Goal: Task Accomplishment & Management: Manage account settings

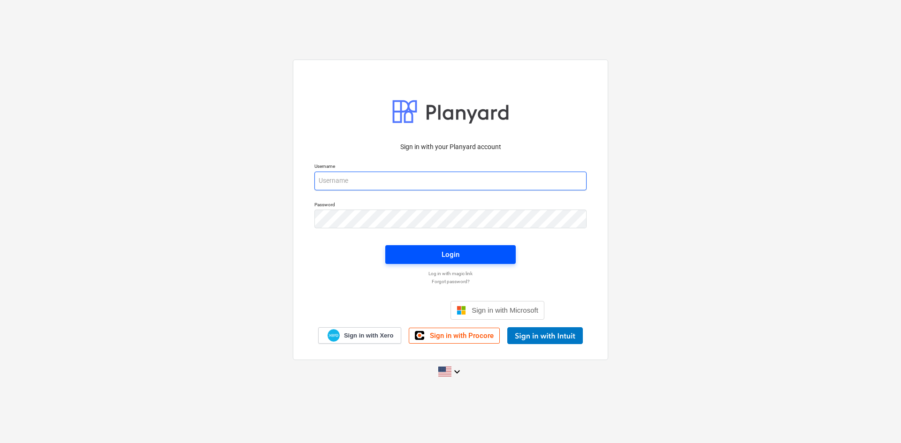
type input "[PERSON_NAME][EMAIL_ADDRESS][DOMAIN_NAME]"
click at [407, 251] on span "Login" at bounding box center [450, 255] width 108 height 12
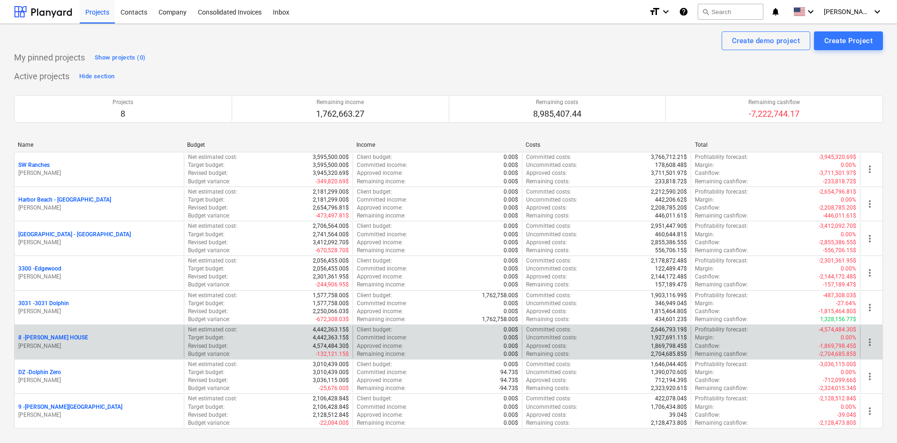
click at [61, 339] on p "8 - [PERSON_NAME] HOUSE" at bounding box center [53, 338] width 70 height 8
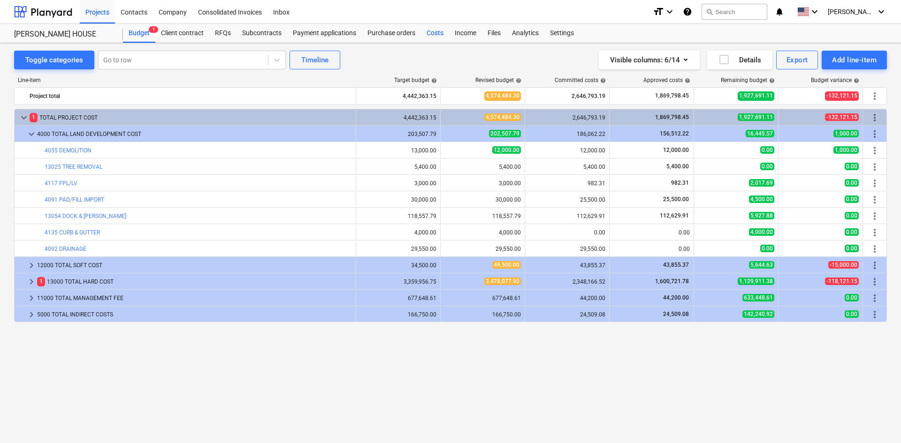
click at [426, 34] on div "Costs" at bounding box center [435, 33] width 28 height 19
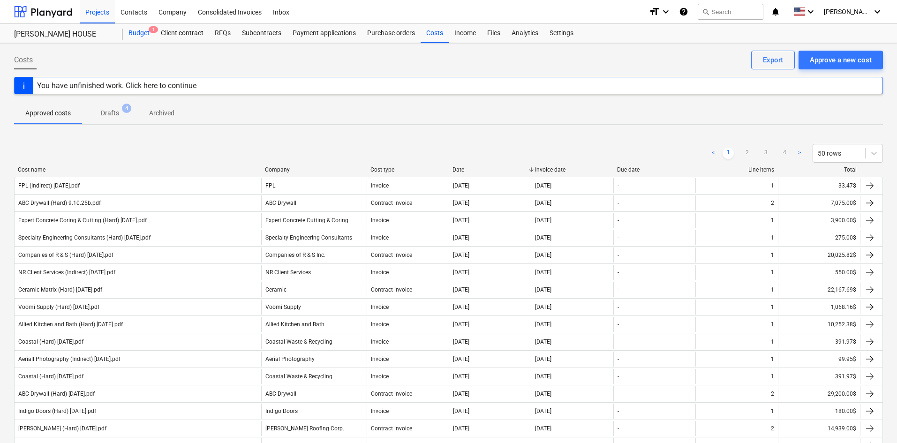
click at [151, 30] on span "1" at bounding box center [153, 29] width 9 height 7
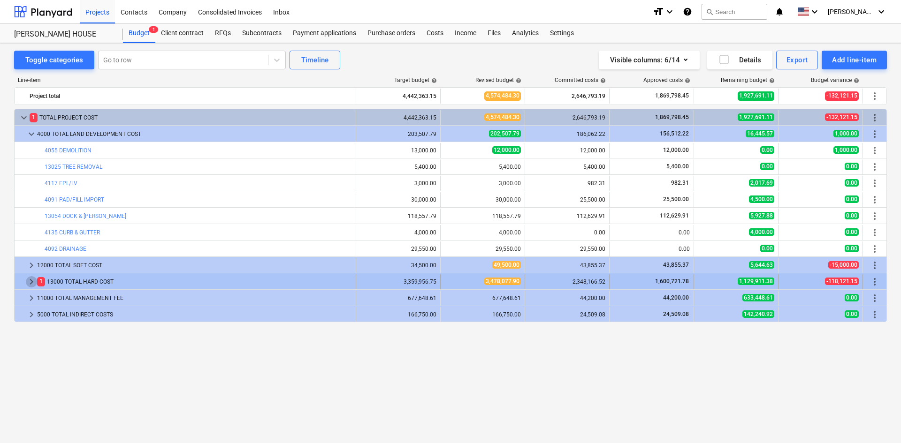
click at [28, 282] on span "keyboard_arrow_right" at bounding box center [31, 281] width 11 height 11
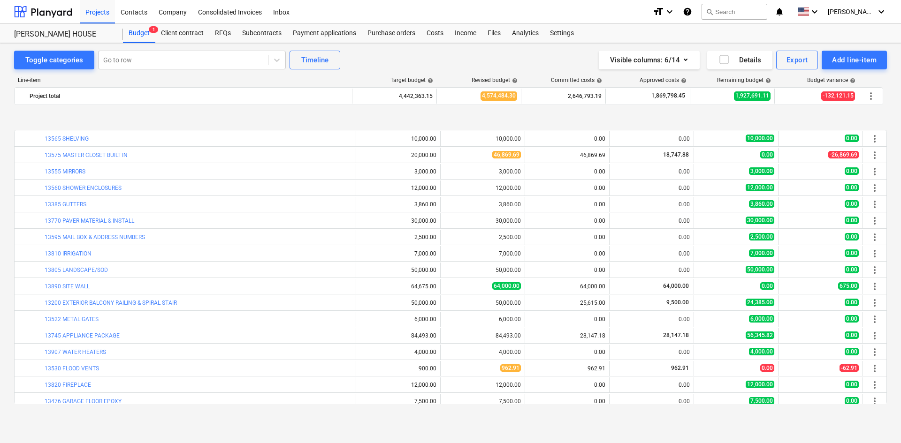
scroll to position [837, 0]
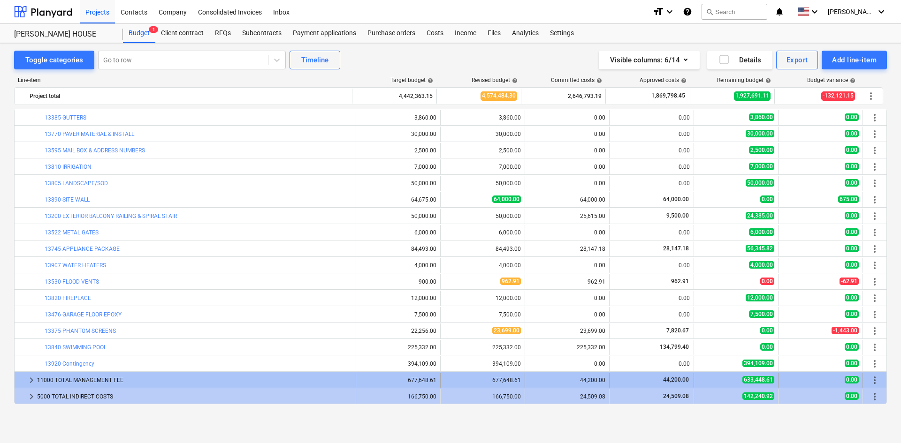
click at [30, 379] on span "keyboard_arrow_right" at bounding box center [31, 380] width 11 height 11
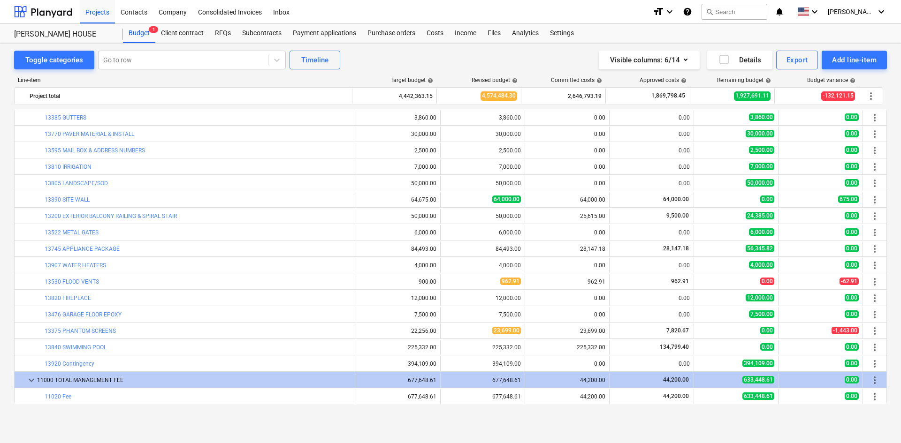
scroll to position [854, 0]
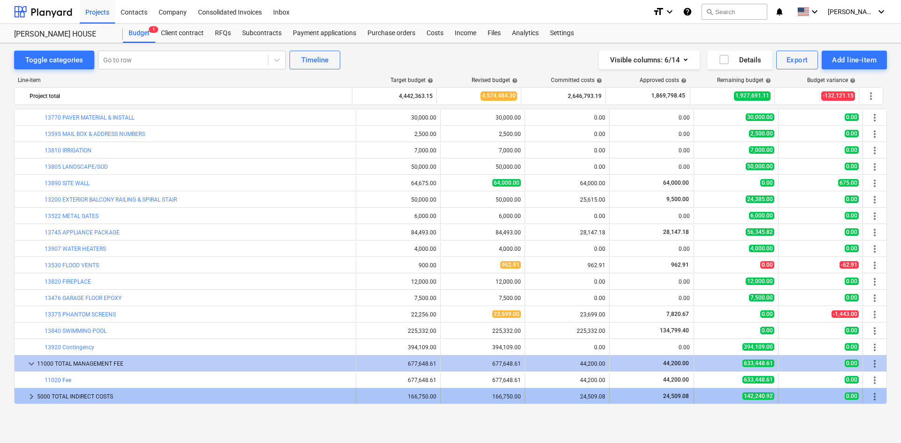
click at [25, 398] on div at bounding box center [22, 396] width 8 height 15
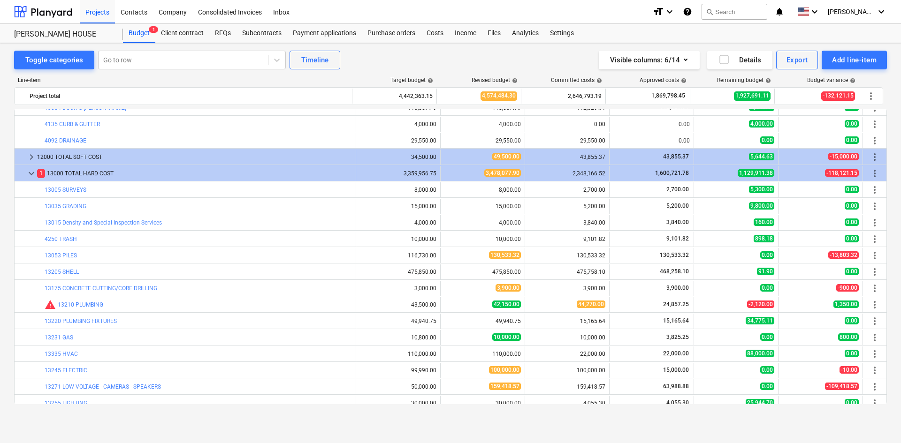
scroll to position [103, 0]
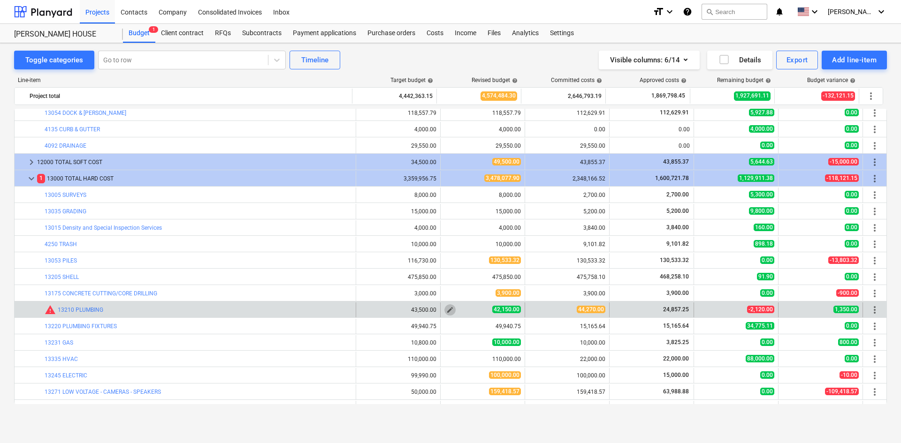
click at [447, 311] on span "edit" at bounding box center [450, 310] width 8 height 8
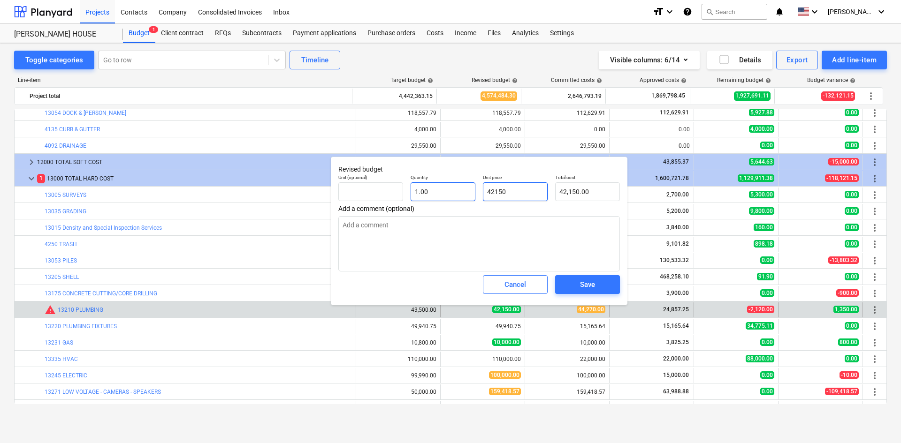
drag, startPoint x: 532, startPoint y: 194, endPoint x: 416, endPoint y: 194, distance: 115.9
click at [416, 194] on div "Unit (optional) Quantity 1.00 Unit price 42150 Total cost 42,150.00" at bounding box center [478, 188] width 289 height 34
type input "4"
type textarea "x"
type input "4.00"
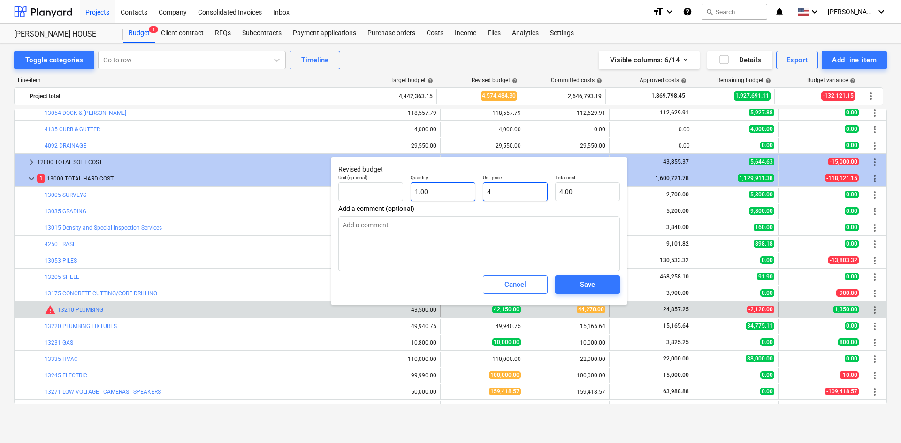
type input "44"
type textarea "x"
type input "44.00"
type input "442"
type textarea "x"
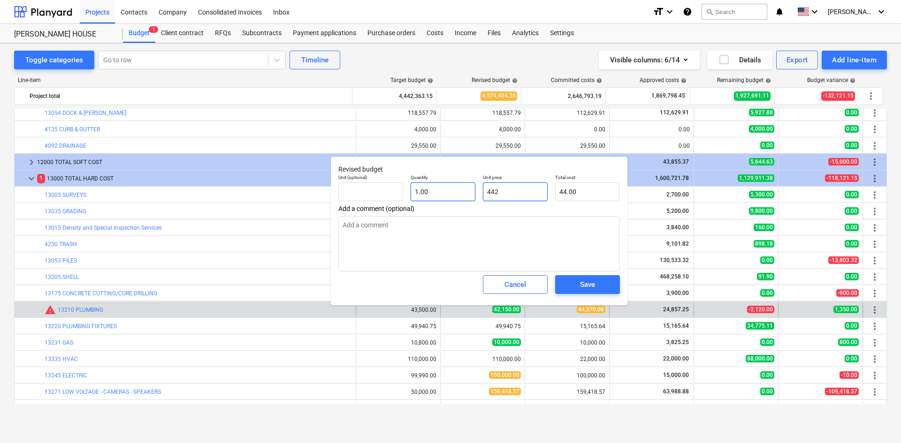
type input "442.00"
type input "4427"
type textarea "x"
type input "4,427.00"
type input "44270"
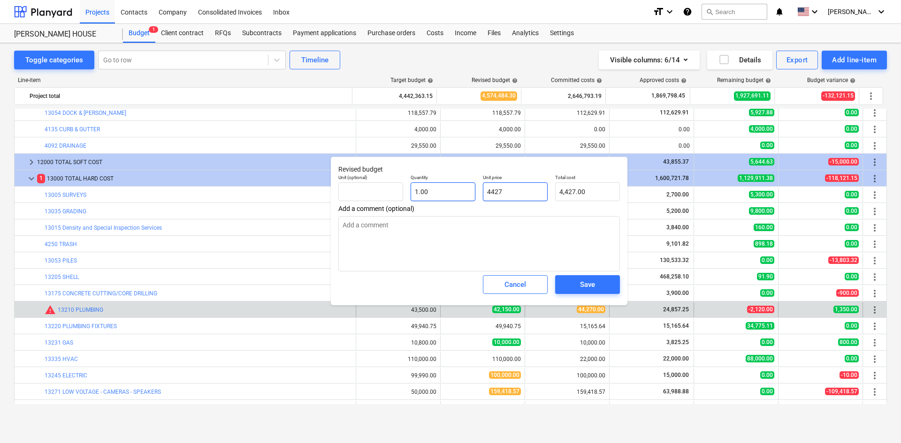
type textarea "x"
type input "44,270.00"
click at [602, 282] on span "Save" at bounding box center [587, 285] width 42 height 12
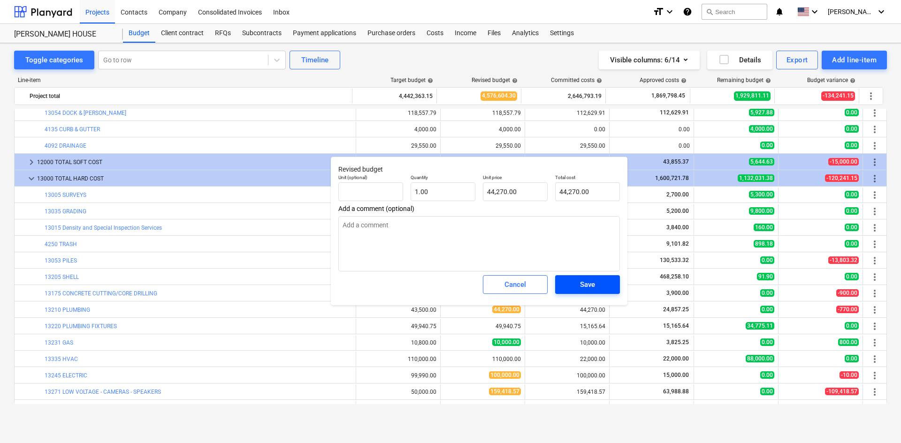
type textarea "x"
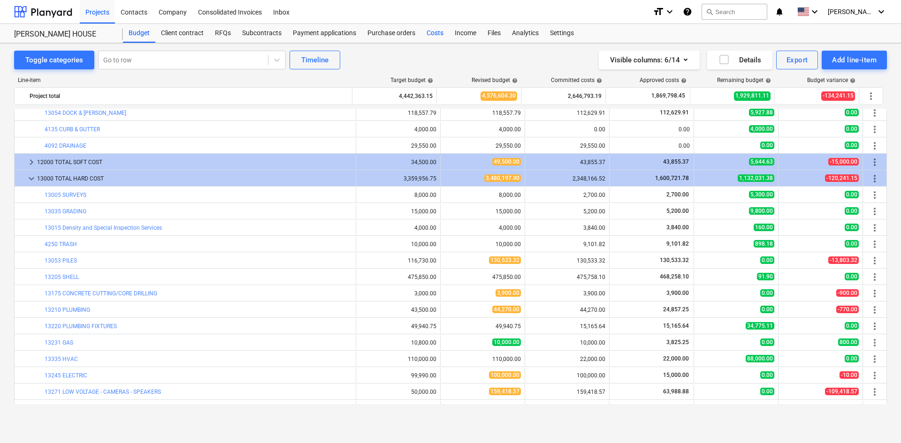
click at [436, 38] on div "Costs" at bounding box center [435, 33] width 28 height 19
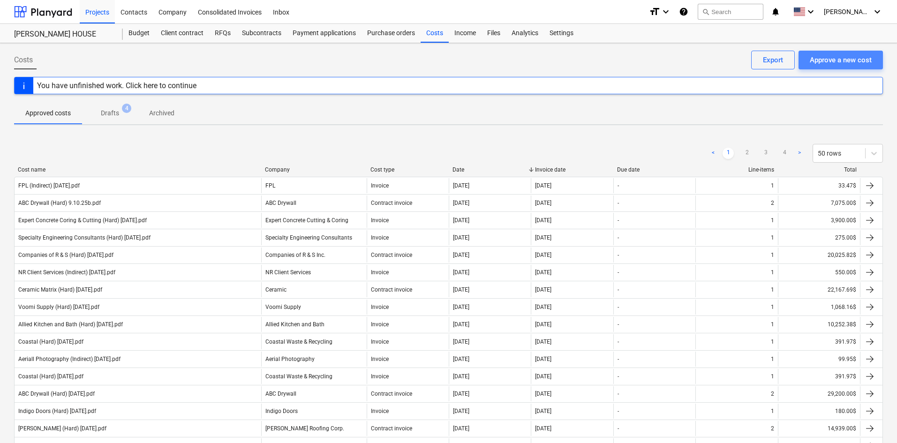
click at [858, 59] on div "Approve a new cost" at bounding box center [841, 60] width 62 height 12
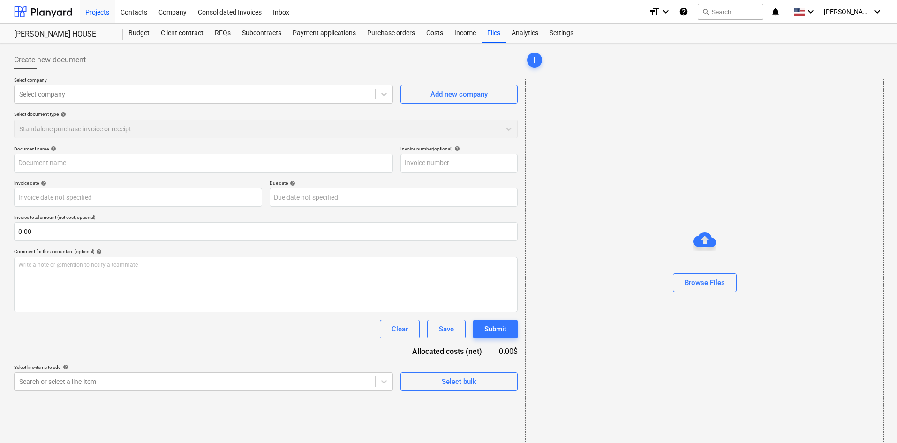
click at [169, 105] on div "Select company Select company Add new company Select document type help Standal…" at bounding box center [266, 111] width 504 height 69
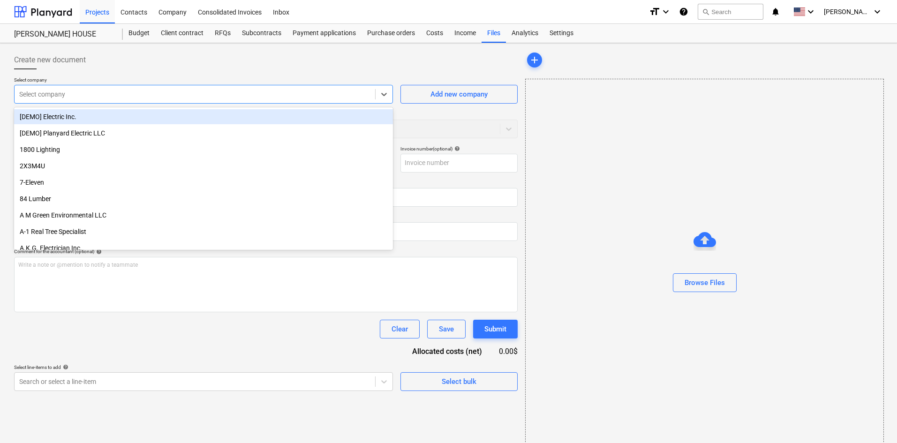
click at [171, 96] on div at bounding box center [194, 94] width 351 height 9
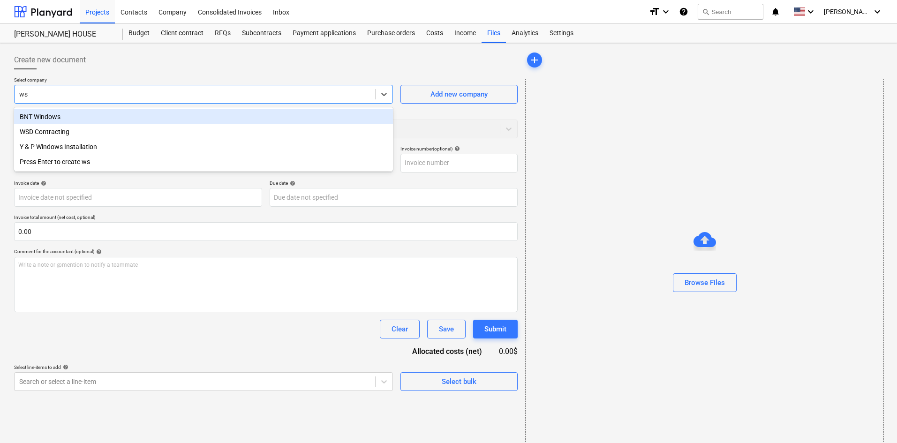
type input "wsd"
click at [136, 115] on div "WSD Contracting" at bounding box center [203, 116] width 379 height 15
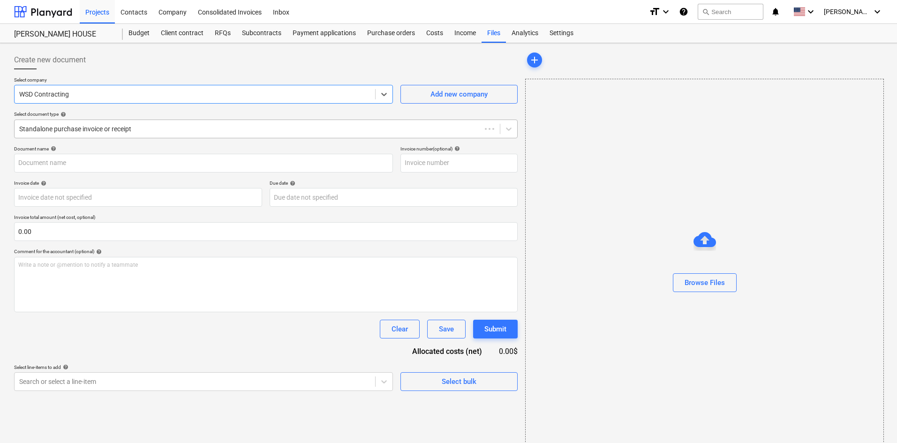
click at [132, 120] on div "Standalone purchase invoice or receipt" at bounding box center [266, 129] width 504 height 19
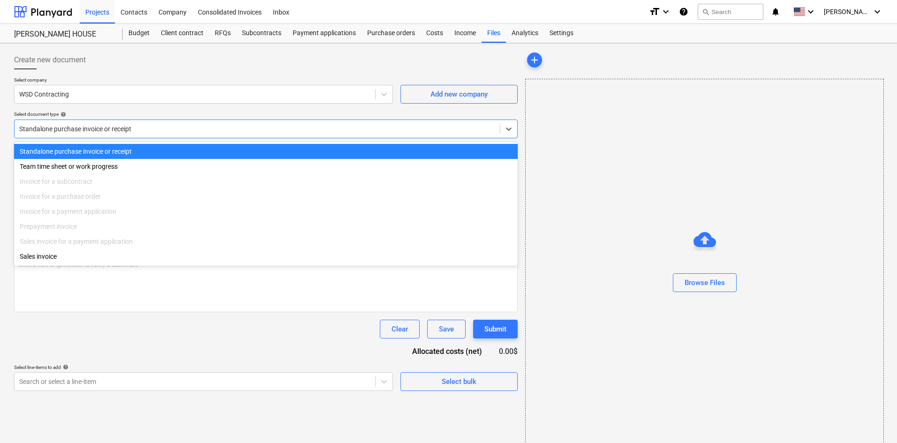
click at [152, 68] on div "Create new document" at bounding box center [266, 60] width 504 height 19
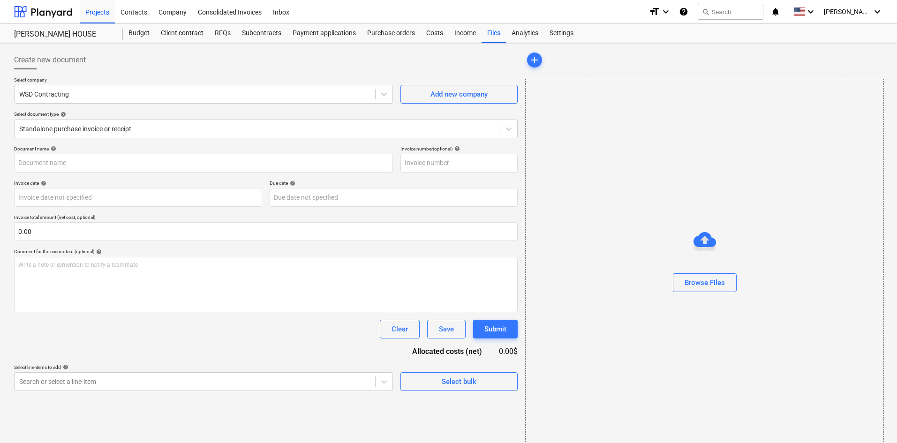
click at [173, 393] on div "Create new document Select company WSD Contracting Add new company Select docum…" at bounding box center [265, 250] width 511 height 406
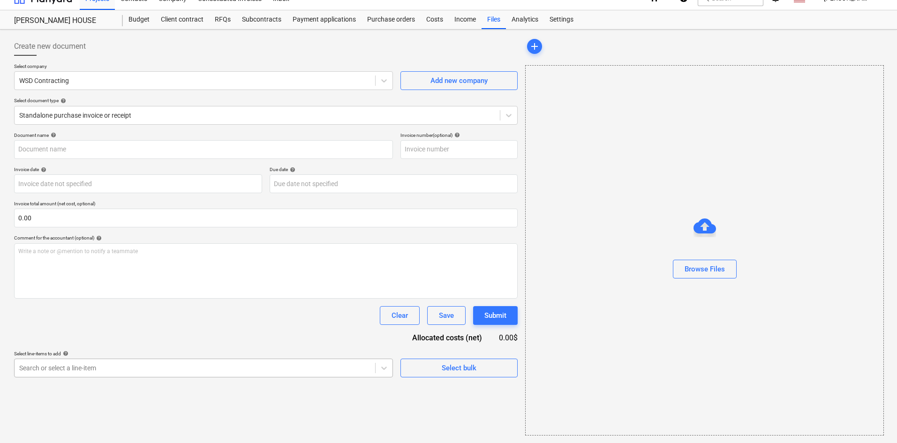
click at [175, 383] on body "Projects Contacts Company Consolidated Invoices Inbox format_size keyboard_arro…" at bounding box center [448, 207] width 897 height 443
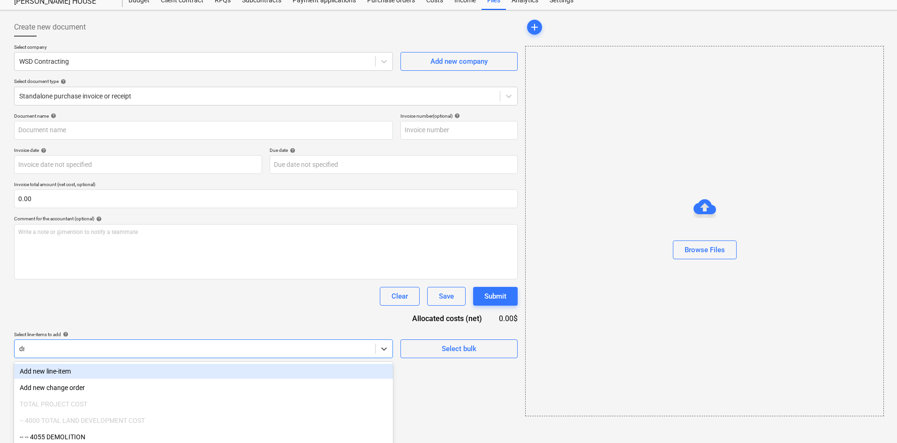
type input "dra"
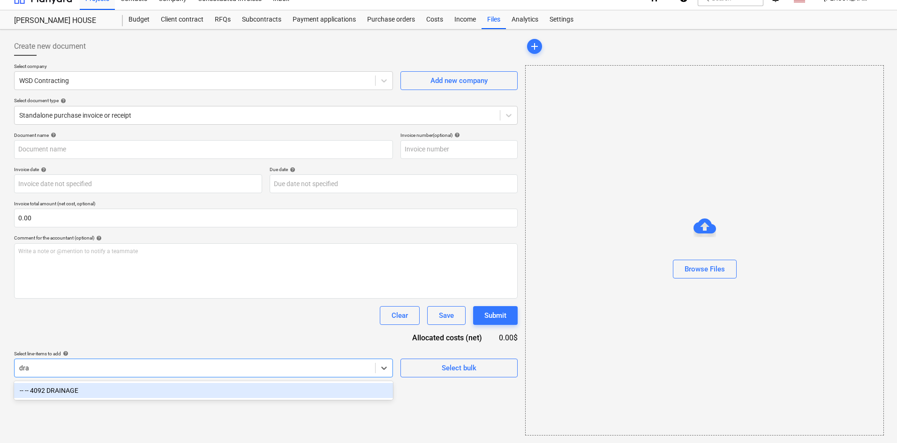
scroll to position [14, 0]
click at [119, 392] on div "-- -- 4092 DRAINAGE" at bounding box center [203, 390] width 379 height 15
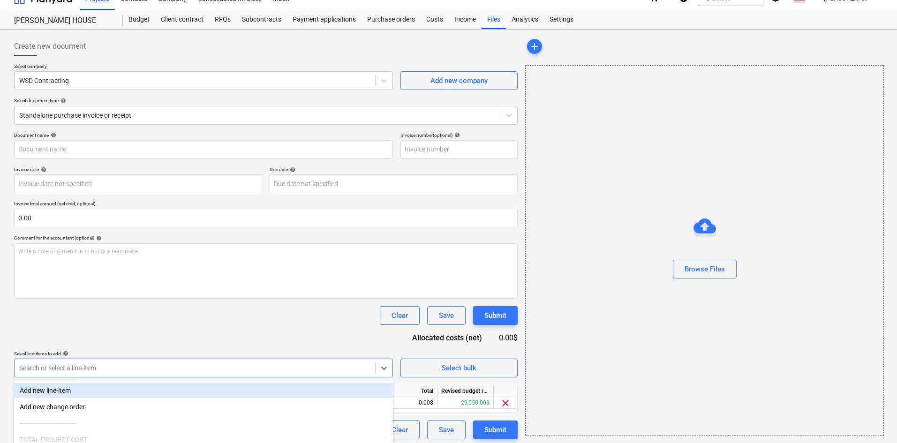
click at [181, 325] on div "Document name help Invoice number (optional) help Invoice date help Press the d…" at bounding box center [266, 285] width 504 height 307
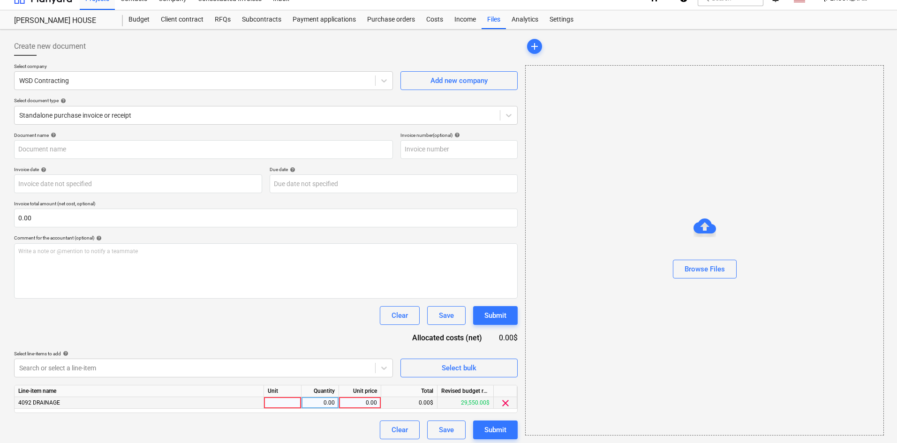
click at [365, 404] on div "0.00" at bounding box center [360, 403] width 34 height 12
type input "29550"
click at [315, 333] on div "Document name help Invoice number (optional) help Invoice date help Press the d…" at bounding box center [266, 285] width 504 height 307
click at [700, 268] on div "Browse Files" at bounding box center [705, 269] width 40 height 12
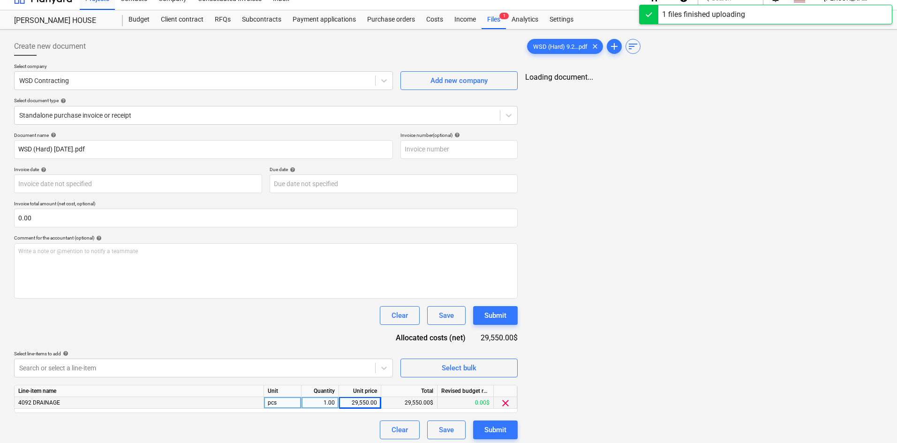
type input "WSD (Hard) [DATE].pdf"
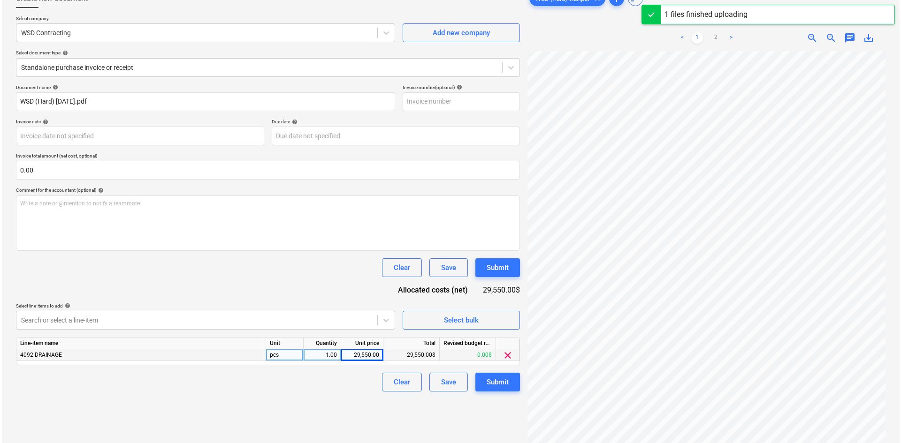
scroll to position [94, 0]
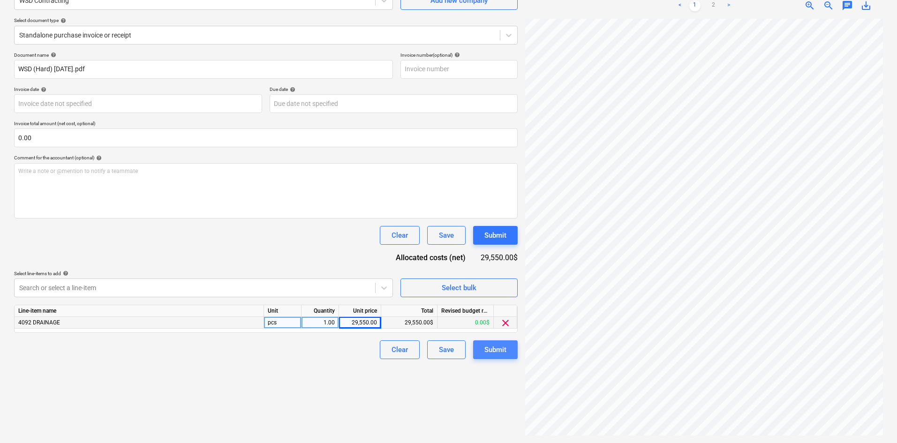
click at [496, 352] on div "Submit" at bounding box center [496, 350] width 22 height 12
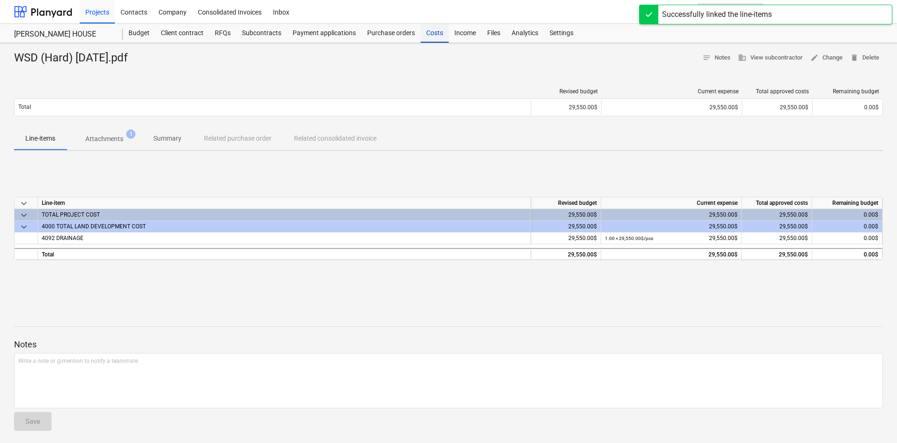
click at [427, 38] on div "Costs" at bounding box center [435, 33] width 28 height 19
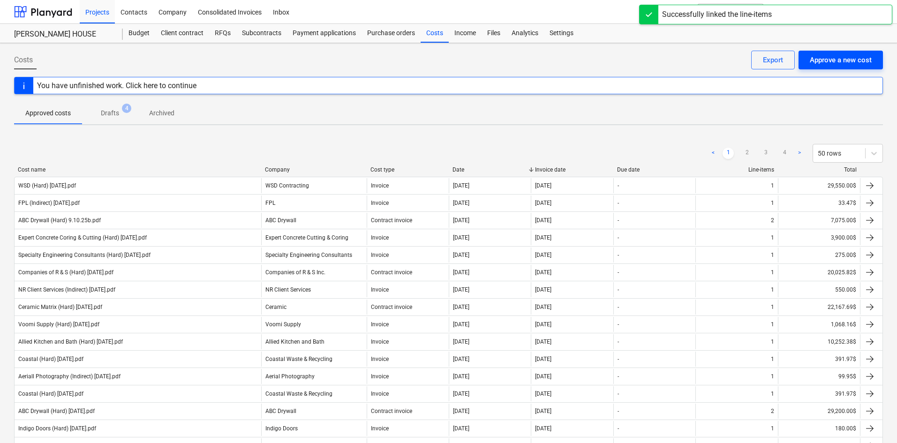
click at [826, 63] on div "Approve a new cost" at bounding box center [841, 60] width 62 height 12
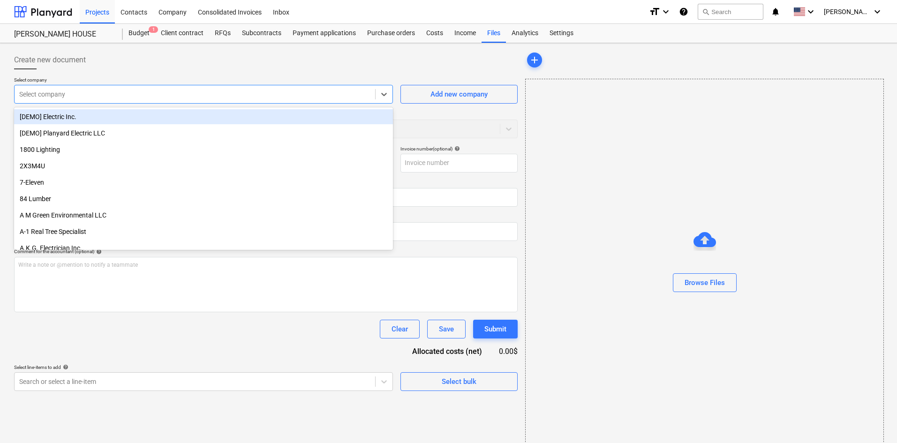
click at [199, 99] on div "Select company" at bounding box center [195, 94] width 361 height 13
type input "pre"
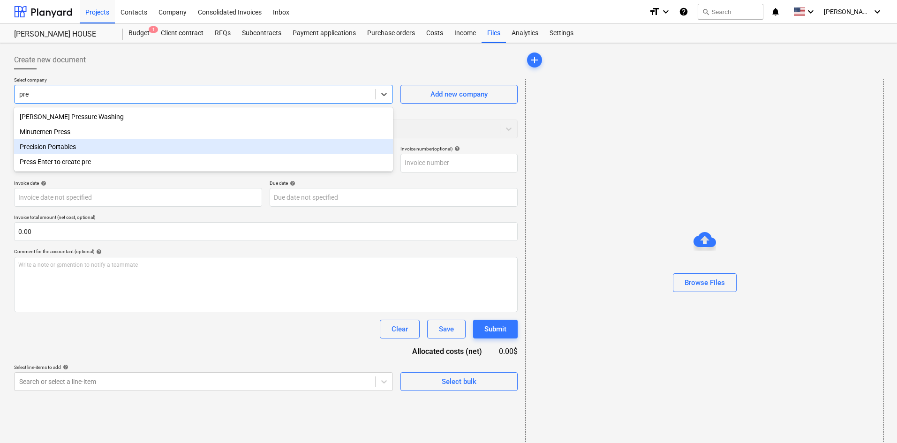
click at [84, 148] on div "Precision Portables" at bounding box center [203, 146] width 379 height 15
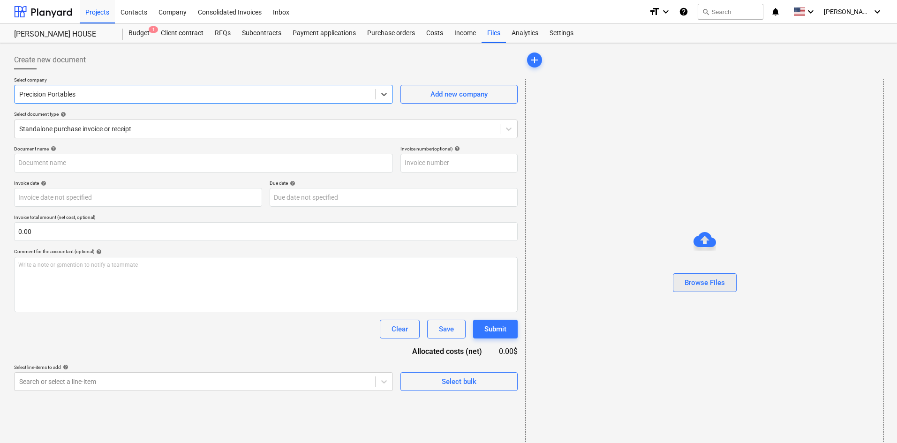
click at [705, 287] on div "Browse Files" at bounding box center [705, 283] width 40 height 12
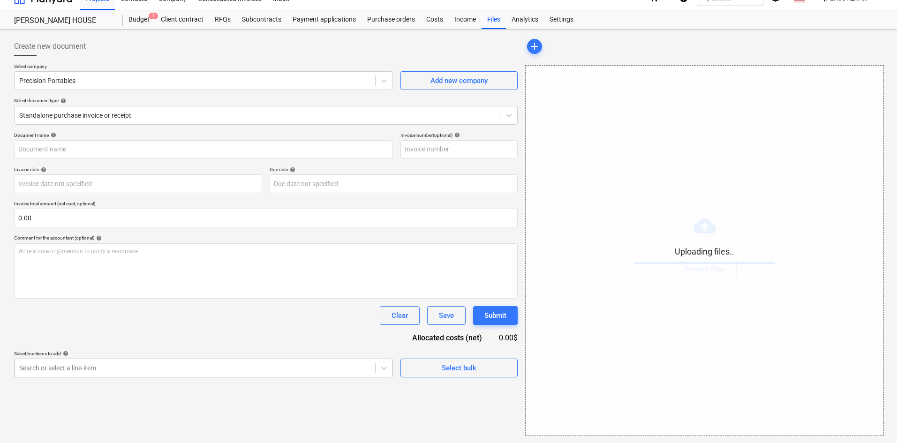
click at [137, 381] on body "Projects Contacts Company Consolidated Invoices Inbox format_size keyboard_arro…" at bounding box center [448, 207] width 897 height 443
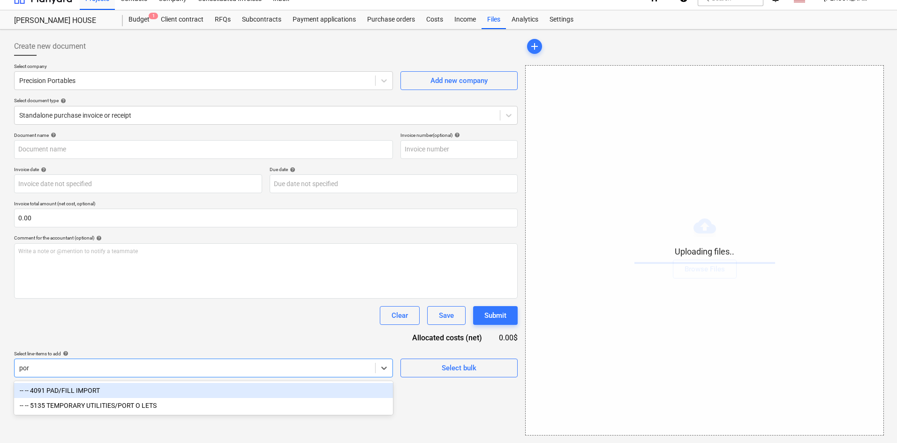
scroll to position [14, 0]
type input "port"
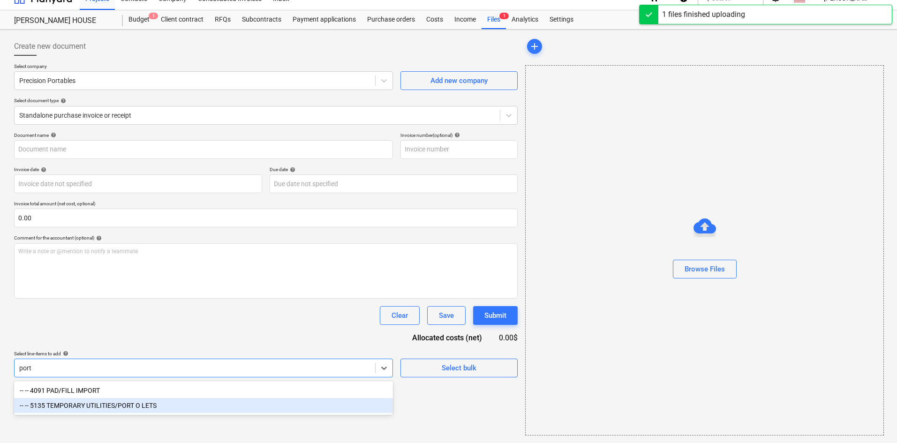
type input "Precision Portables (Indirect) [DATE].pdf"
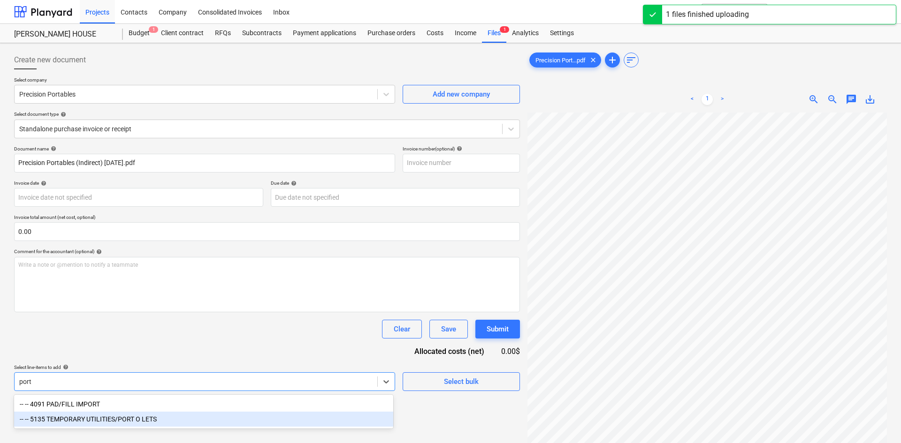
click at [128, 419] on div "-- -- 5135 TEMPORARY UTILITIES/PORT O LETS" at bounding box center [203, 419] width 379 height 15
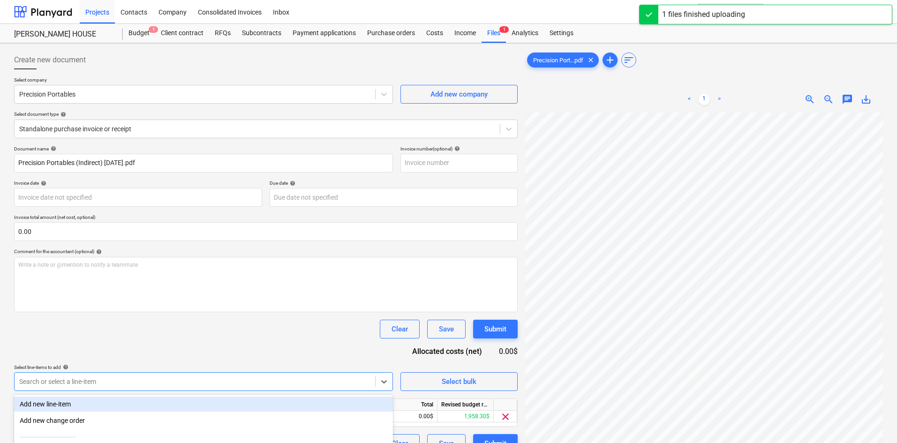
click at [175, 365] on div "Select line-items to add help" at bounding box center [203, 368] width 379 height 6
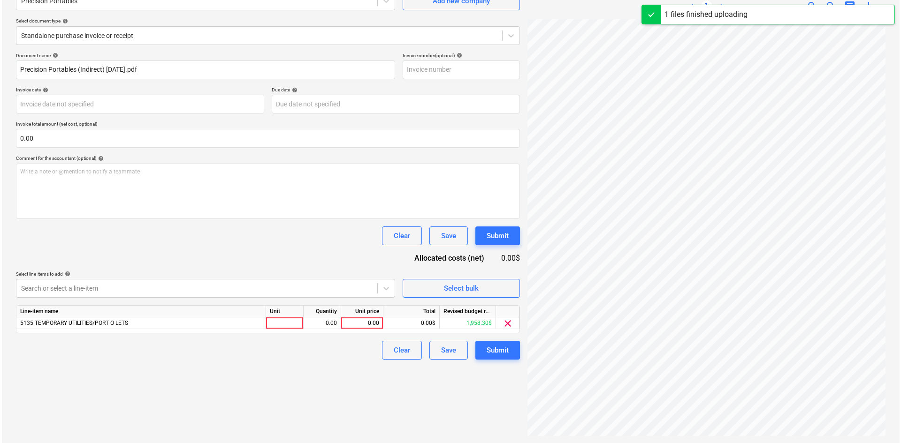
scroll to position [94, 0]
click at [349, 325] on div "0.00" at bounding box center [360, 323] width 34 height 12
type input "197.71"
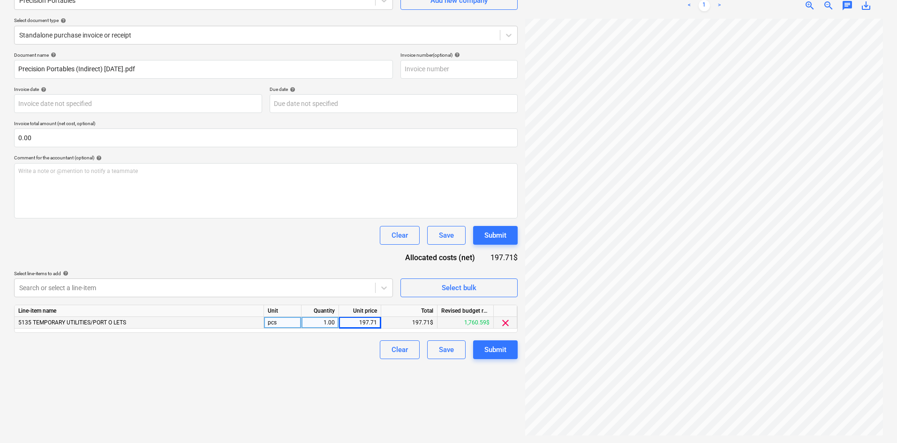
click at [359, 359] on div "Clear Save Submit" at bounding box center [266, 350] width 504 height 19
click at [505, 348] on div "Submit" at bounding box center [496, 350] width 22 height 12
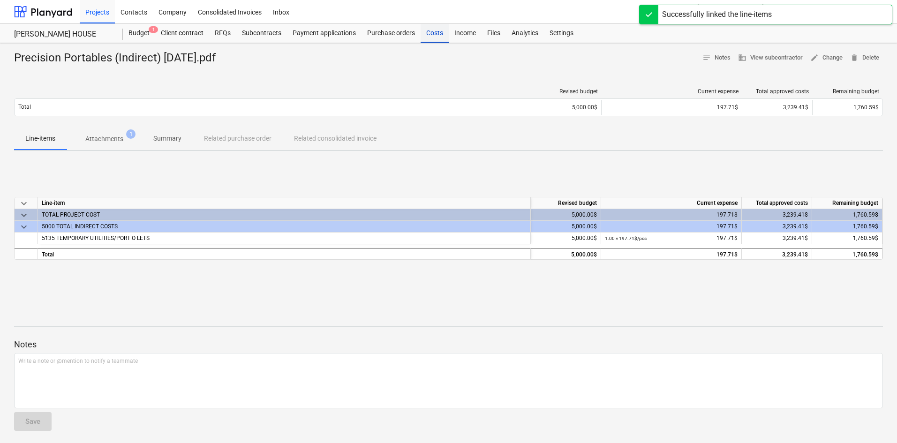
click at [431, 38] on div "Costs" at bounding box center [435, 33] width 28 height 19
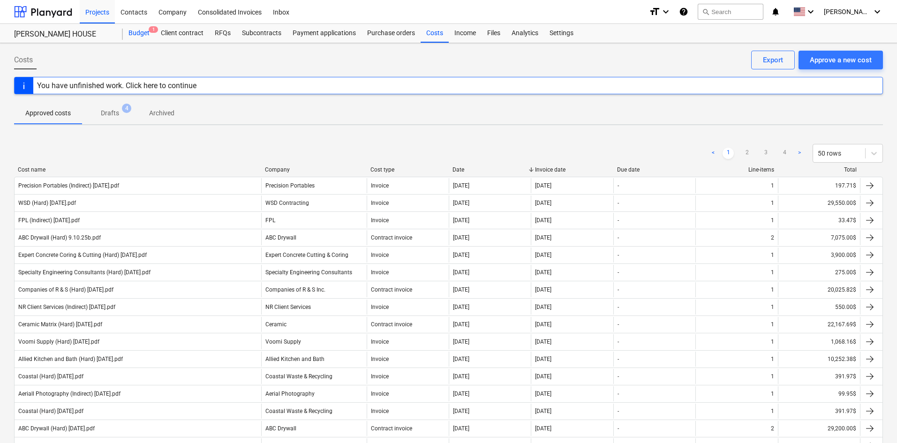
click at [145, 34] on div "Budget 1" at bounding box center [139, 33] width 32 height 19
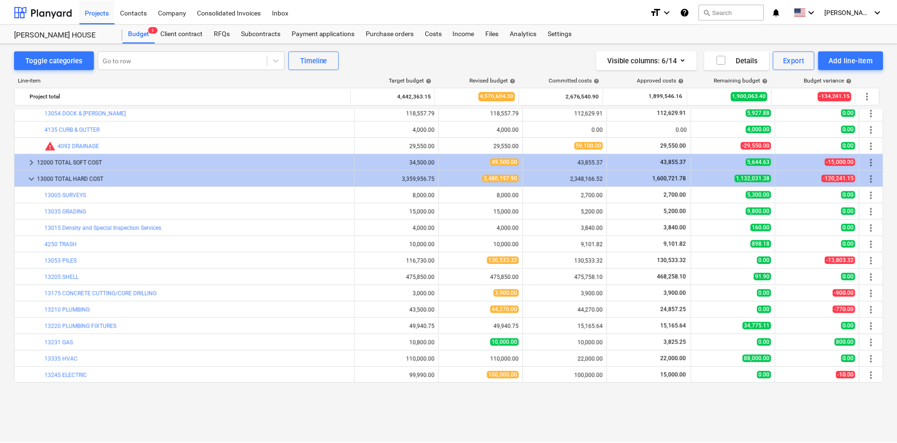
scroll to position [9, 0]
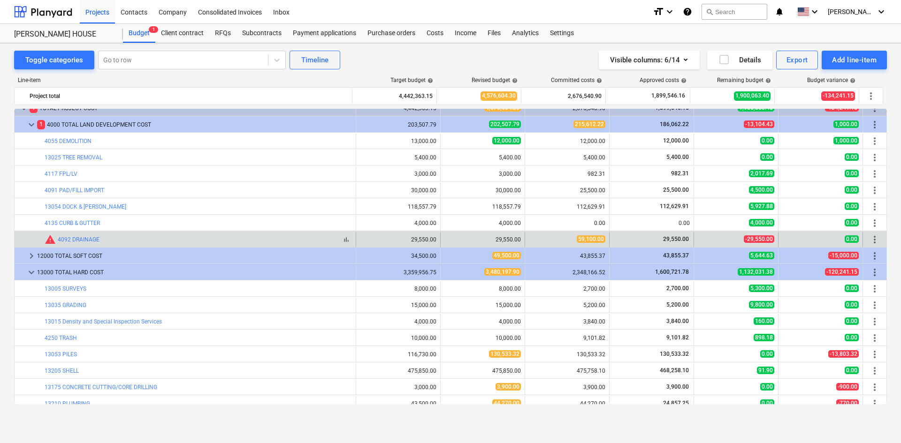
click at [84, 235] on div "warning 4092 DRAINAGE" at bounding box center [72, 239] width 55 height 11
click at [84, 239] on link "4092 DRAINAGE" at bounding box center [79, 239] width 42 height 7
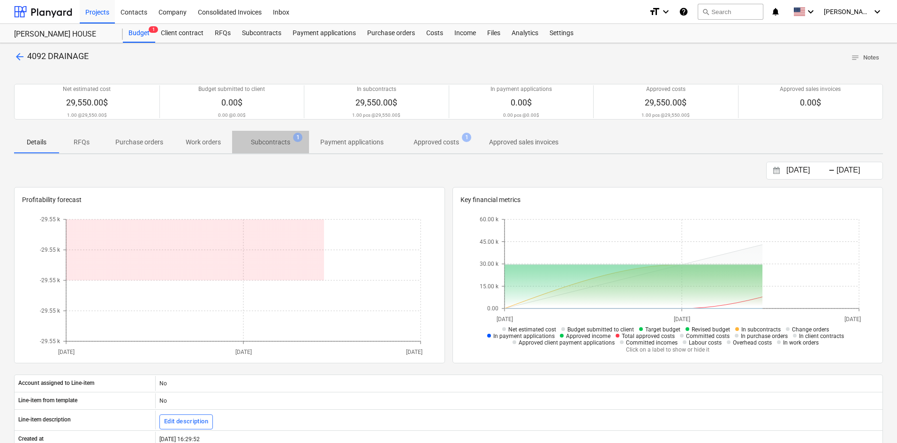
click at [280, 151] on button "Subcontracts 1" at bounding box center [270, 142] width 77 height 23
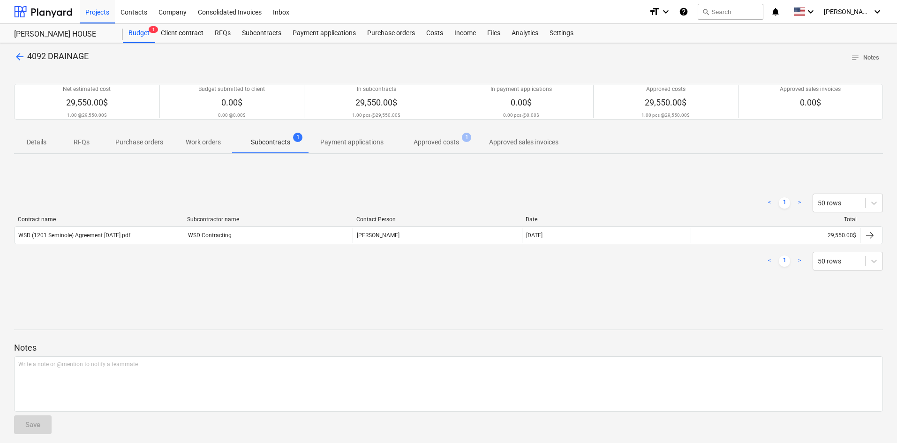
click at [437, 144] on p "Approved costs" at bounding box center [437, 142] width 46 height 10
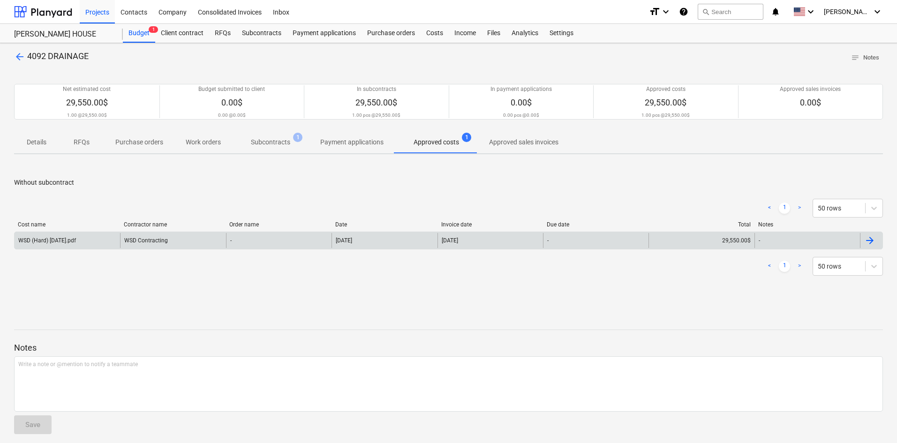
click at [329, 243] on div "-" at bounding box center [279, 240] width 106 height 15
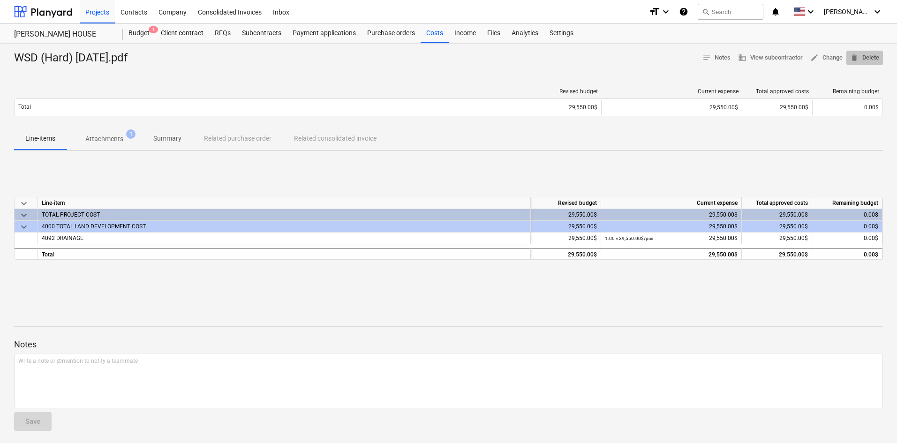
click at [870, 63] on button "delete Delete" at bounding box center [865, 58] width 37 height 15
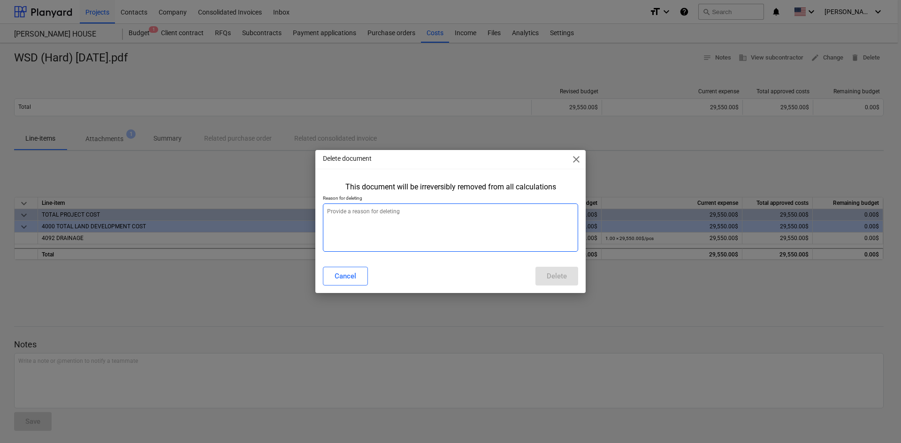
click at [443, 226] on textarea at bounding box center [450, 228] width 255 height 48
type textarea "x"
type textarea "d"
type textarea "x"
type textarea "dd"
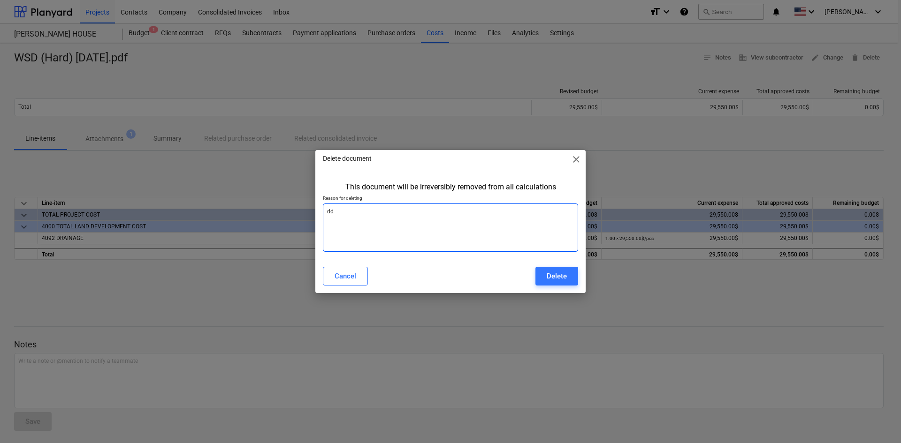
type textarea "x"
type textarea "d"
type textarea "x"
type textarea "di"
type textarea "x"
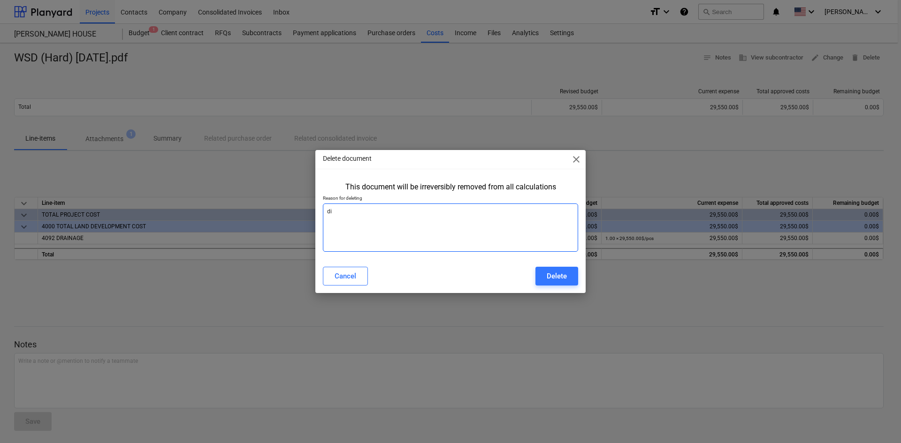
type textarea "did"
type textarea "x"
type textarea "didn"
type textarea "x"
type textarea "didnt"
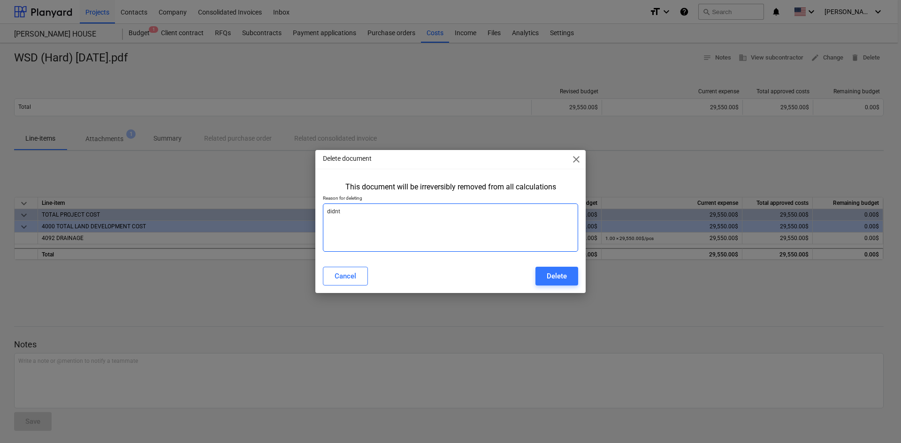
type textarea "x"
type textarea "didnt"
type textarea "x"
type textarea "didnt a"
type textarea "x"
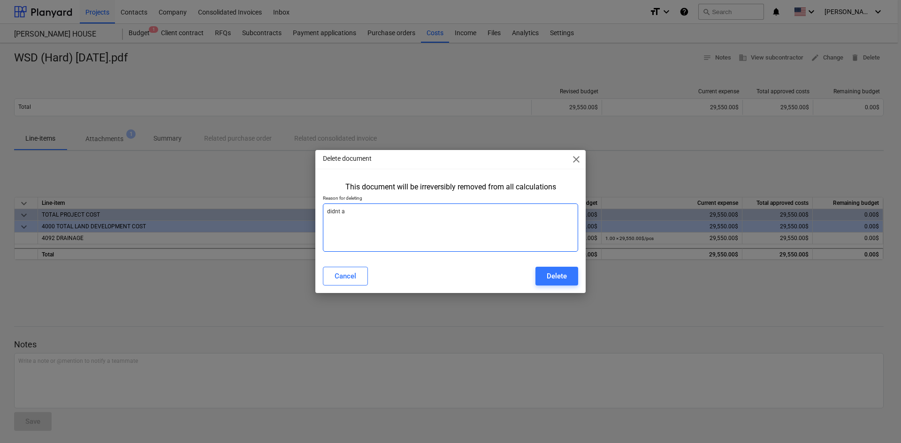
type textarea "didnt ap"
type textarea "x"
type textarea "didnt app"
type textarea "x"
type textarea "didnt appl"
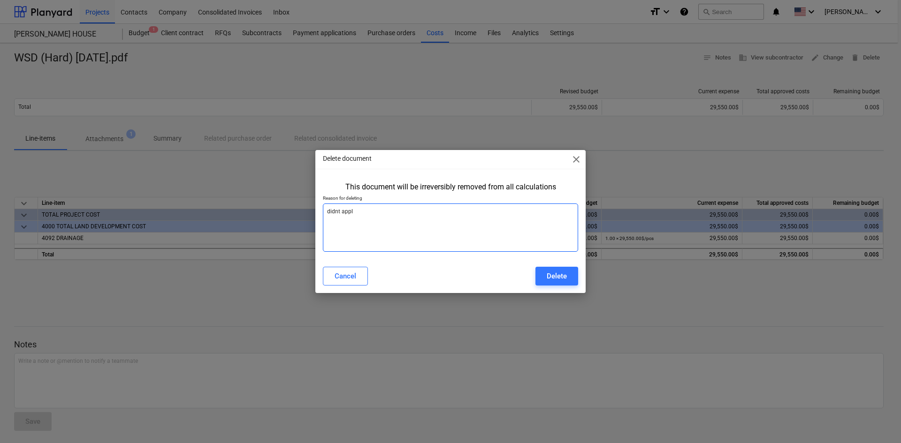
type textarea "x"
type textarea "didnt apply"
type textarea "x"
type textarea "didnt apply"
type textarea "x"
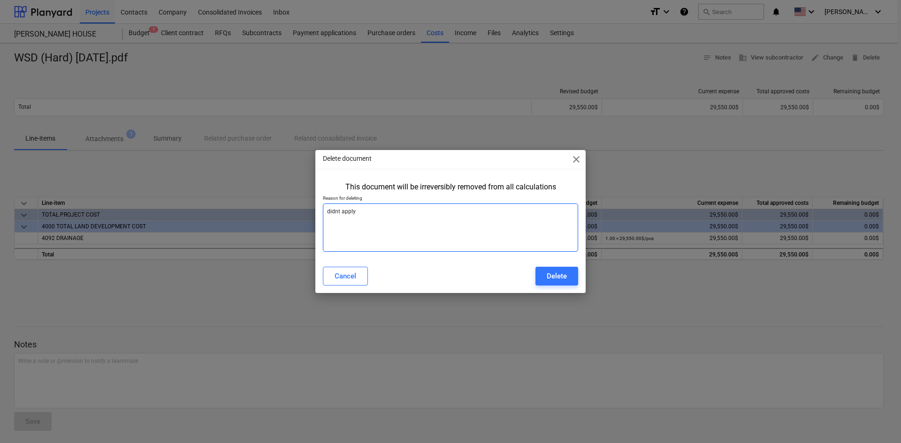
type textarea "didnt apply t"
type textarea "x"
type textarea "didnt apply to"
type textarea "x"
type textarea "didnt apply to"
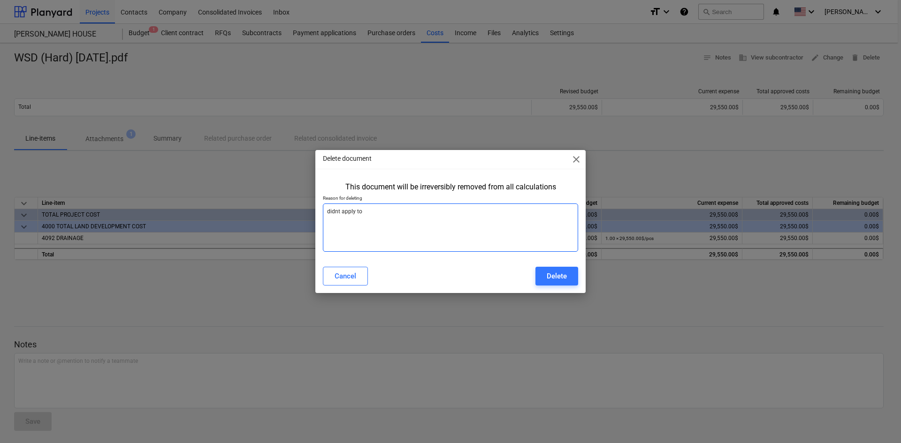
type textarea "x"
type textarea "didnt apply to s"
type textarea "x"
type textarea "didnt apply to su"
type textarea "x"
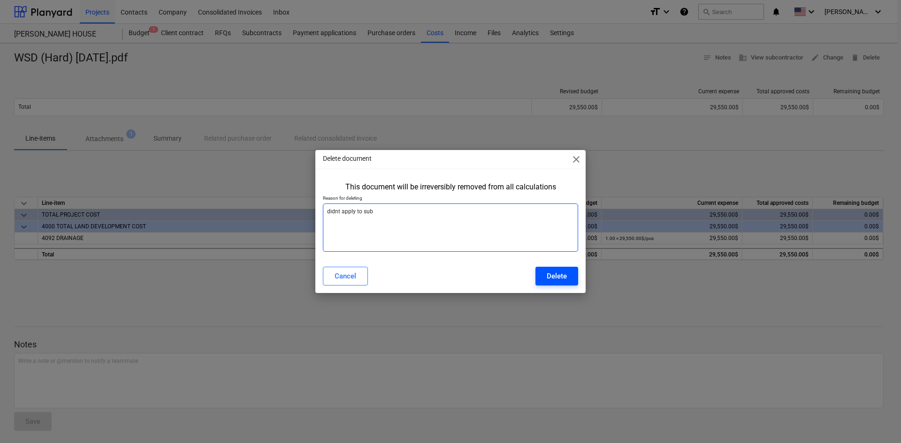
type textarea "didnt apply to sub"
click at [558, 271] on div "Delete" at bounding box center [557, 276] width 20 height 12
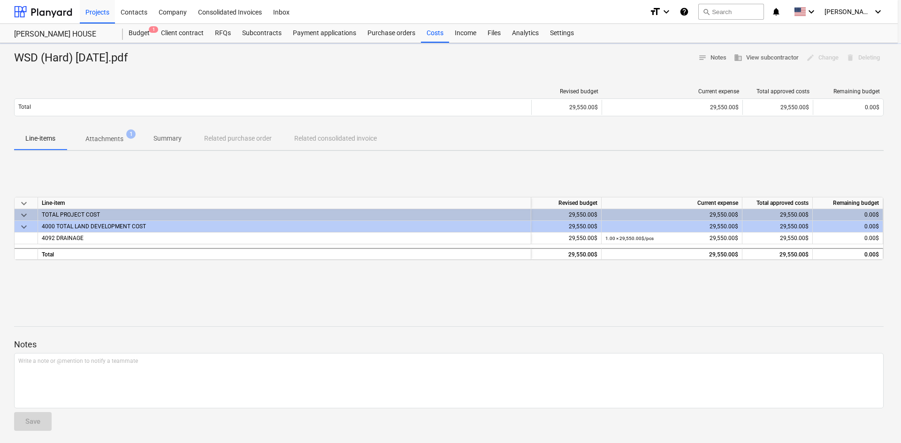
type textarea "x"
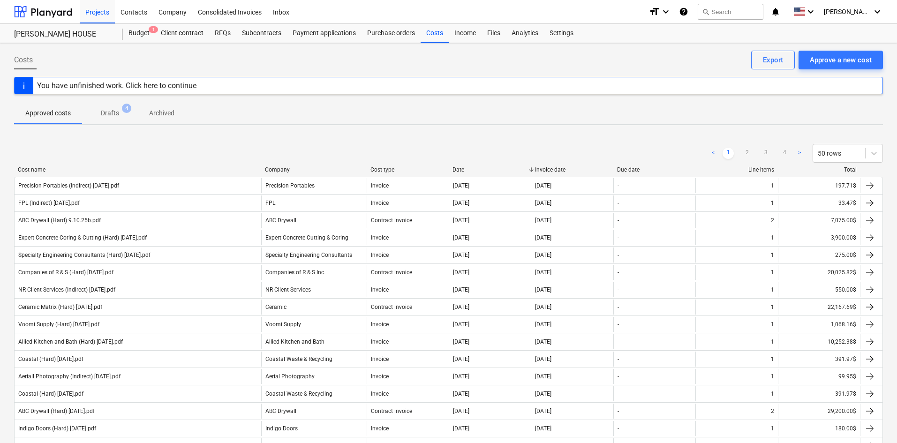
click at [437, 43] on div "[PERSON_NAME] HOUSE Budget 1 Client contract RFQs Subcontracts Payment applicat…" at bounding box center [448, 33] width 897 height 19
click at [816, 61] on div "Approve a new cost" at bounding box center [841, 60] width 62 height 12
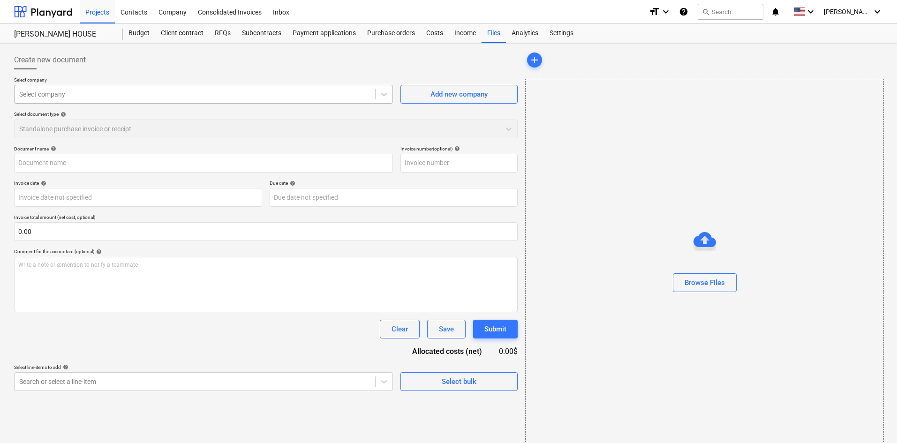
click at [207, 100] on div "Select company" at bounding box center [195, 94] width 361 height 13
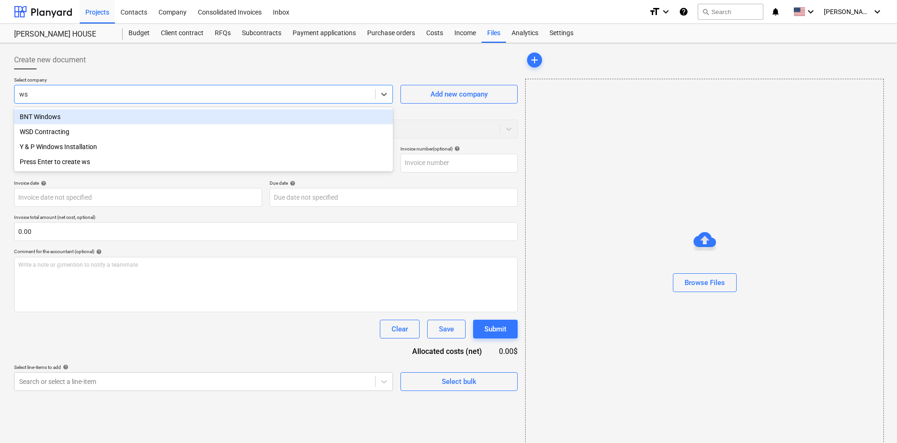
type input "wsd"
click at [273, 115] on div "WSD Contracting" at bounding box center [203, 116] width 379 height 15
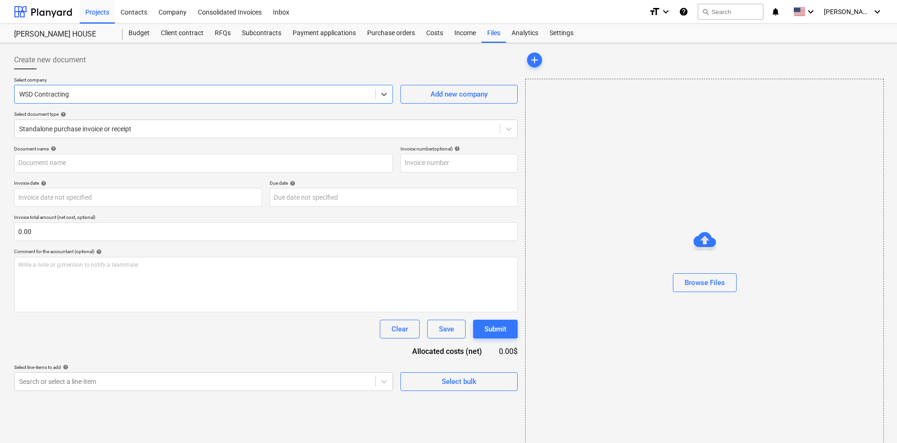
click at [189, 68] on div "Create new document" at bounding box center [266, 60] width 504 height 19
click at [153, 130] on div at bounding box center [257, 128] width 476 height 9
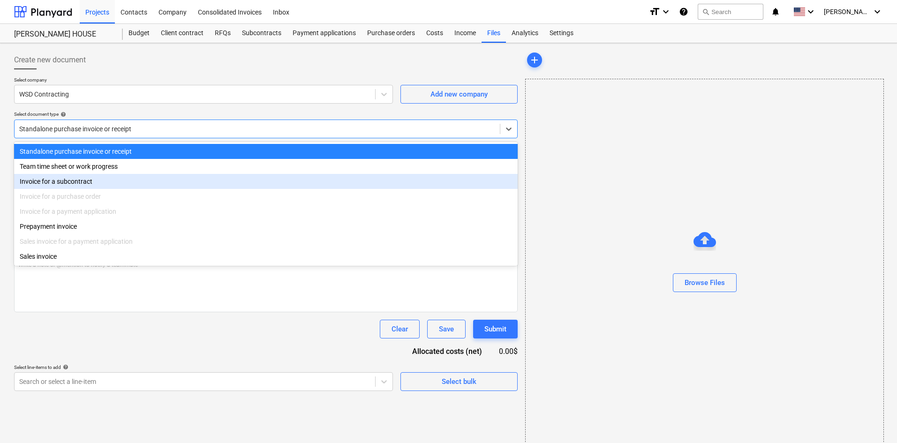
click at [124, 180] on div "Invoice for a subcontract" at bounding box center [266, 181] width 504 height 15
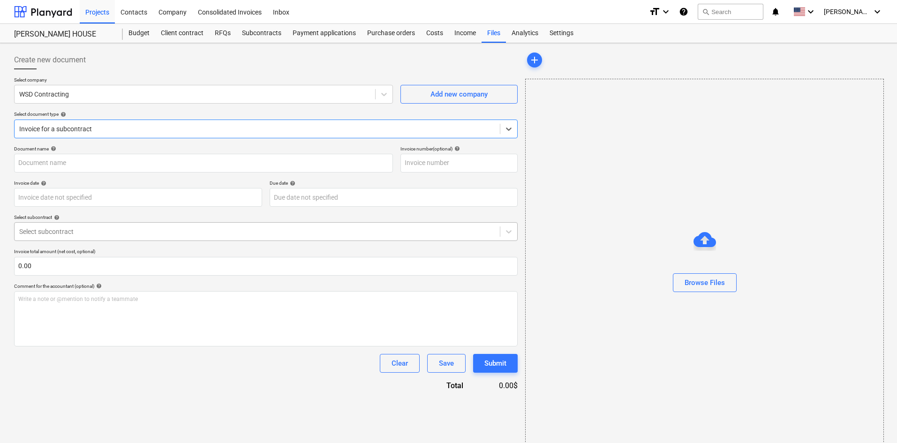
click at [113, 230] on div at bounding box center [257, 231] width 476 height 9
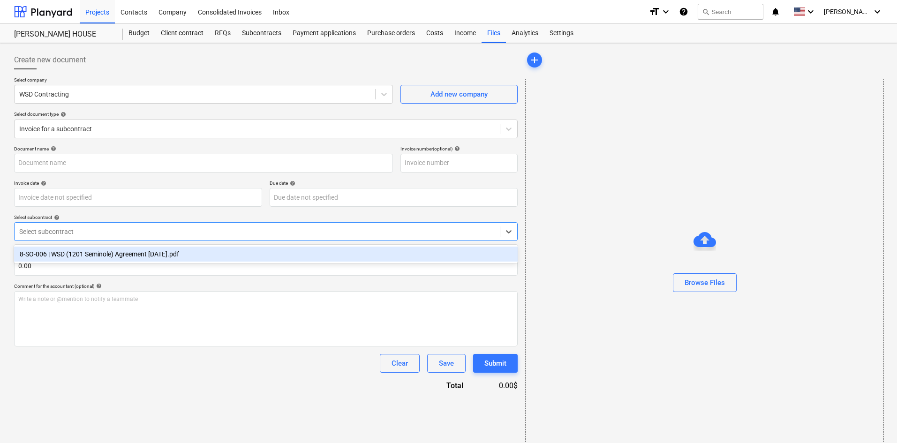
click at [118, 258] on div "8-SO-006 | WSD (1201 Seminole) Agreement [DATE].pdf" at bounding box center [266, 254] width 504 height 15
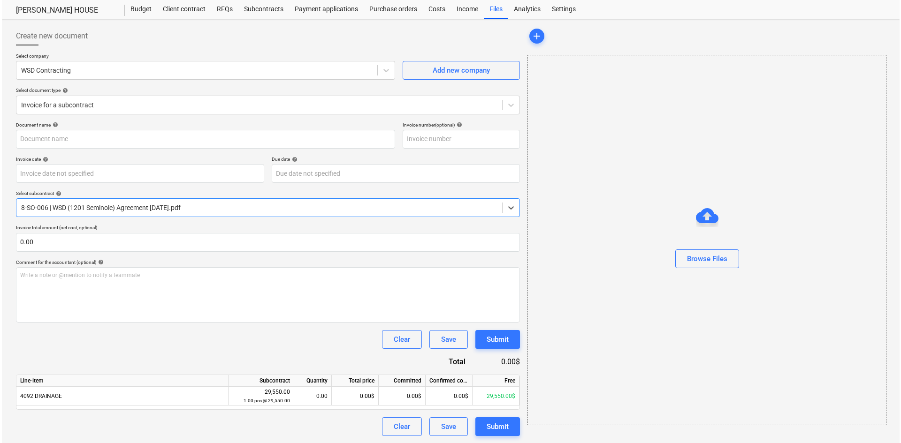
scroll to position [24, 0]
click at [689, 258] on div "Browse Files" at bounding box center [705, 258] width 40 height 12
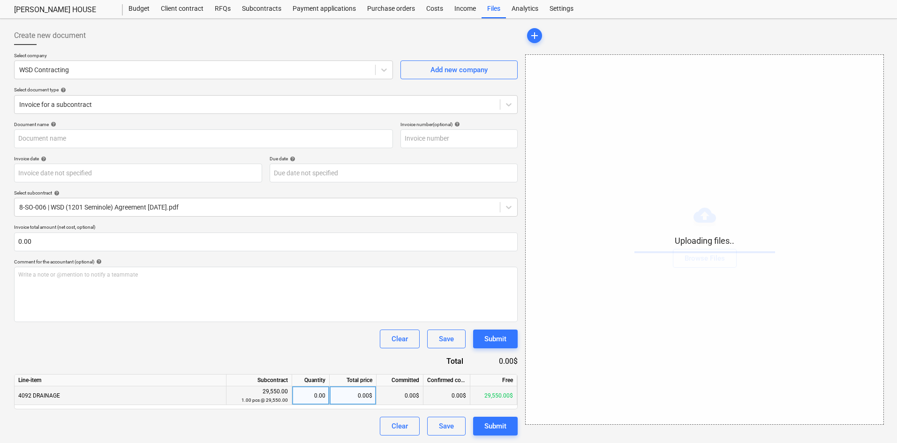
click at [316, 402] on div "0.00" at bounding box center [311, 396] width 30 height 19
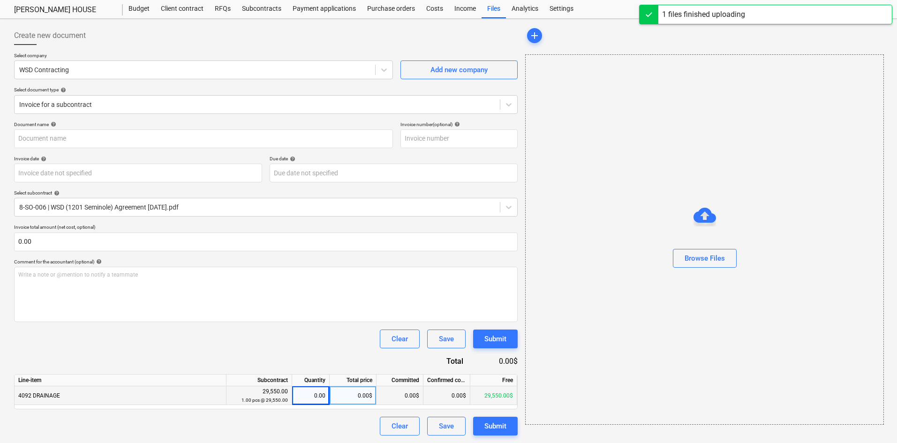
type input "WSD (Hard) [DATE].pdf"
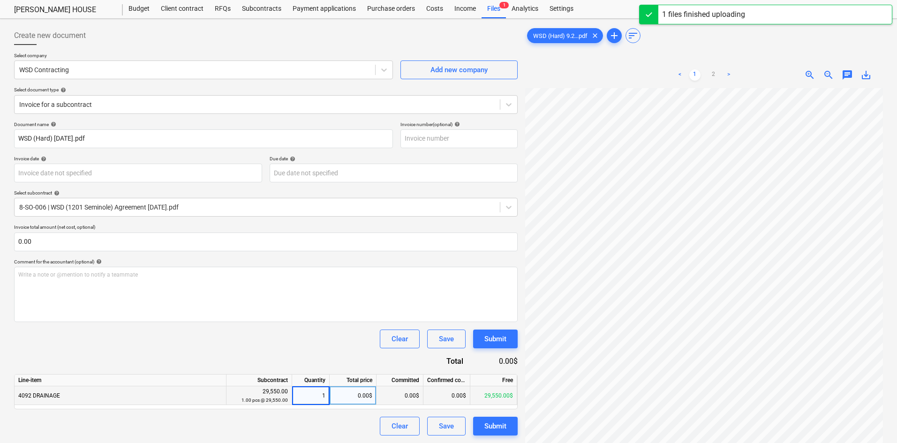
click at [331, 346] on div "Clear Save Submit" at bounding box center [266, 339] width 504 height 19
click at [493, 426] on div "Submit" at bounding box center [496, 426] width 22 height 12
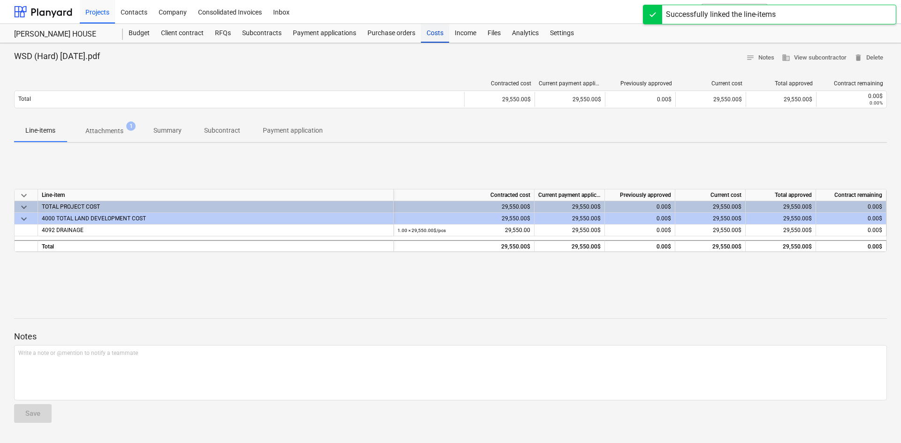
click at [429, 37] on div "Costs" at bounding box center [435, 33] width 28 height 19
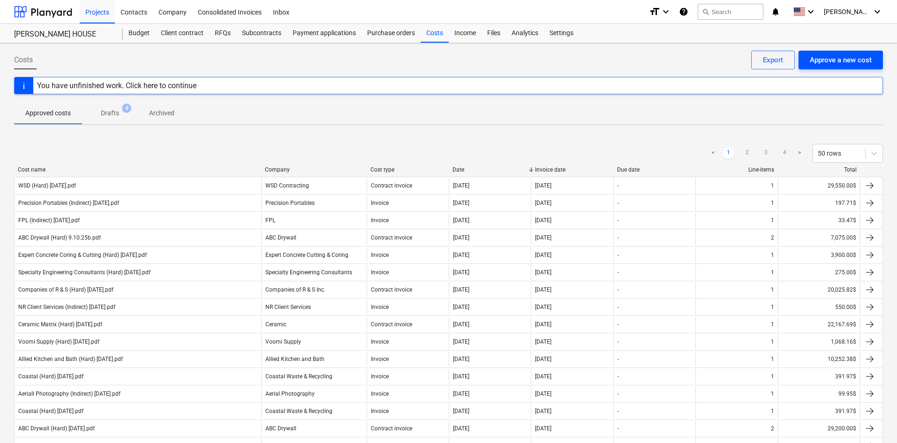
click at [835, 58] on div "Approve a new cost" at bounding box center [841, 60] width 62 height 12
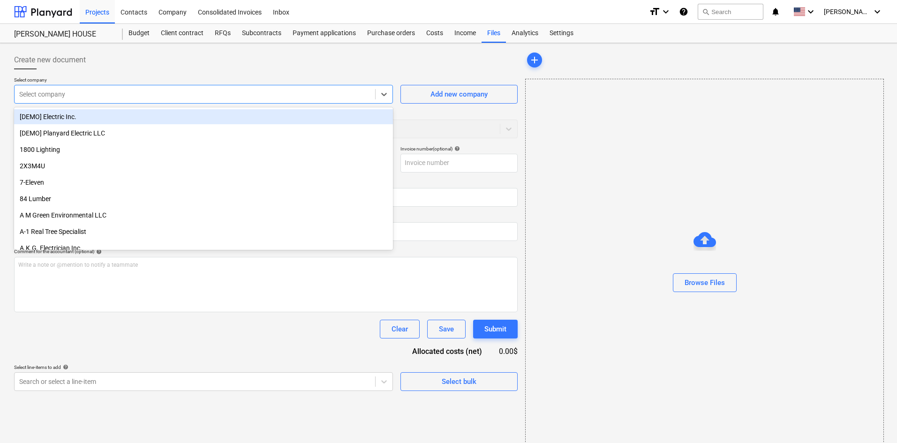
click at [106, 98] on div at bounding box center [194, 94] width 351 height 9
type input "ec c"
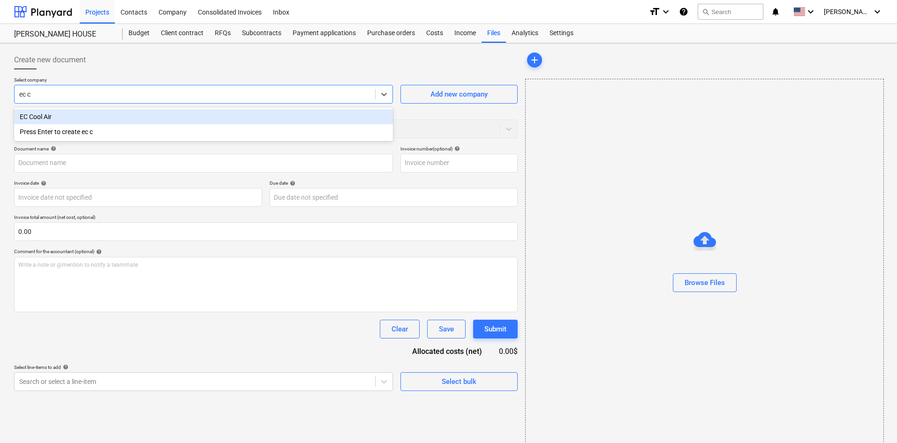
click at [105, 112] on div "EC Cool Air" at bounding box center [203, 116] width 379 height 15
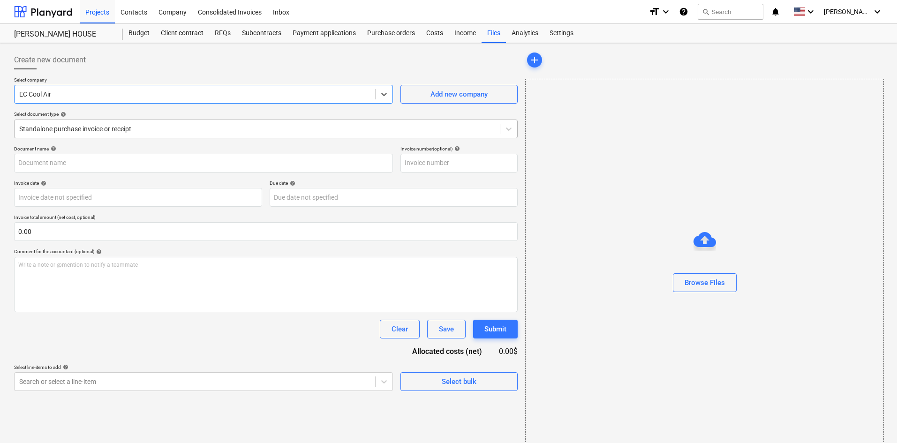
click at [71, 137] on div "Standalone purchase invoice or receipt" at bounding box center [266, 129] width 504 height 19
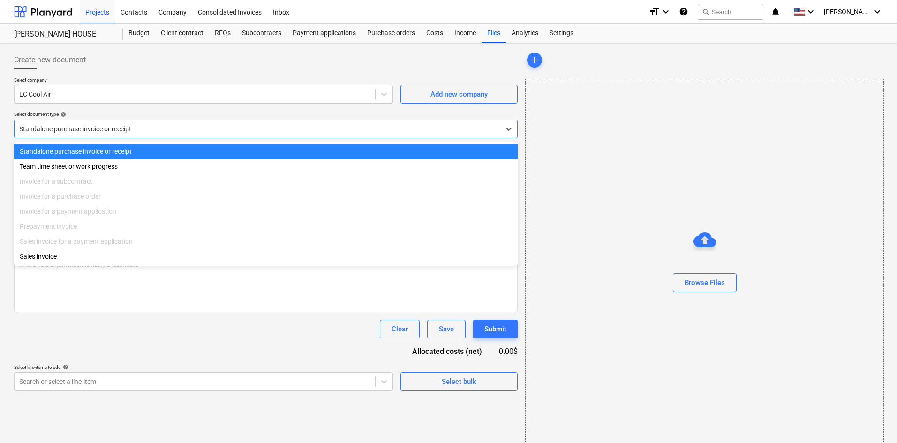
click at [71, 137] on div "Standalone purchase invoice or receipt" at bounding box center [266, 129] width 504 height 19
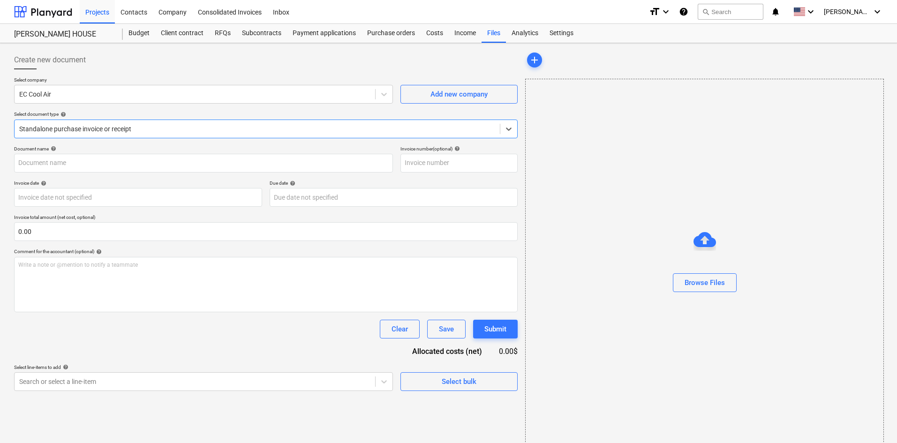
click at [136, 49] on div "Create new document Select company EC Cool Air Add new company Select document …" at bounding box center [265, 250] width 511 height 406
click at [139, 56] on div "Create new document" at bounding box center [266, 60] width 504 height 19
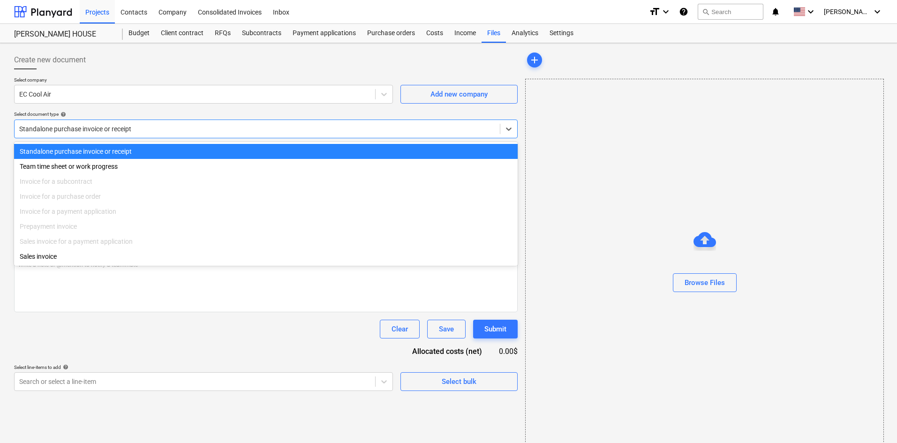
click at [132, 128] on div at bounding box center [257, 128] width 476 height 9
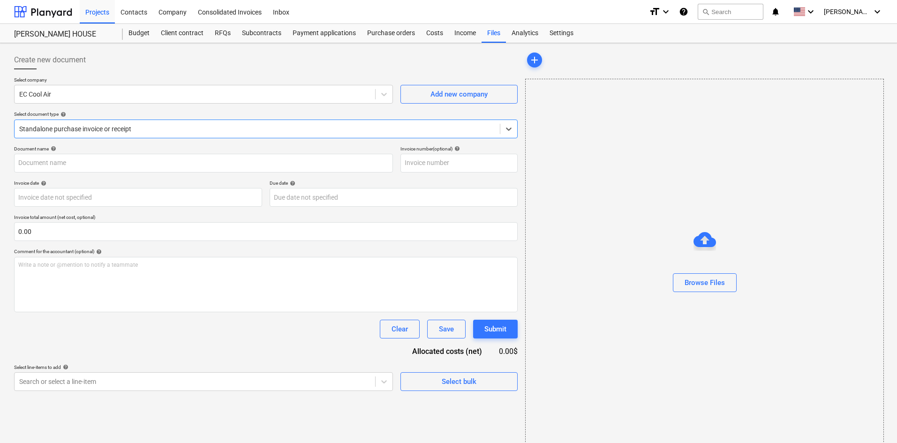
click at [132, 128] on div at bounding box center [257, 128] width 476 height 9
click at [161, 68] on div "Create new document" at bounding box center [266, 60] width 504 height 19
click at [153, 129] on div at bounding box center [257, 128] width 476 height 9
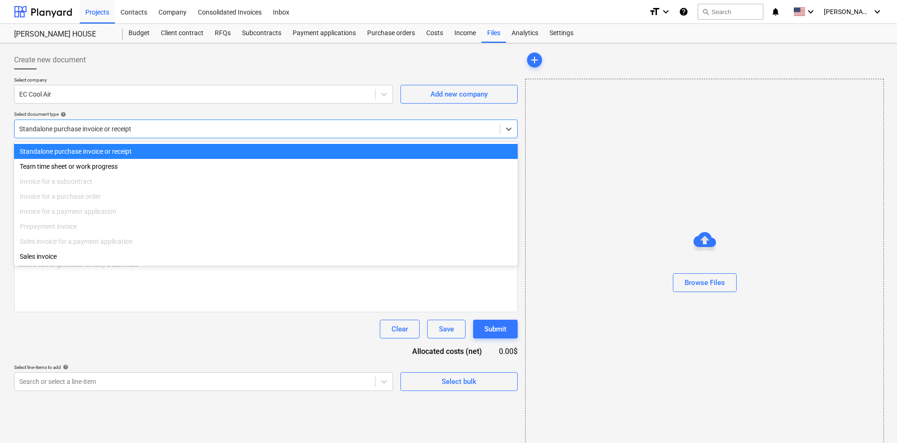
click at [153, 129] on div at bounding box center [257, 128] width 476 height 9
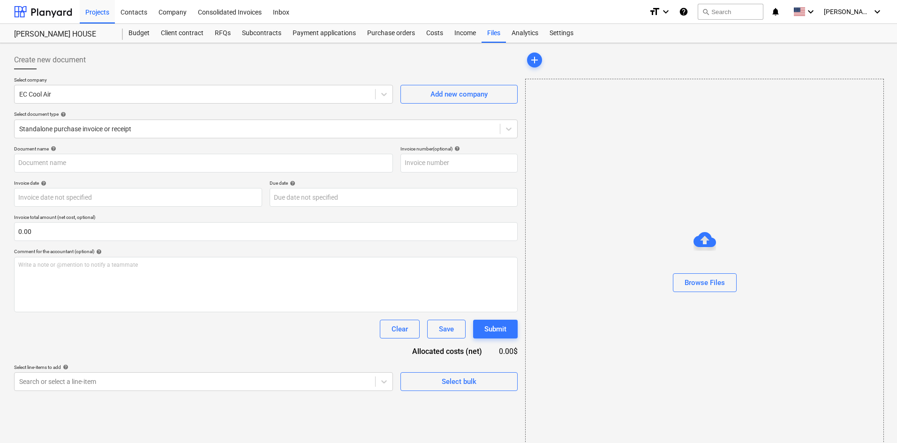
click at [171, 51] on div "Create new document" at bounding box center [266, 60] width 504 height 19
click at [158, 133] on div at bounding box center [257, 128] width 476 height 9
click at [177, 67] on div "Create new document" at bounding box center [266, 60] width 504 height 19
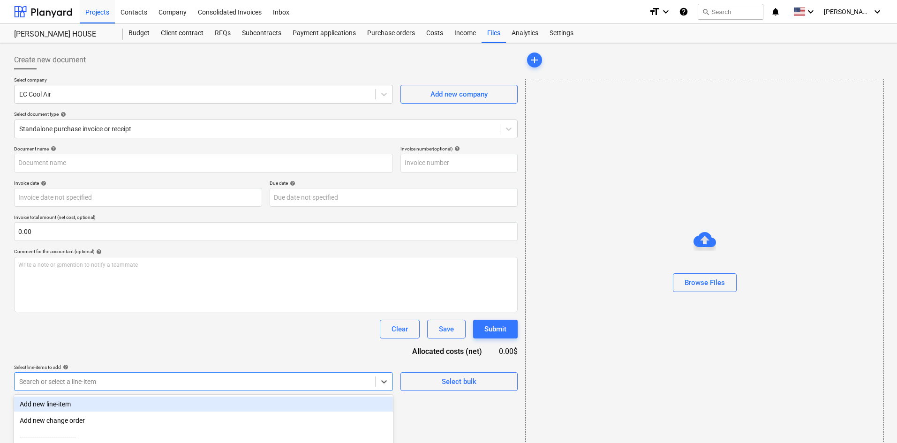
click at [144, 383] on body "Projects Contacts Company Consolidated Invoices Inbox format_size keyboard_arro…" at bounding box center [448, 221] width 897 height 443
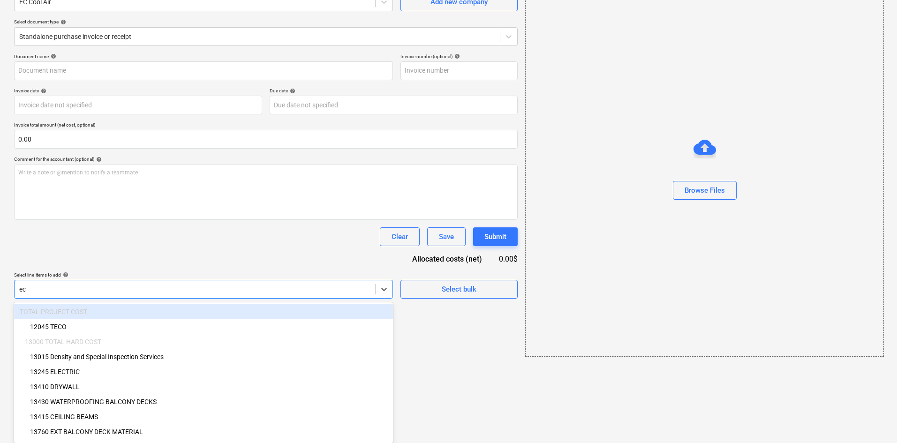
type input "e"
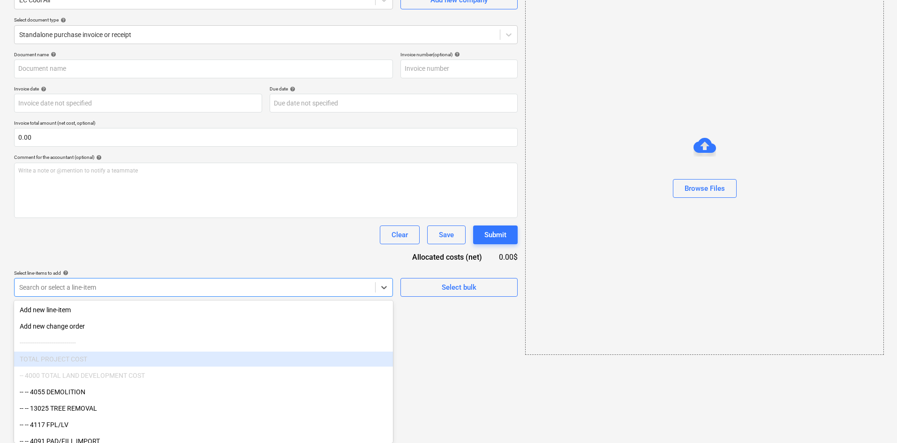
click at [147, 230] on div "Document name help Invoice number (optional) help Invoice date help Press the d…" at bounding box center [266, 174] width 504 height 245
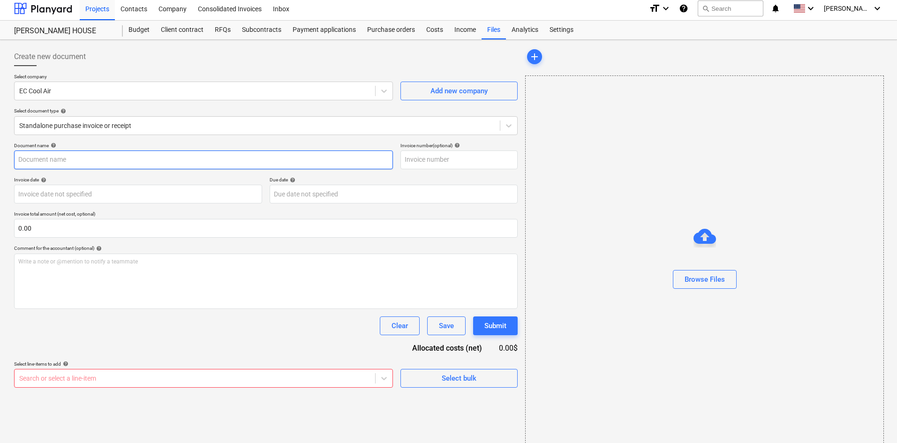
scroll to position [0, 0]
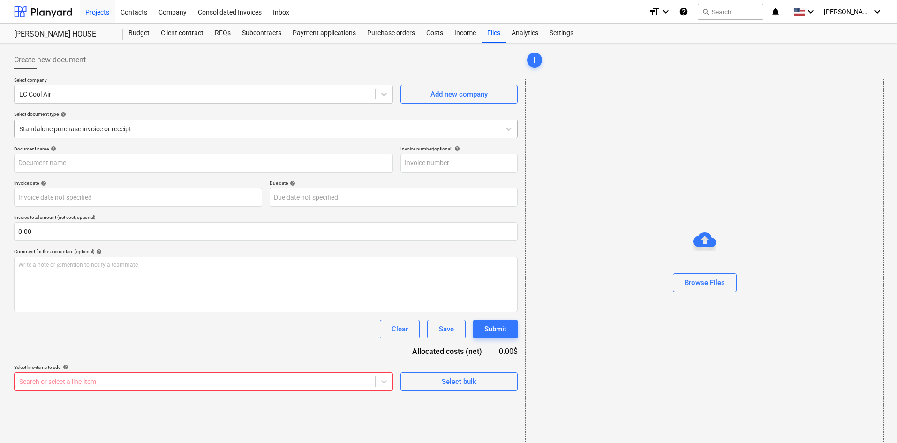
click at [91, 133] on div at bounding box center [257, 128] width 476 height 9
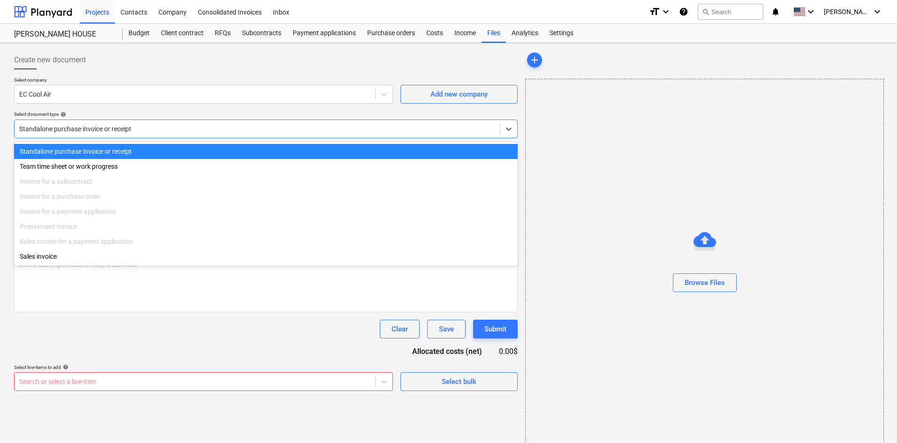
click at [91, 133] on div at bounding box center [257, 128] width 476 height 9
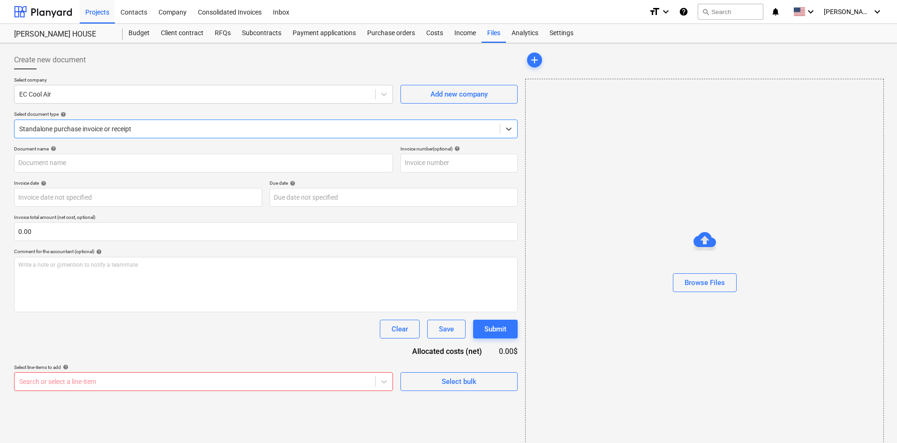
click at [91, 351] on div "Document name help Invoice number (optional) help Invoice date help Press the d…" at bounding box center [266, 268] width 504 height 245
click at [94, 381] on body "Projects Contacts Company Consolidated Invoices Inbox format_size keyboard_arro…" at bounding box center [448, 221] width 897 height 443
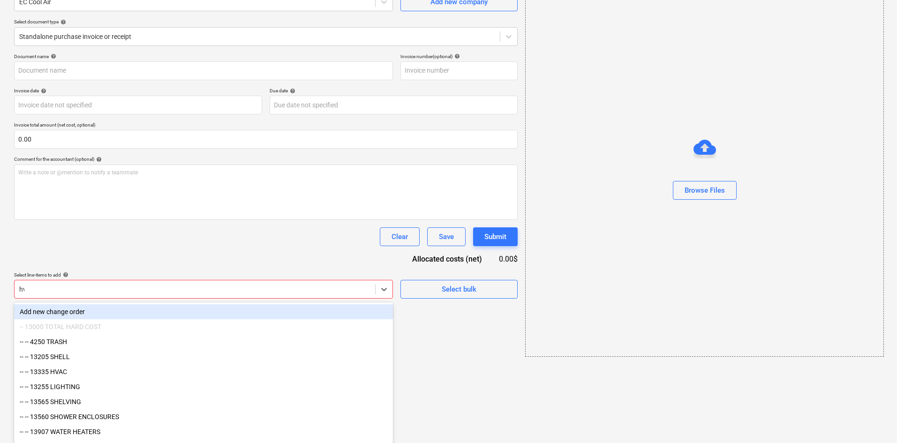
scroll to position [14, 0]
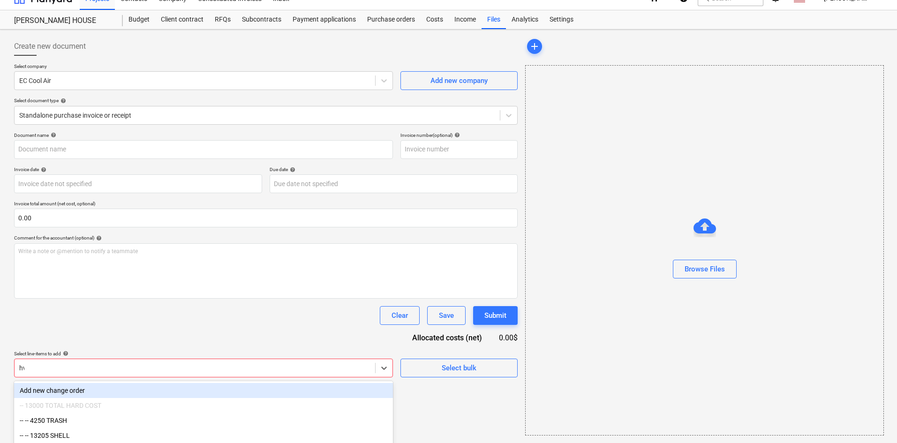
type input "hva"
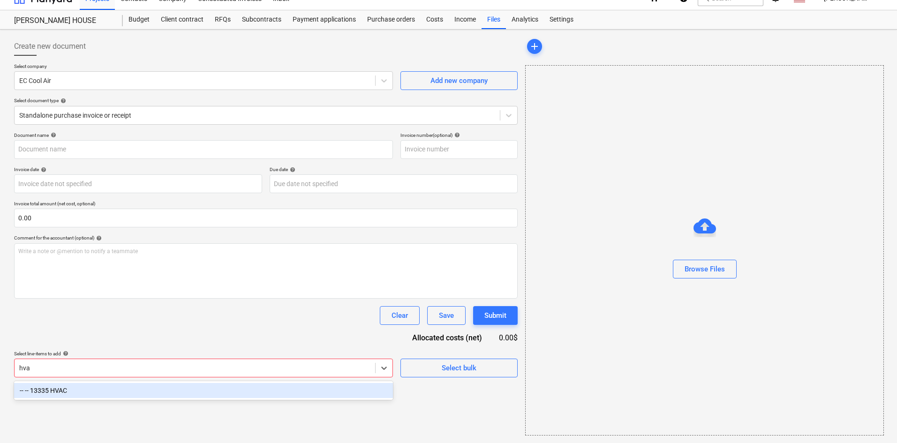
click at [102, 394] on div "-- -- 13335 HVAC" at bounding box center [203, 390] width 379 height 15
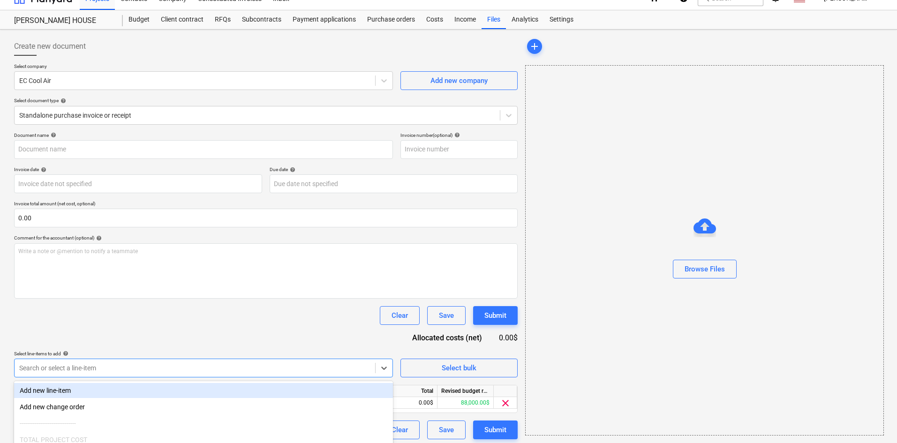
click at [148, 332] on div "Document name help Invoice number (optional) help Invoice date help Press the d…" at bounding box center [266, 285] width 504 height 307
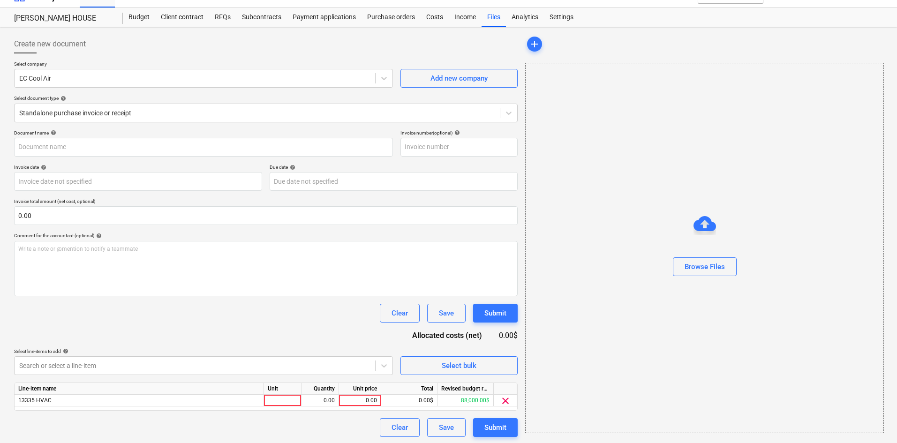
scroll to position [17, 0]
click at [360, 397] on div "0.00" at bounding box center [360, 400] width 34 height 12
type input "60500"
click at [263, 340] on div "Document name help Invoice number (optional) help Invoice date help Press the d…" at bounding box center [266, 282] width 504 height 307
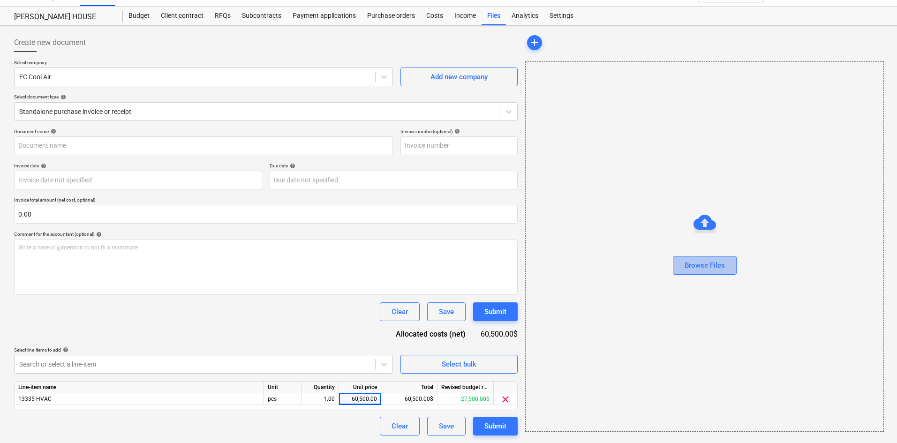
click at [727, 269] on button "Browse Files" at bounding box center [705, 265] width 64 height 19
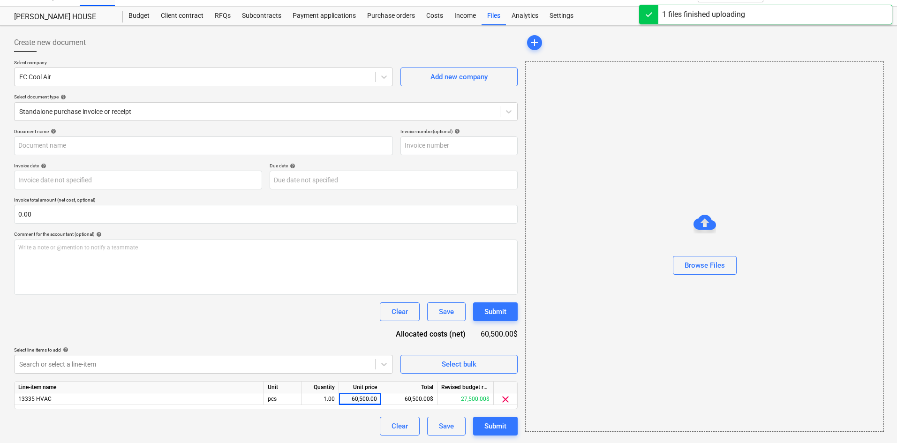
type input "EC Cool Air (Hard) [DATE].pdf"
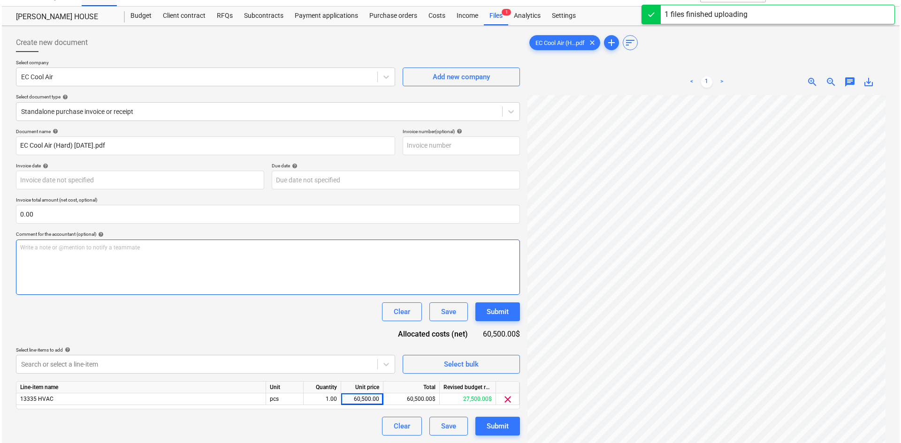
scroll to position [147, 78]
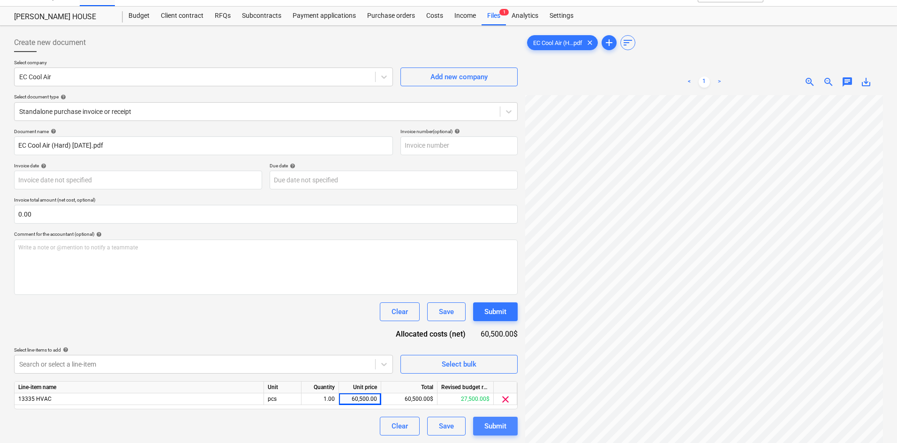
click at [495, 428] on div "Submit" at bounding box center [496, 426] width 22 height 12
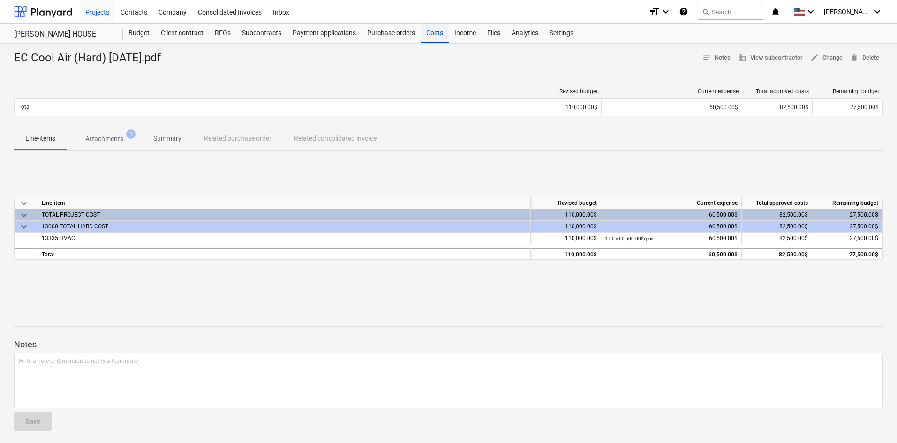
click at [427, 32] on div "Costs" at bounding box center [435, 33] width 28 height 19
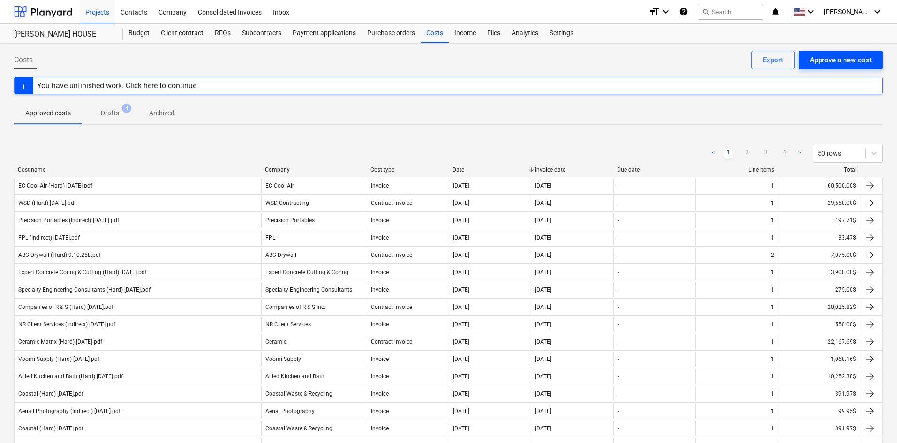
click at [843, 66] on div "Approve a new cost" at bounding box center [841, 60] width 62 height 12
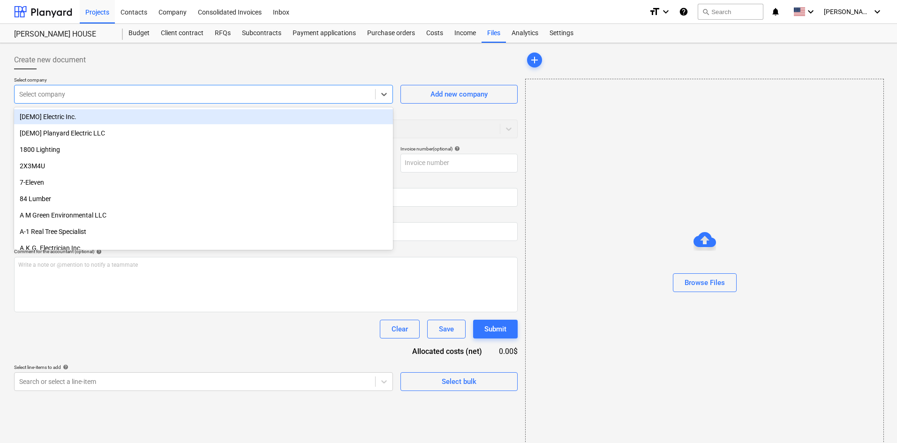
click at [149, 102] on div "Select company" at bounding box center [203, 94] width 379 height 19
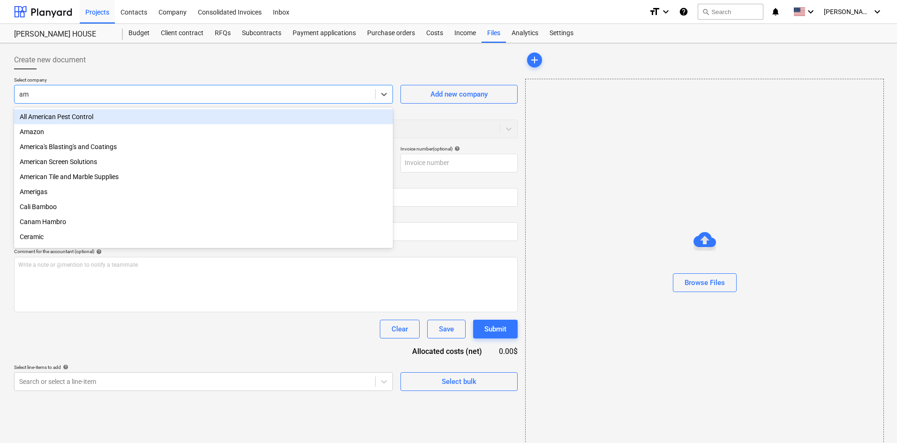
type input "ama"
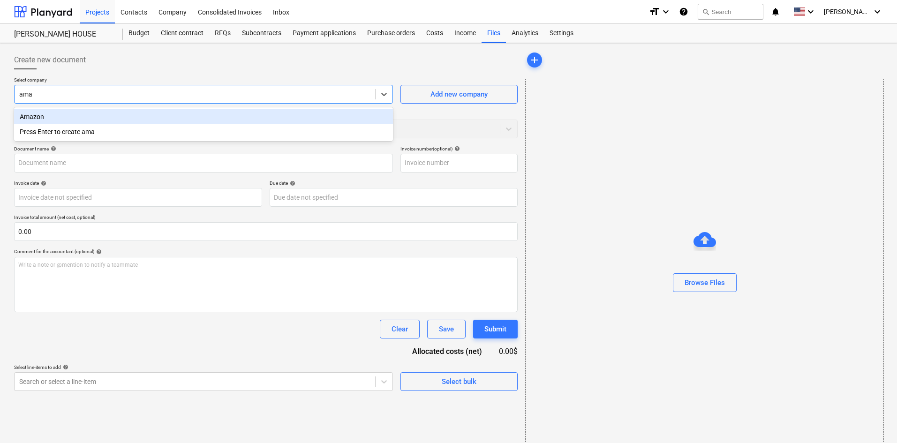
click at [147, 114] on div "Amazon" at bounding box center [203, 116] width 379 height 15
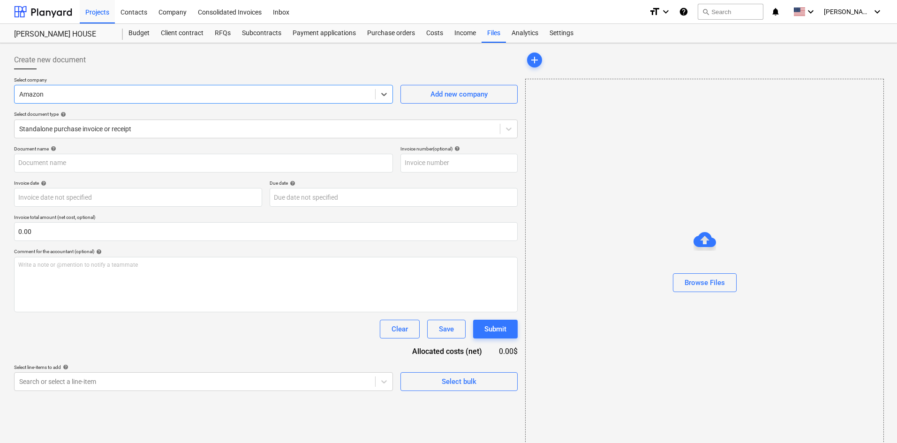
click at [737, 286] on div "Browse Files" at bounding box center [705, 263] width 358 height 71
click at [724, 287] on div "Browse Files" at bounding box center [705, 283] width 40 height 12
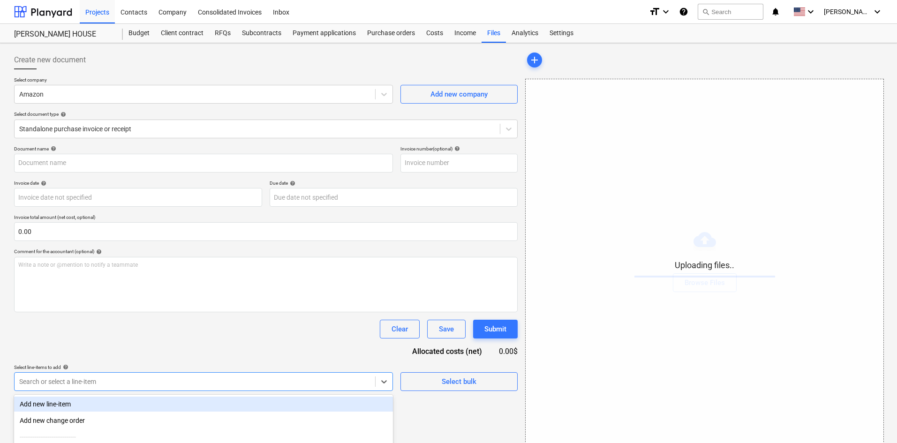
scroll to position [94, 0]
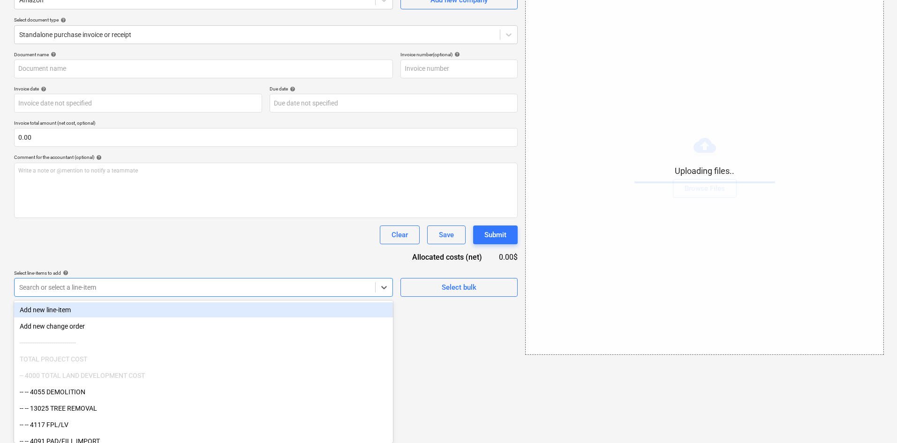
click at [235, 349] on body "Projects Contacts Company Consolidated Invoices Inbox format_size keyboard_arro…" at bounding box center [448, 127] width 897 height 443
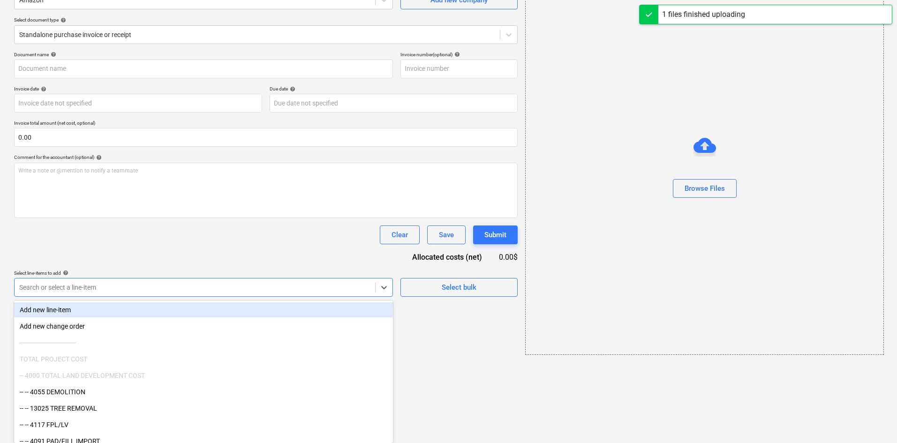
type input "Amazon (Hard) [DATE].pdf"
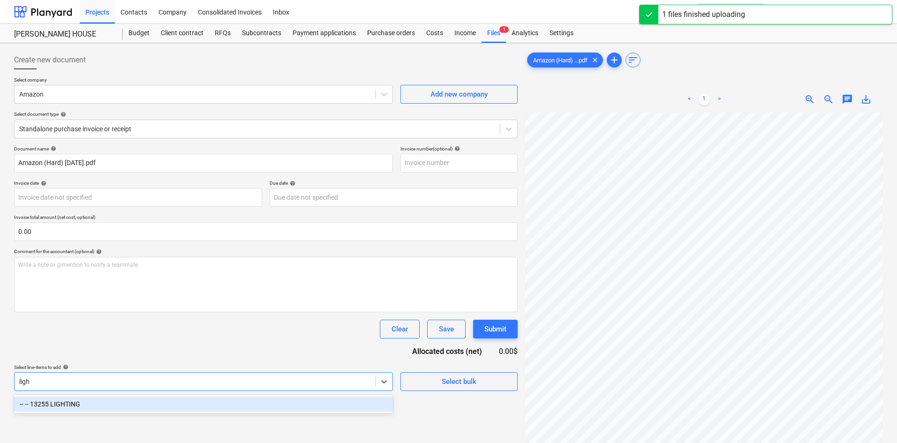
type input "light"
click at [266, 405] on div "-- -- 13255 LIGHTING" at bounding box center [203, 404] width 379 height 15
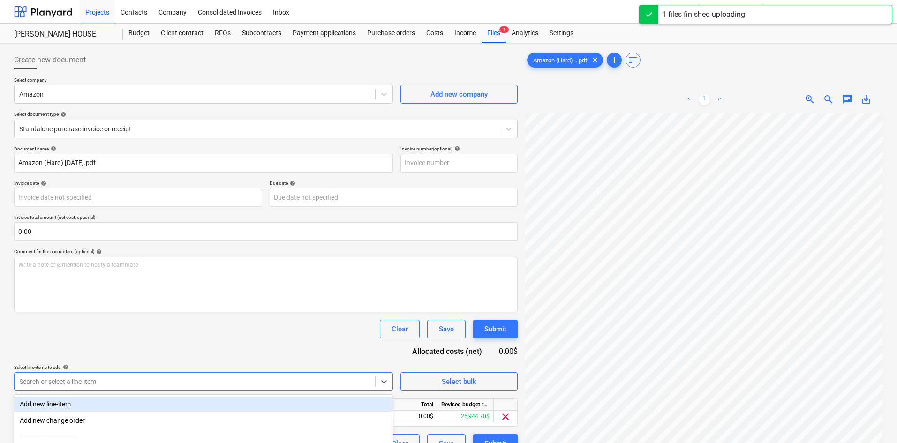
click at [270, 345] on div "Document name help Amazon (Hard) [DATE].pdf Invoice number (optional) help Invo…" at bounding box center [266, 299] width 504 height 307
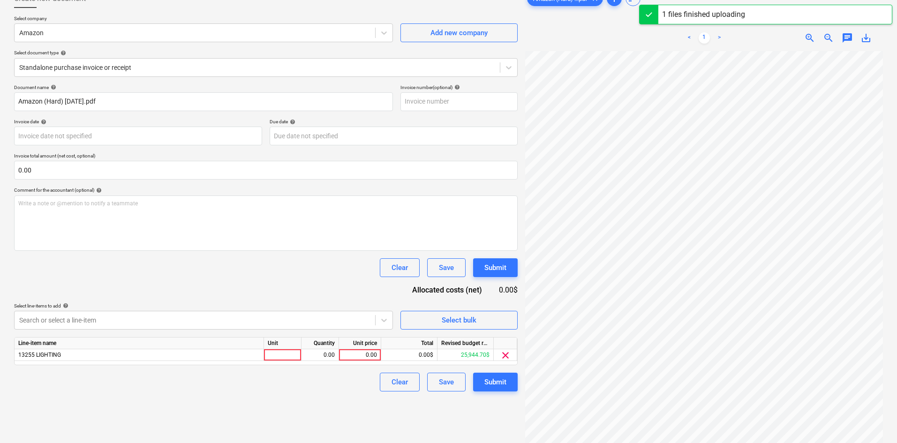
scroll to position [94, 0]
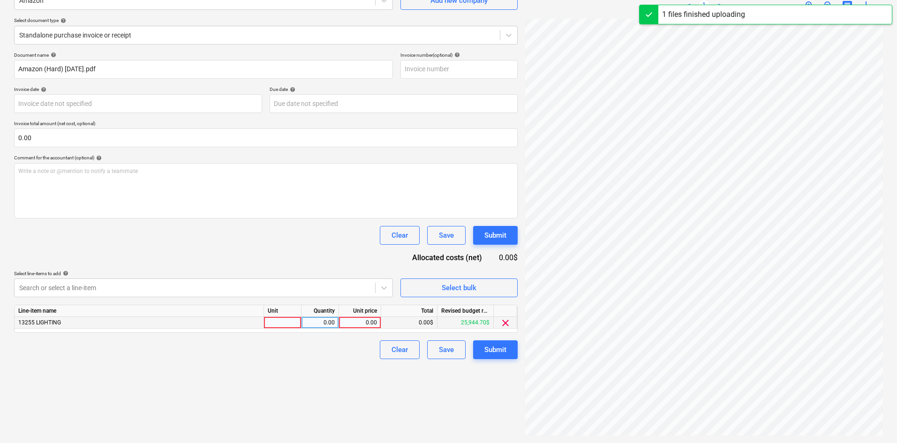
click at [352, 319] on div "0.00" at bounding box center [360, 323] width 34 height 12
click at [352, 321] on input at bounding box center [360, 322] width 42 height 11
click at [467, 292] on div "Create new document Select company Amazon Add new company Select document type …" at bounding box center [448, 196] width 877 height 486
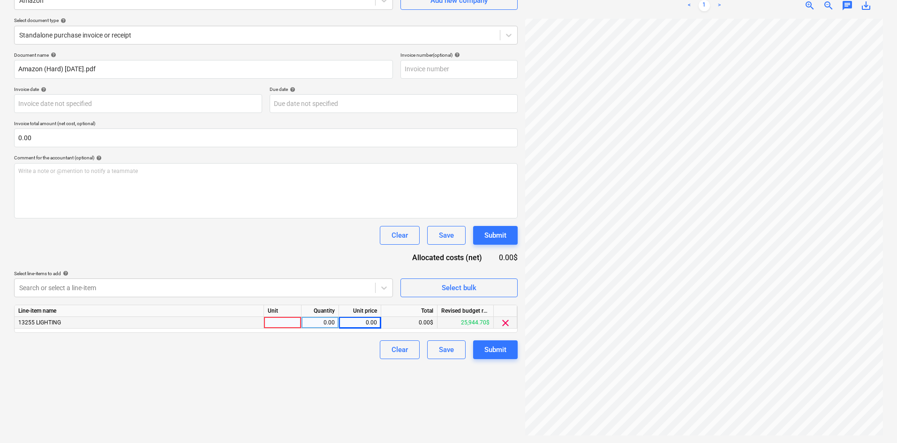
click at [339, 321] on div "0.00" at bounding box center [360, 323] width 42 height 12
type input "130.04"
click at [301, 412] on div "Create new document Select company Amazon Add new company Select document type …" at bounding box center [265, 196] width 511 height 486
click at [498, 353] on div "Submit" at bounding box center [496, 350] width 22 height 12
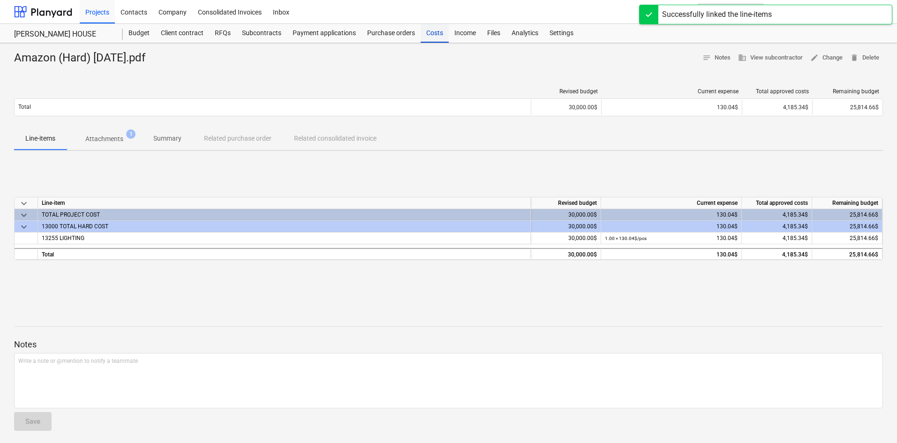
click at [427, 38] on div "Costs" at bounding box center [435, 33] width 28 height 19
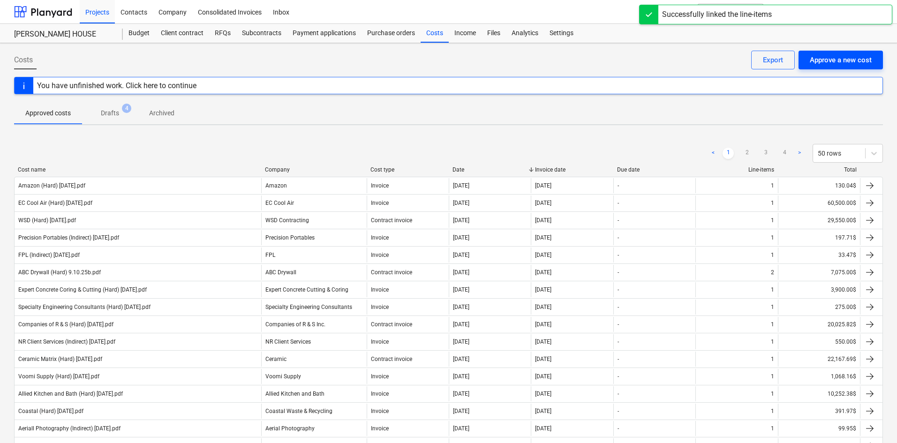
click at [826, 65] on div "Approve a new cost" at bounding box center [841, 60] width 62 height 12
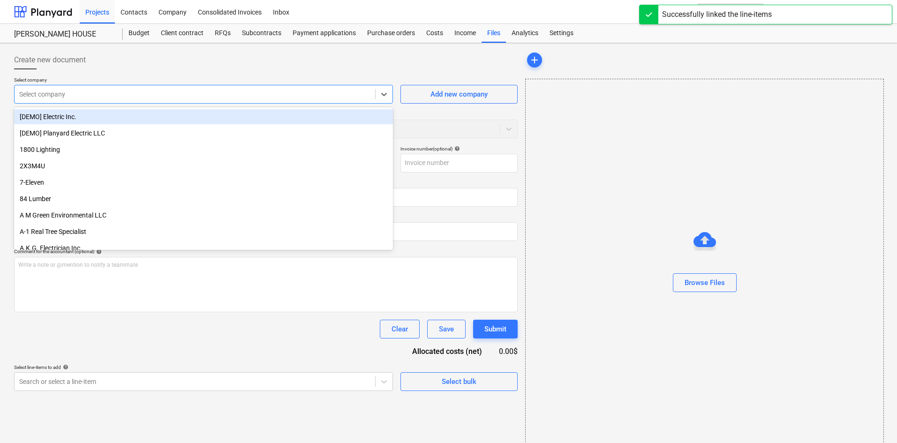
click at [89, 99] on div "Select company" at bounding box center [195, 94] width 361 height 13
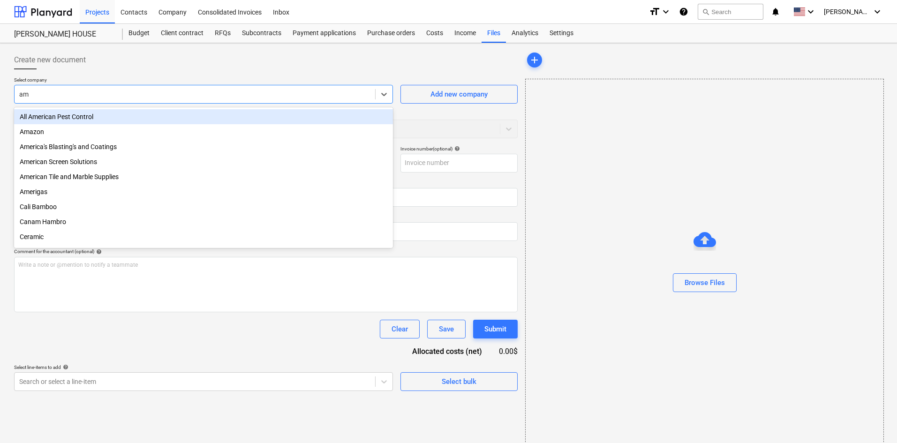
type input "ama"
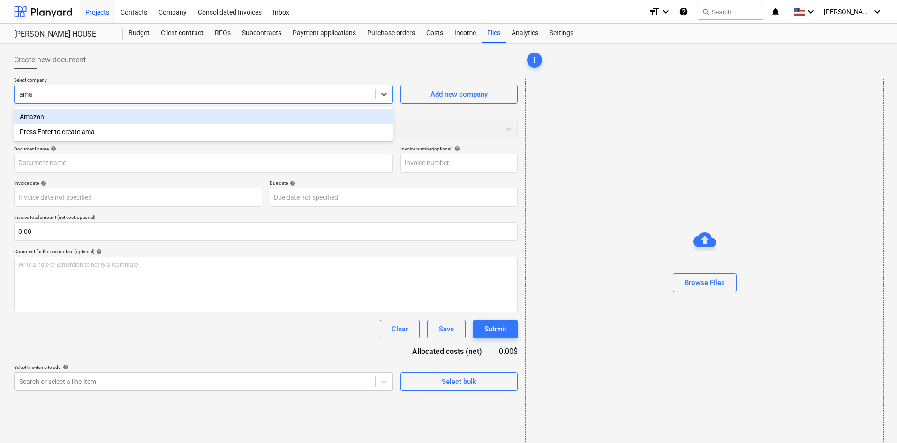
click at [105, 115] on div "Amazon" at bounding box center [203, 116] width 379 height 15
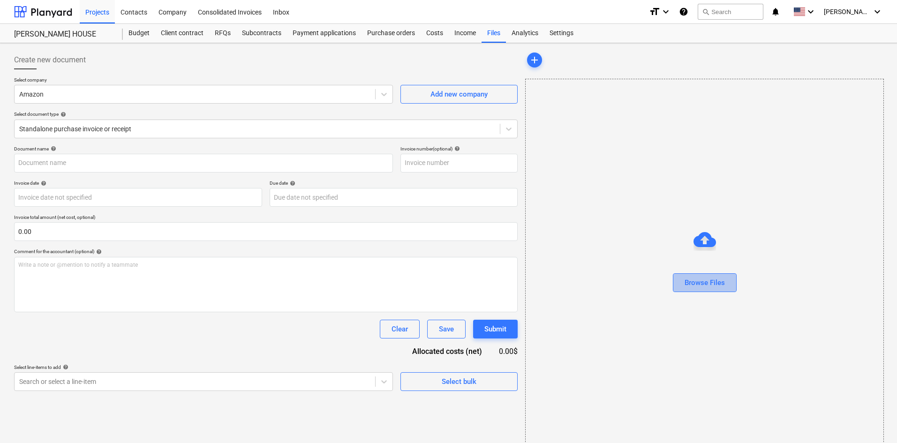
click at [725, 282] on button "Browse Files" at bounding box center [705, 282] width 64 height 19
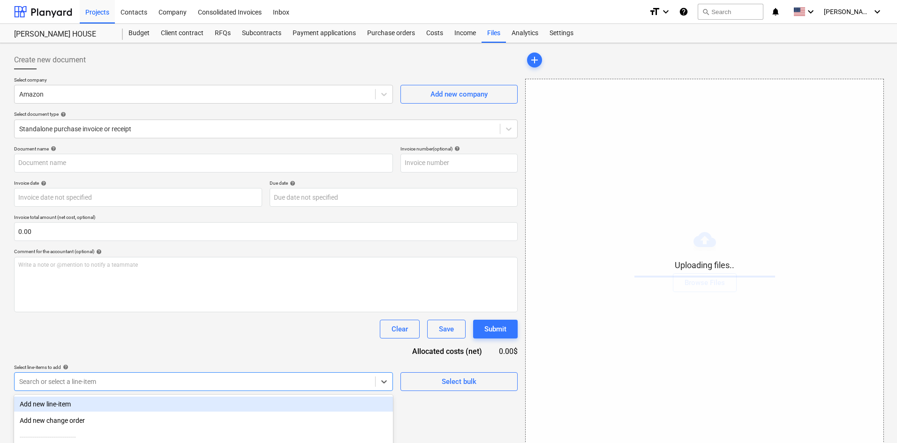
scroll to position [94, 0]
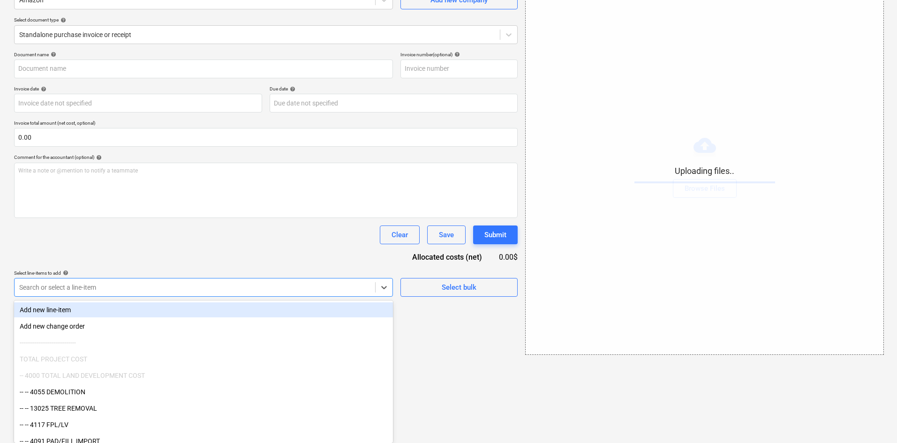
click at [233, 349] on body "Projects Contacts Company Consolidated Invoices Inbox format_size keyboard_arro…" at bounding box center [448, 127] width 897 height 443
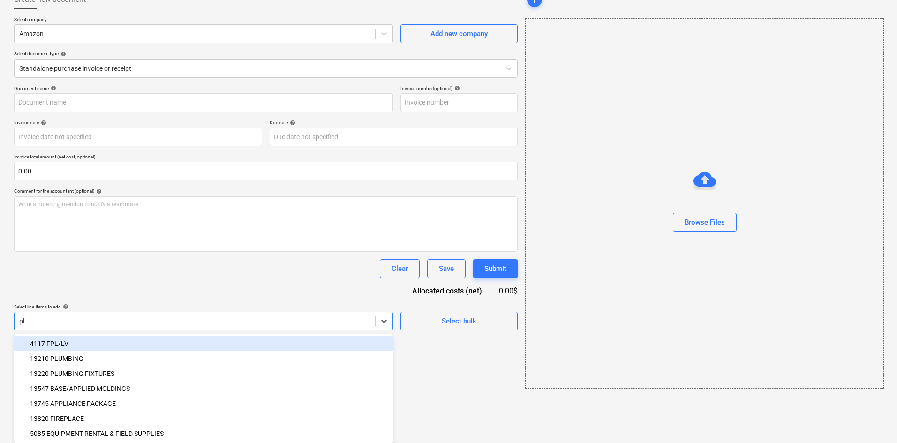
scroll to position [64, 0]
type input "plu"
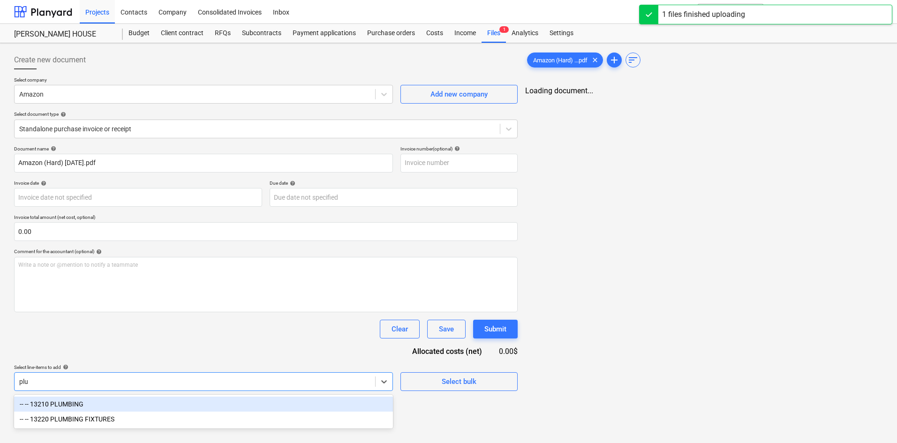
scroll to position [0, 0]
type input "Amazon (Hard) [DATE].pdf"
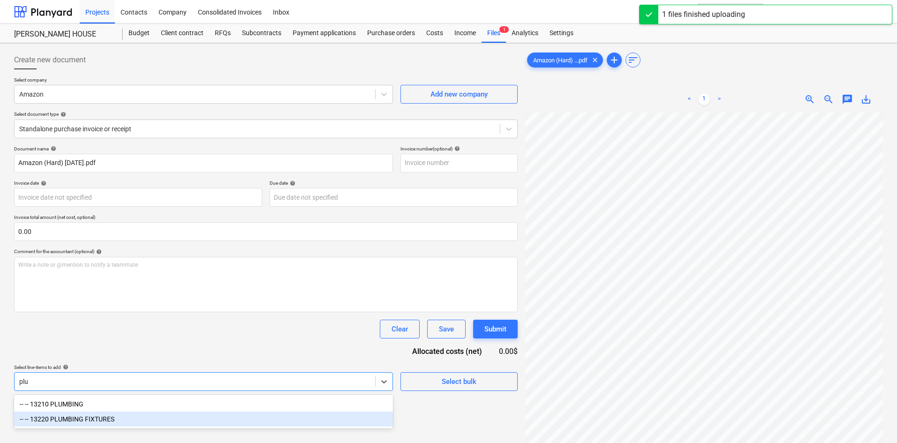
click at [97, 418] on div "-- -- 13220 PLUMBING FIXTURES" at bounding box center [203, 419] width 379 height 15
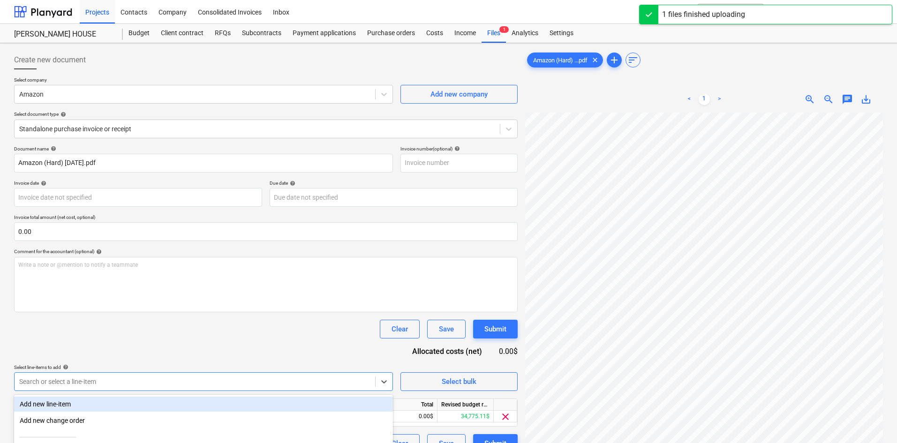
click at [189, 345] on div "Document name help Amazon (Hard) [DATE].pdf Invoice number (optional) help Invo…" at bounding box center [266, 299] width 504 height 307
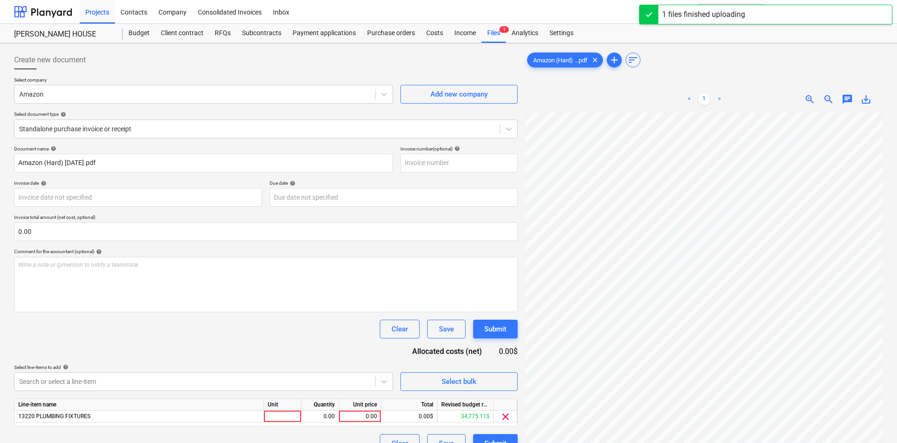
click at [357, 410] on div "Unit price" at bounding box center [360, 405] width 42 height 12
click at [355, 420] on div "0.00" at bounding box center [360, 417] width 34 height 12
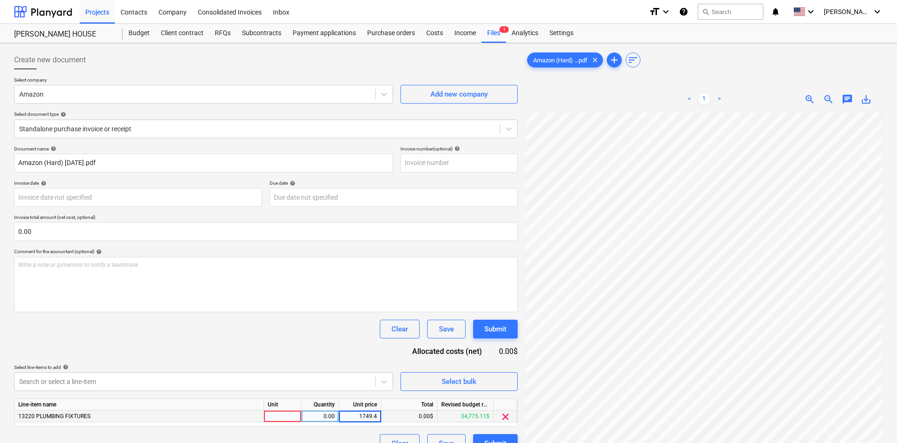
type input "1749.45"
click at [282, 343] on div "Document name help Amazon (Hard) [DATE].pdf Invoice number (optional) help Invo…" at bounding box center [266, 299] width 504 height 307
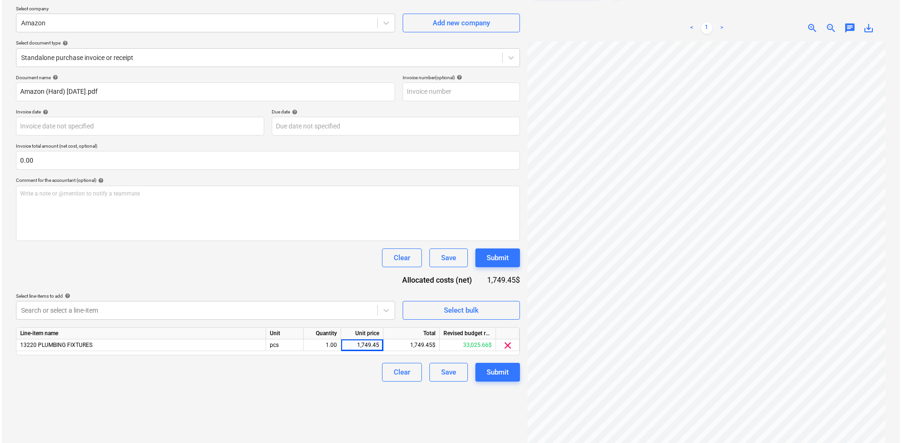
scroll to position [94, 0]
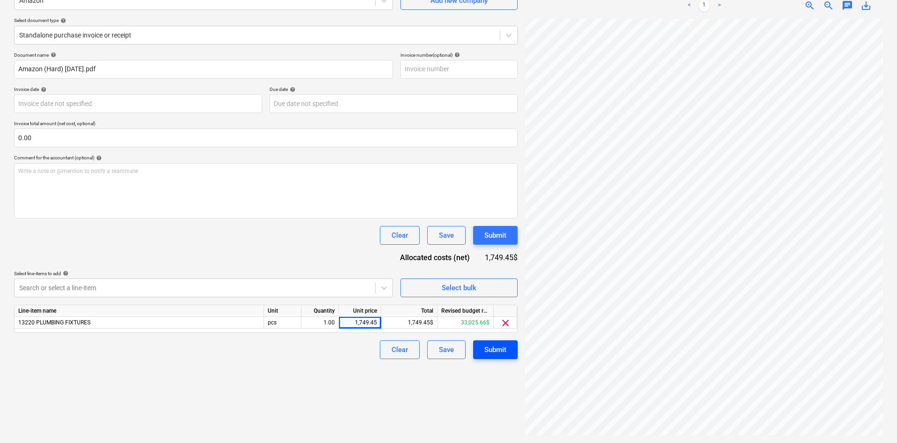
click at [496, 354] on div "Submit" at bounding box center [496, 350] width 22 height 12
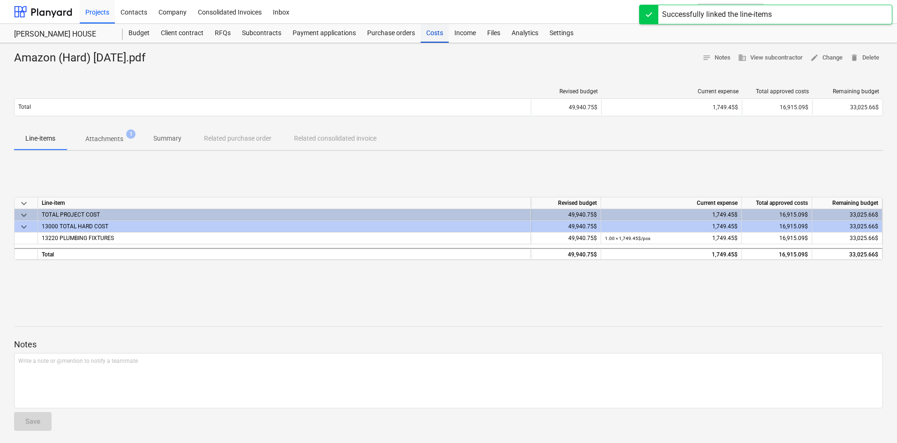
click at [439, 36] on div "Costs" at bounding box center [435, 33] width 28 height 19
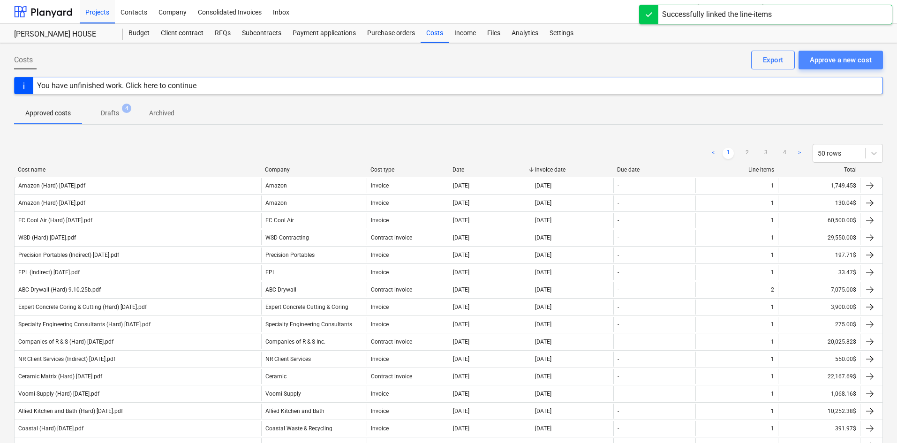
click at [822, 60] on div "Approve a new cost" at bounding box center [841, 60] width 62 height 12
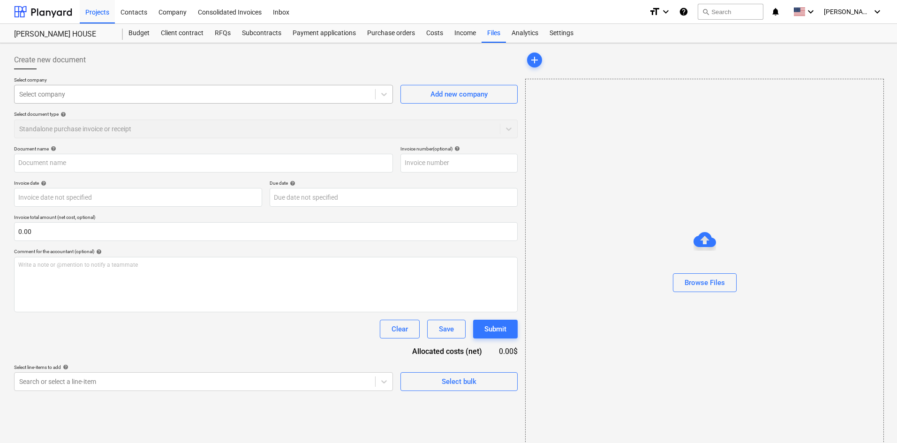
click at [133, 85] on div "Select company" at bounding box center [203, 94] width 379 height 19
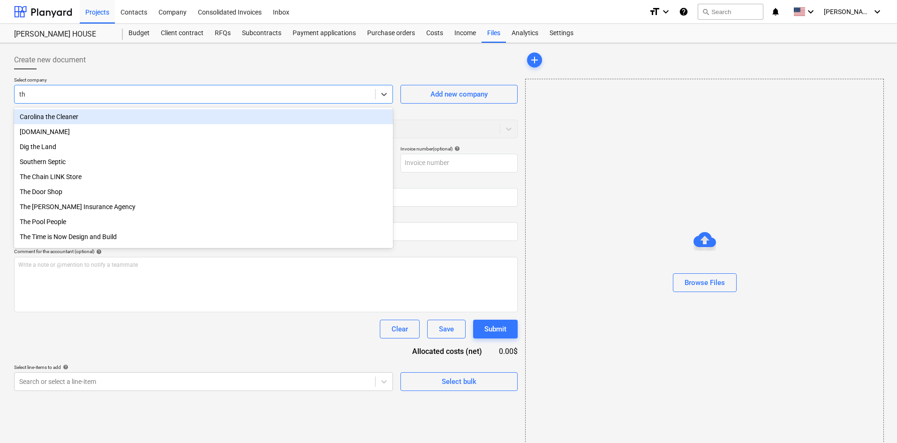
type input "t"
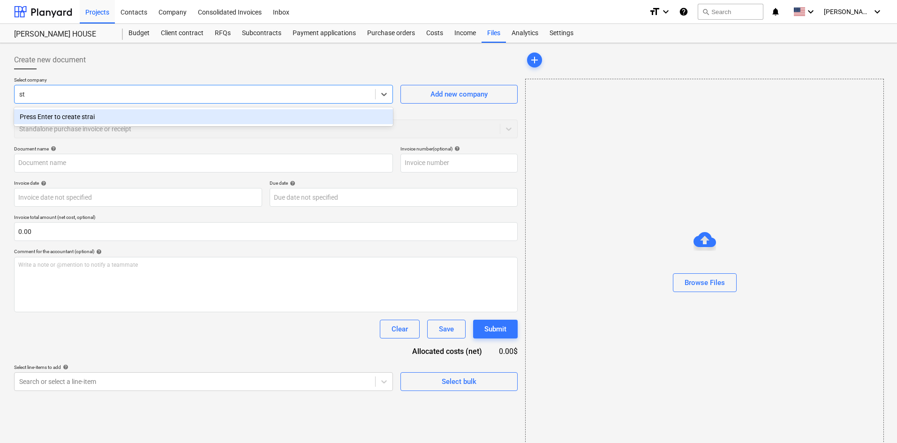
type input "s"
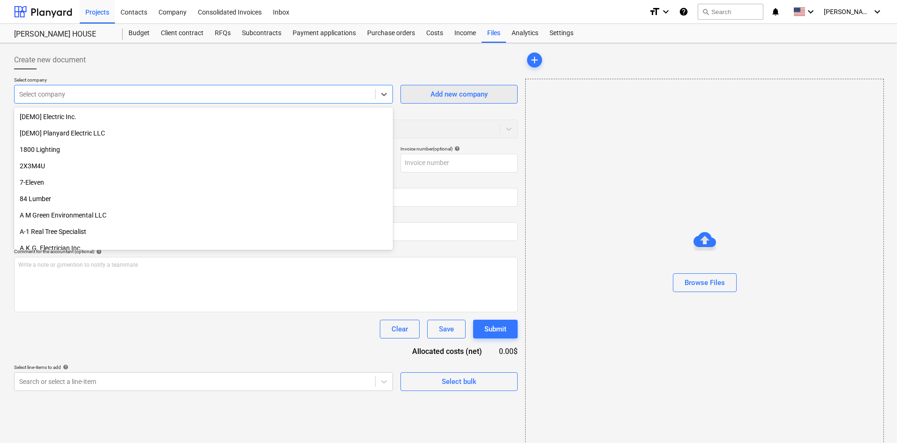
click at [484, 92] on div "Add new company" at bounding box center [459, 94] width 57 height 12
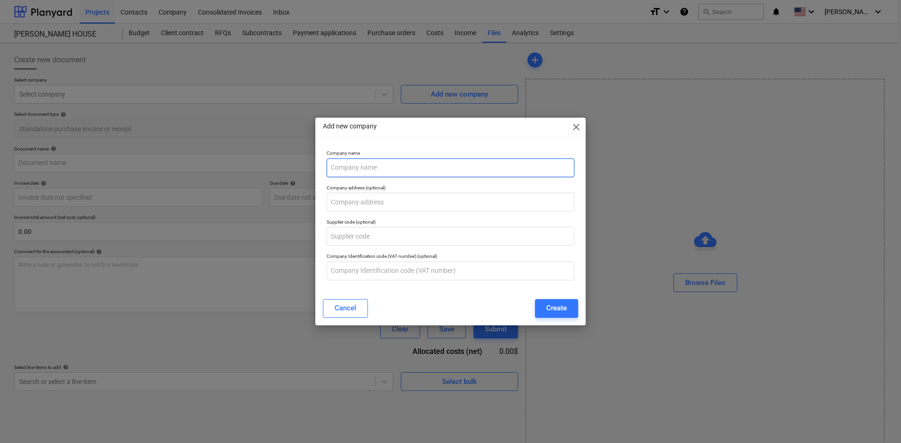
click at [418, 163] on input "text" at bounding box center [451, 168] width 248 height 19
type input "The Stairway Shop"
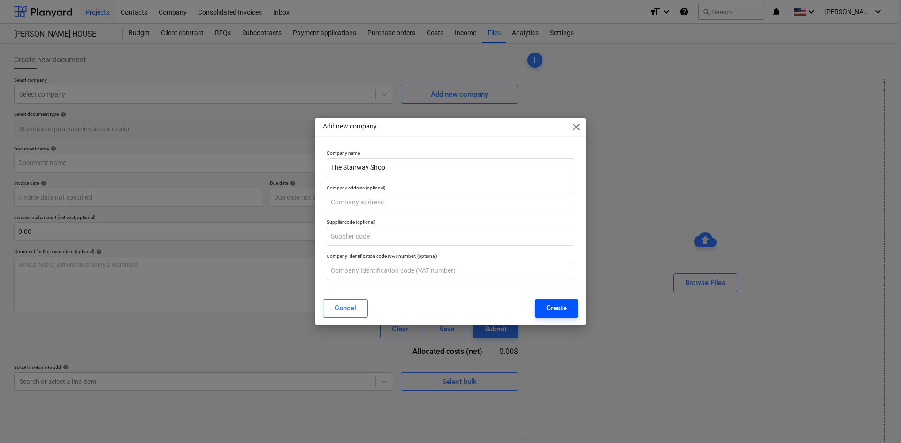
click at [564, 311] on div "Create" at bounding box center [556, 308] width 21 height 12
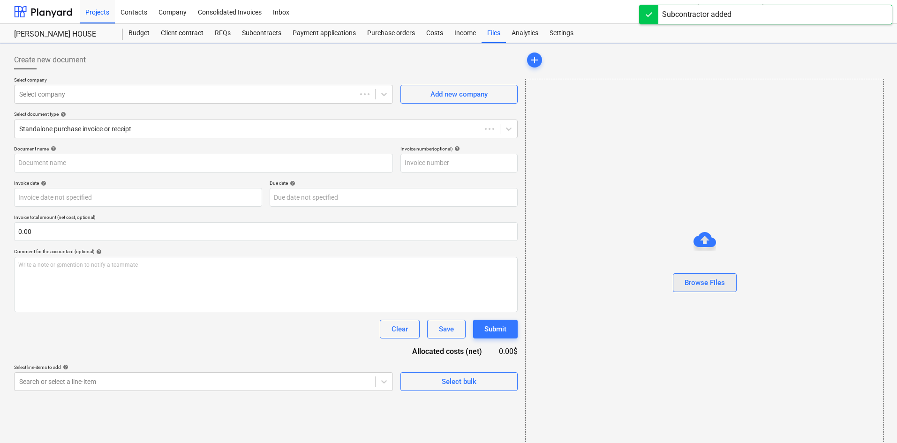
click at [691, 282] on div "Browse Files" at bounding box center [705, 283] width 40 height 12
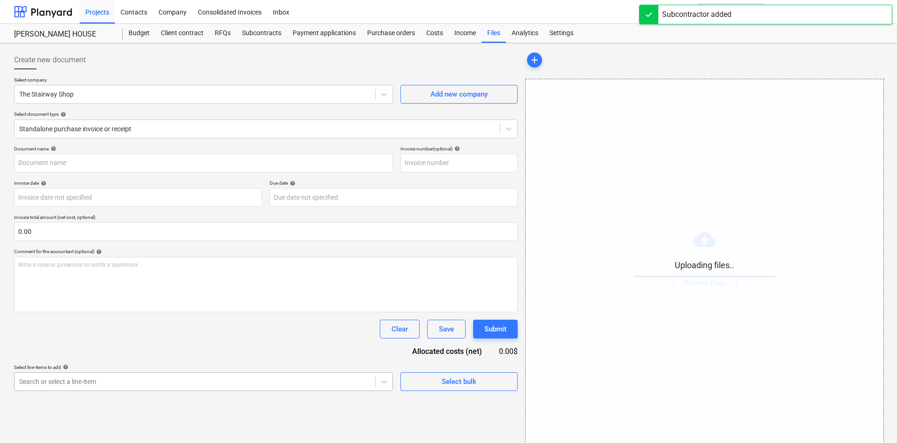
click at [213, 384] on body "Projects Contacts Company Consolidated Invoices Inbox format_size keyboard_arro…" at bounding box center [448, 221] width 897 height 443
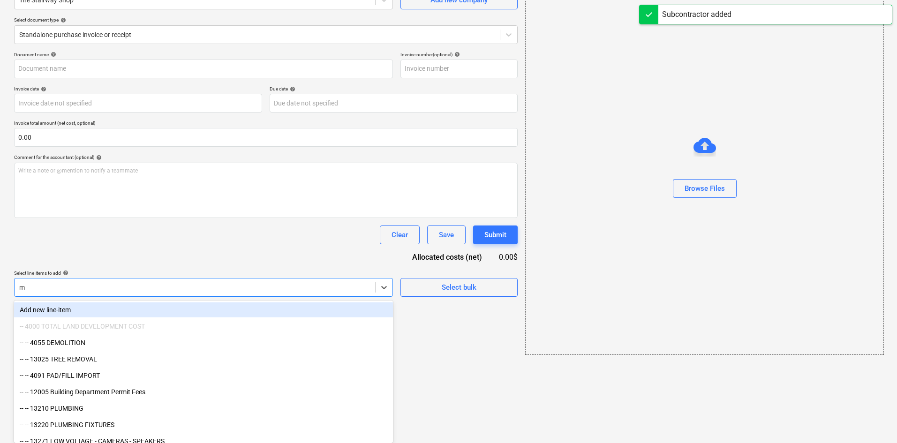
type input "mi"
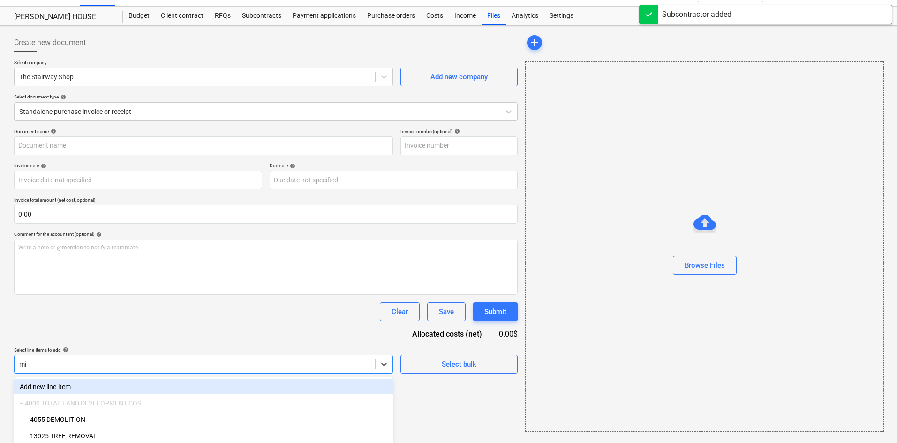
type input "The Stairway Shop (Hard) [DATE].pdf"
type input "mil"
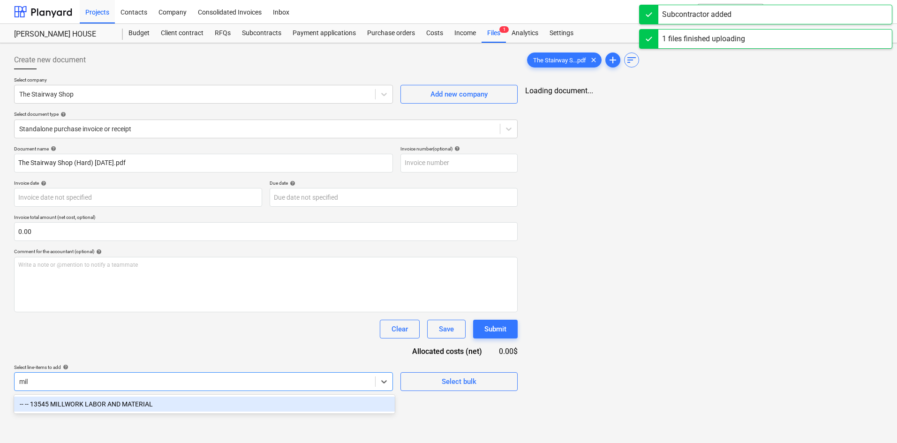
scroll to position [0, 0]
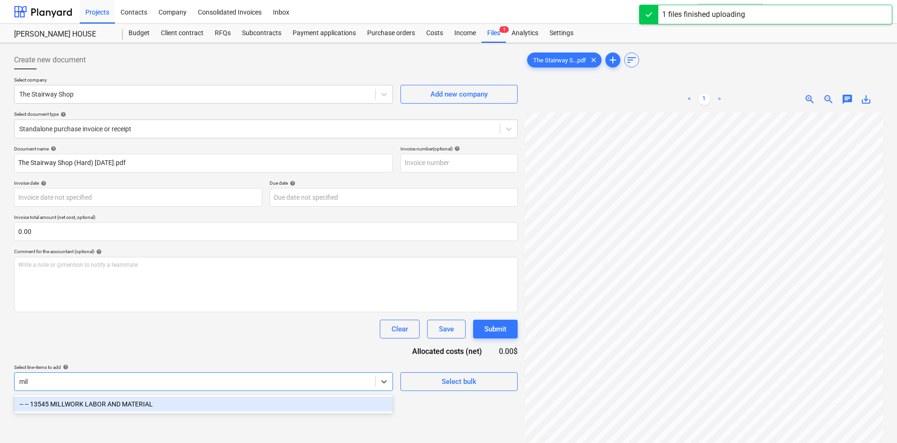
click at [206, 403] on div "-- -- 13545 MILLWORK LABOR AND MATERIAL" at bounding box center [203, 404] width 379 height 15
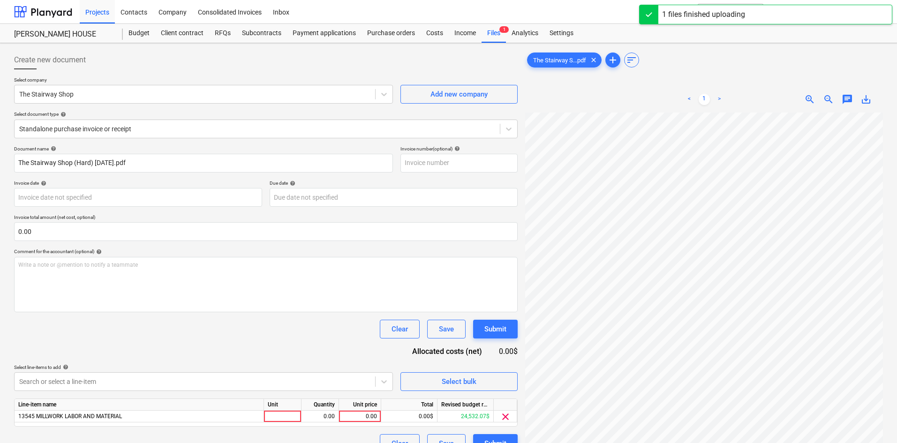
click at [226, 352] on div "Document name help The Stairway Shop (Hard) [DATE].pdf Invoice number (optional…" at bounding box center [266, 299] width 504 height 307
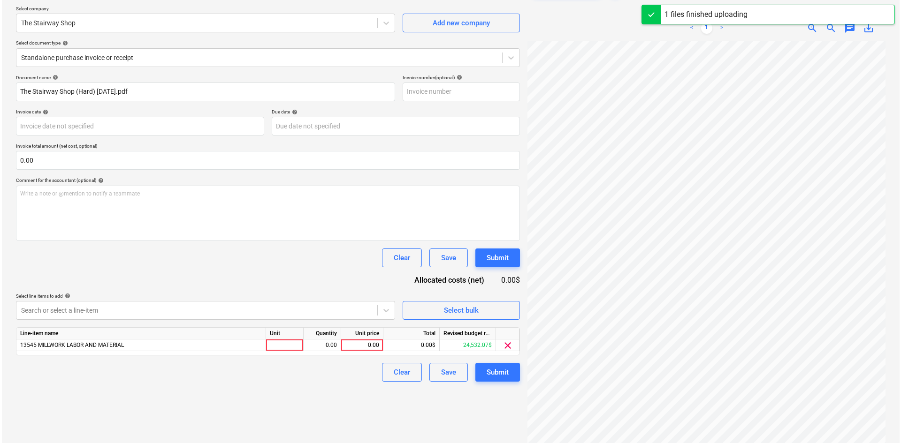
scroll to position [94, 0]
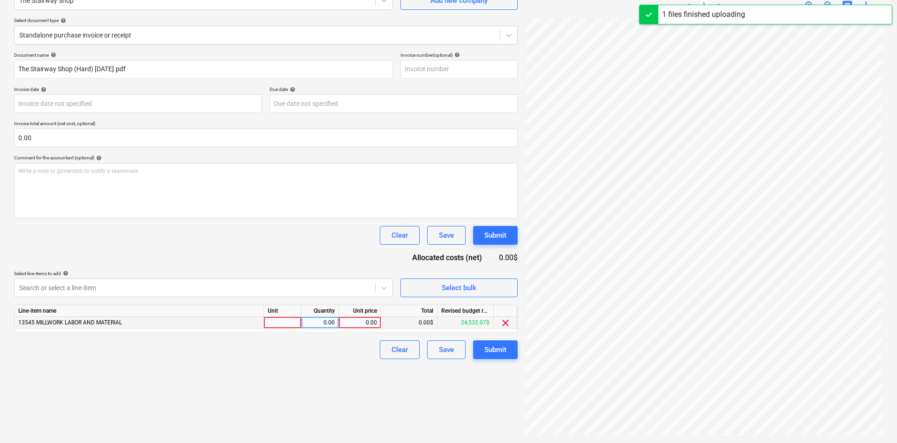
click at [355, 323] on div "0.00" at bounding box center [360, 323] width 34 height 12
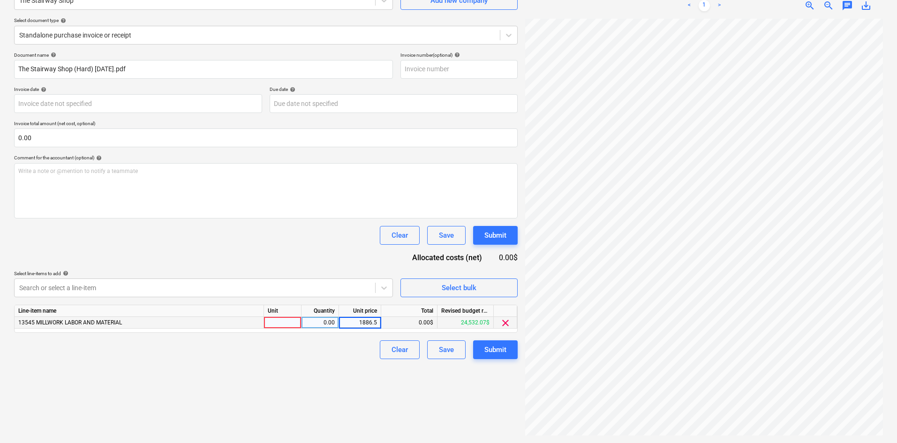
type input "1886.59"
click at [336, 425] on div "Create new document Select company The Stairway Shop Add new company Select doc…" at bounding box center [265, 196] width 511 height 486
click at [506, 354] on div "Submit" at bounding box center [496, 350] width 22 height 12
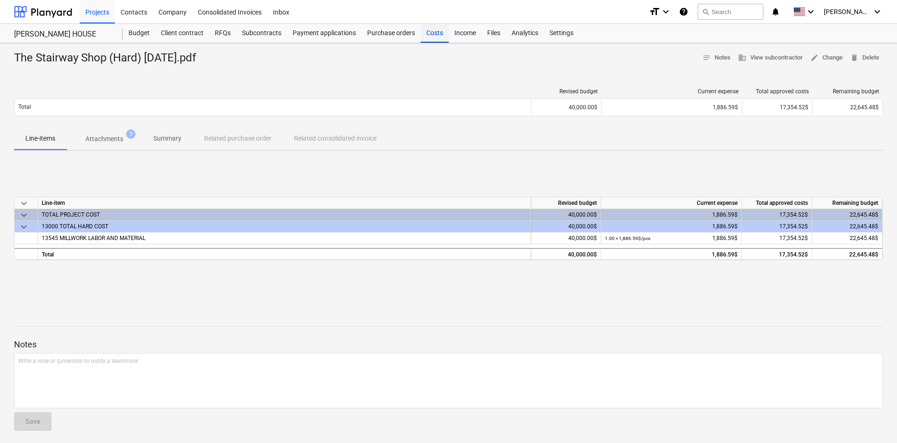
click at [437, 36] on div "Costs" at bounding box center [435, 33] width 28 height 19
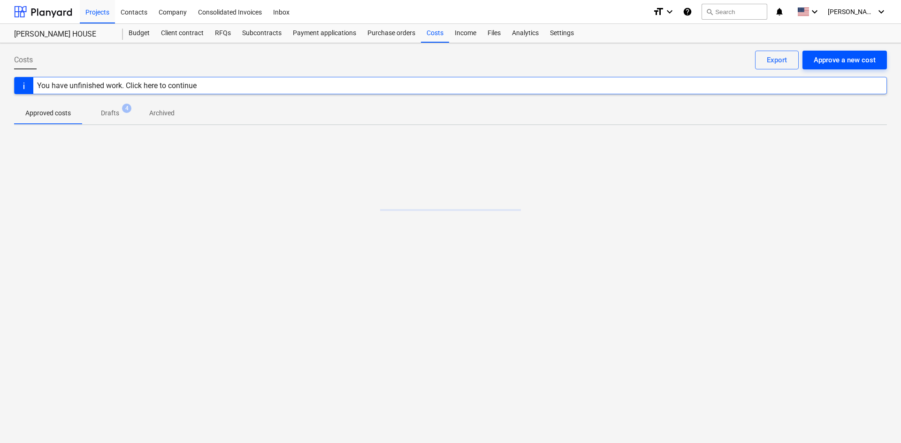
click at [858, 58] on div "Approve a new cost" at bounding box center [844, 60] width 62 height 12
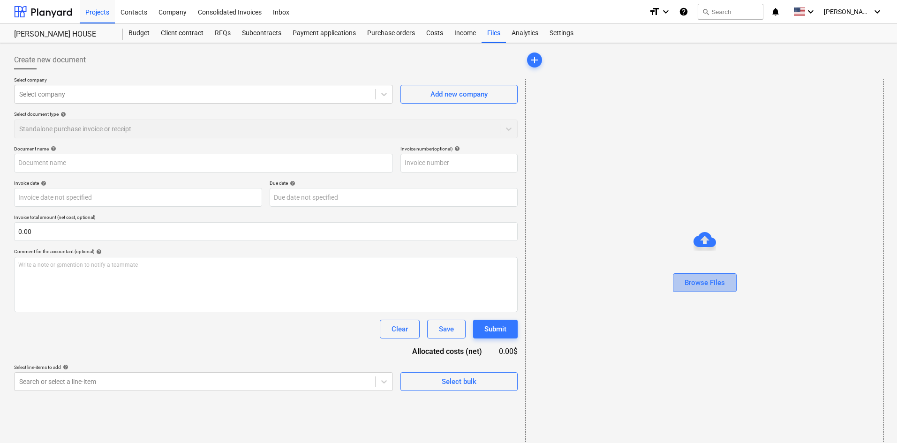
click at [702, 278] on div "Browse Files" at bounding box center [705, 283] width 40 height 12
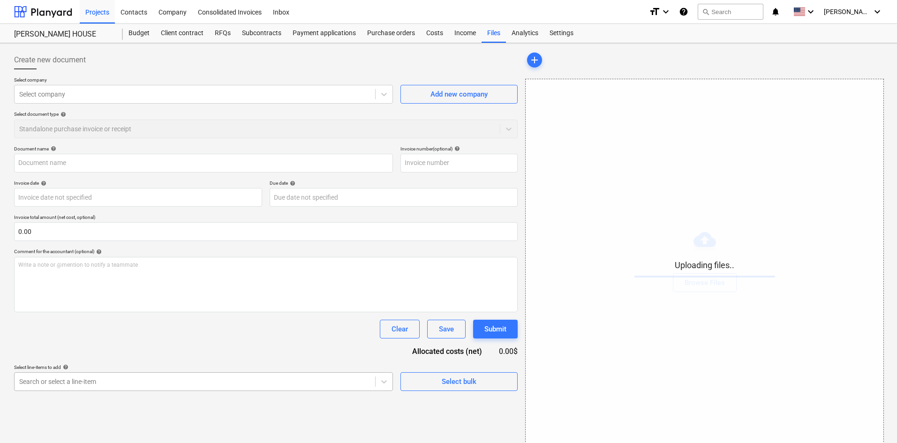
click at [199, 376] on body "Projects Contacts Company Consolidated Invoices Inbox format_size keyboard_arro…" at bounding box center [448, 221] width 897 height 443
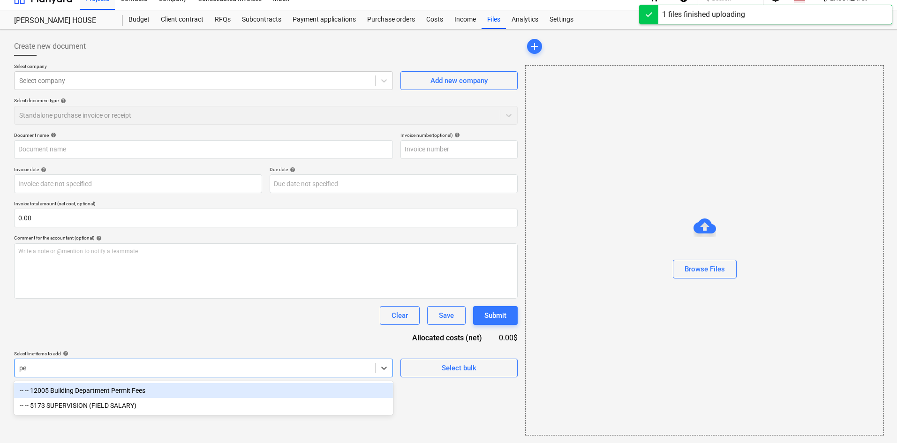
type input "per"
type input "Genesis Automation (Permit) [DATE].pdf"
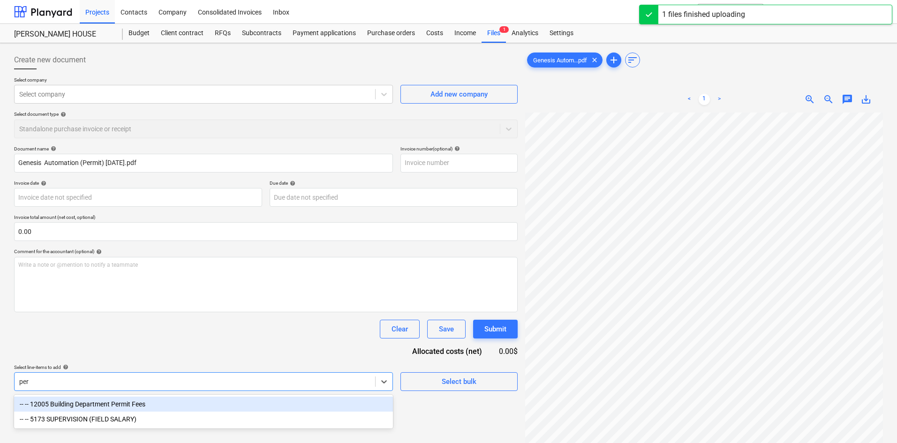
click at [179, 403] on div "-- -- 12005 Building Department Permit Fees" at bounding box center [203, 404] width 379 height 15
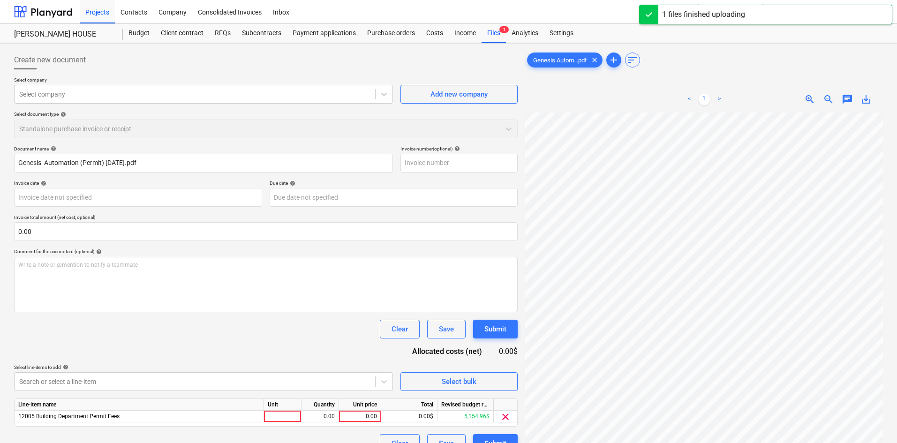
click at [213, 341] on div "Document name help Genesis Automation (Permit) [DATE].pdf Invoice number (optio…" at bounding box center [266, 299] width 504 height 307
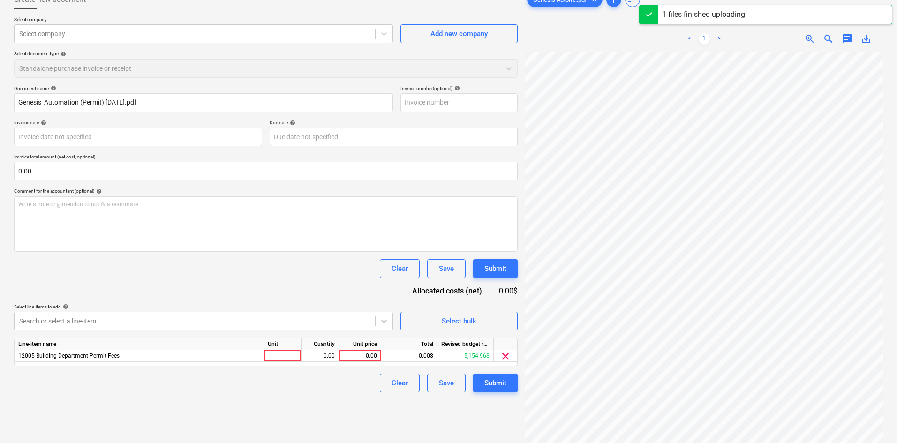
scroll to position [94, 0]
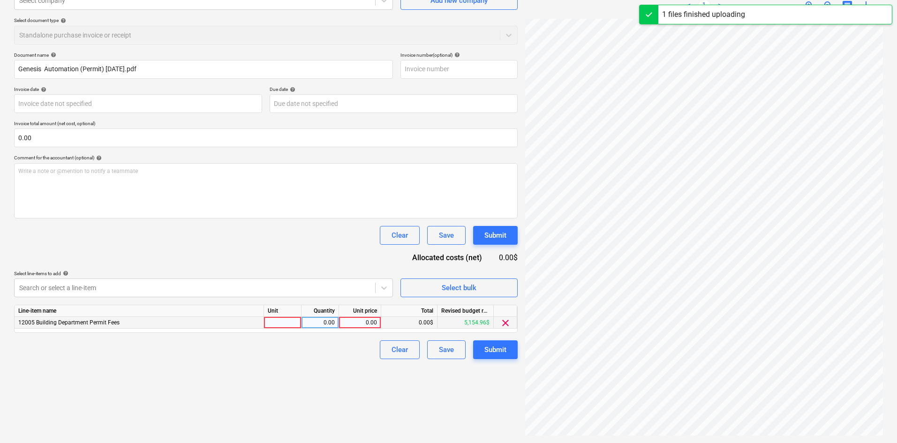
click at [355, 319] on div "0.00" at bounding box center [360, 323] width 34 height 12
click at [360, 323] on div "0.00" at bounding box center [360, 323] width 34 height 12
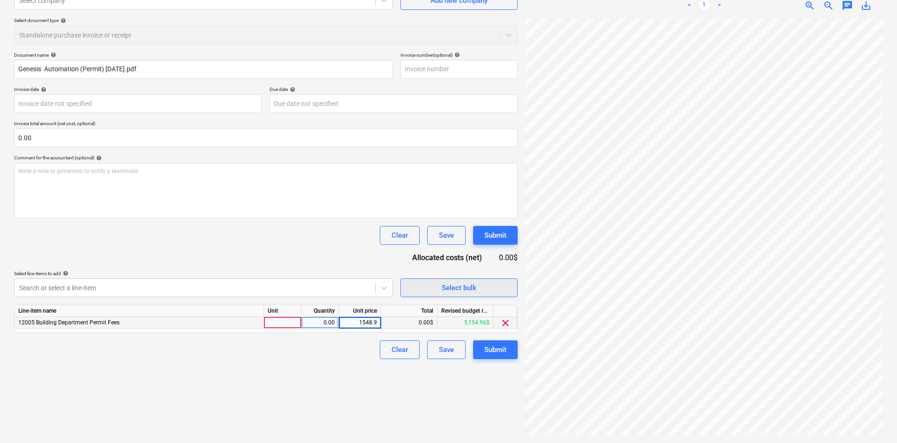
type input "1548.97"
click at [273, 395] on div "Create new document Select company Select company Add new company Select docume…" at bounding box center [265, 196] width 511 height 486
click at [499, 356] on div "Submit" at bounding box center [496, 350] width 22 height 12
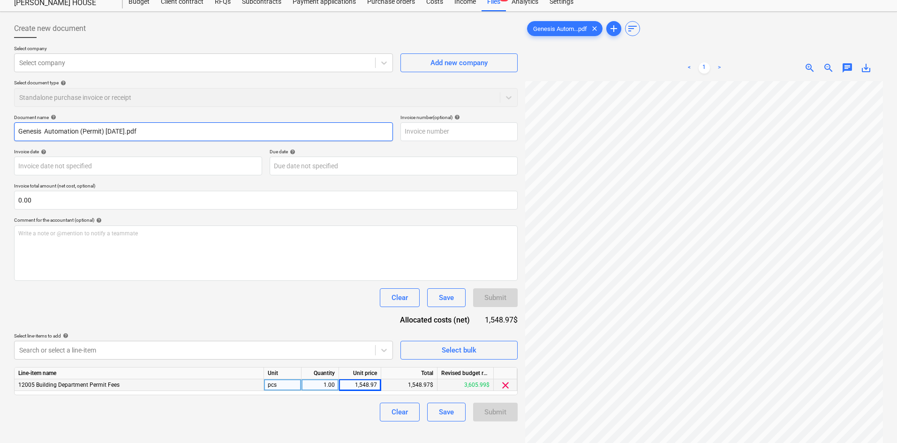
scroll to position [0, 0]
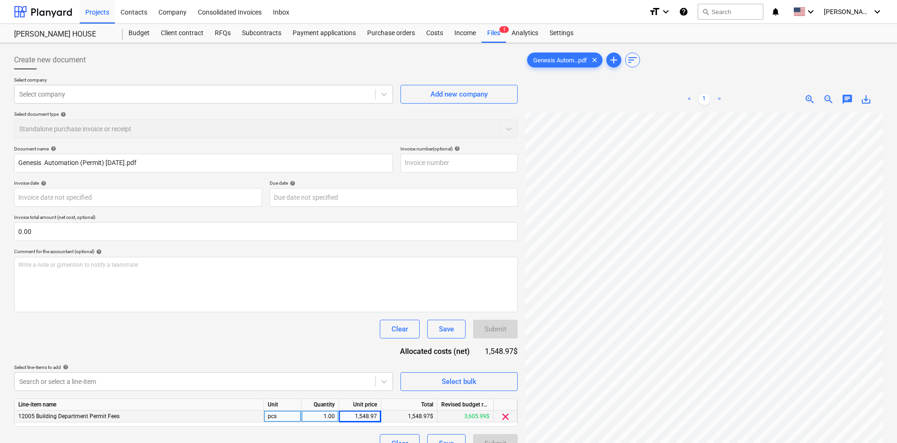
click at [153, 75] on div at bounding box center [266, 73] width 504 height 8
click at [150, 86] on div "Select company" at bounding box center [203, 94] width 379 height 19
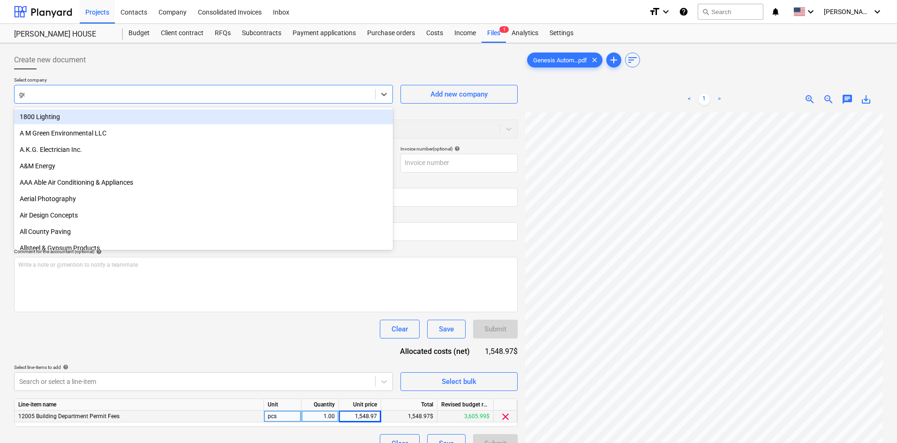
type input "gene"
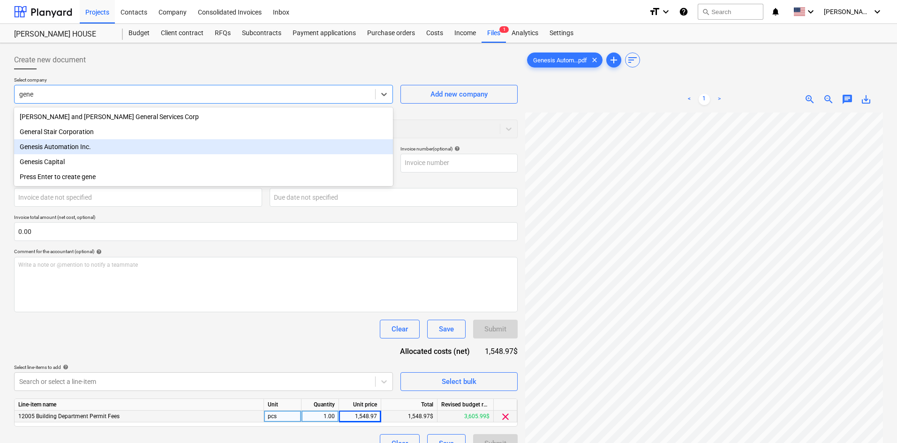
click at [67, 146] on div "Genesis Automation Inc." at bounding box center [203, 146] width 379 height 15
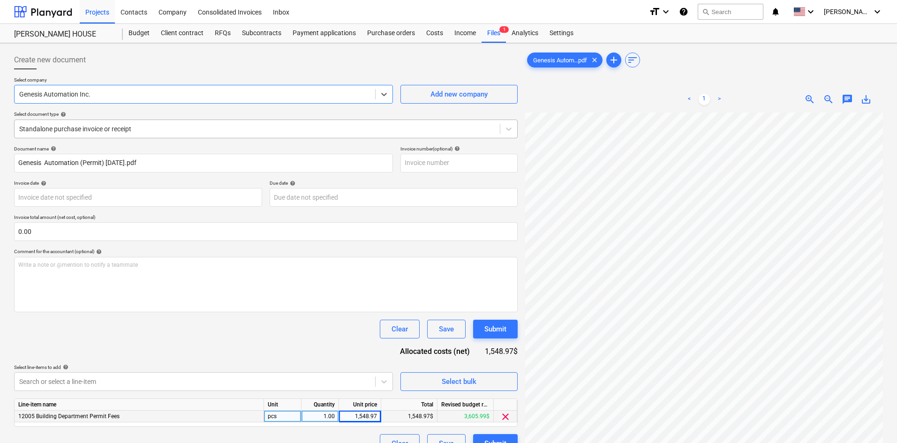
click at [98, 134] on div at bounding box center [257, 128] width 476 height 9
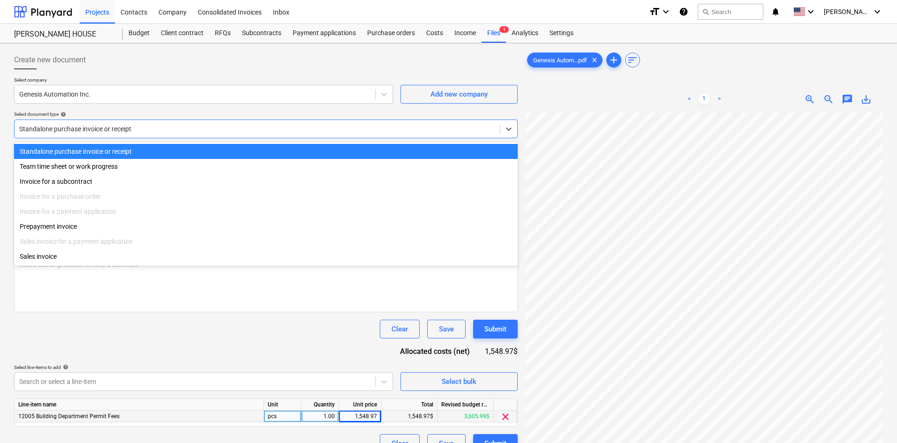
click at [98, 134] on div at bounding box center [257, 128] width 476 height 9
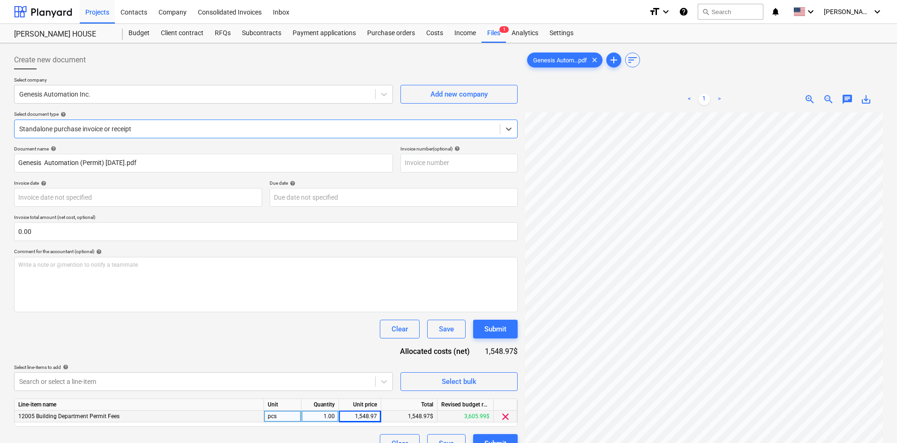
click at [186, 68] on div "Create new document" at bounding box center [266, 60] width 504 height 19
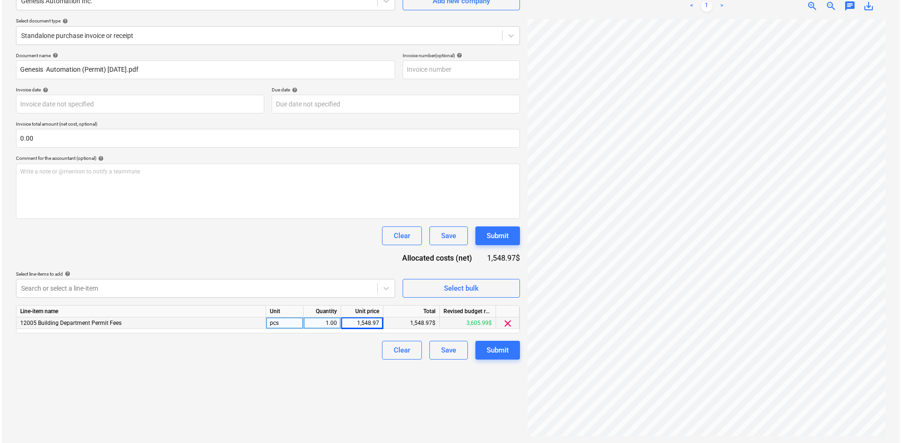
scroll to position [94, 0]
click at [492, 353] on div "Submit" at bounding box center [496, 350] width 22 height 12
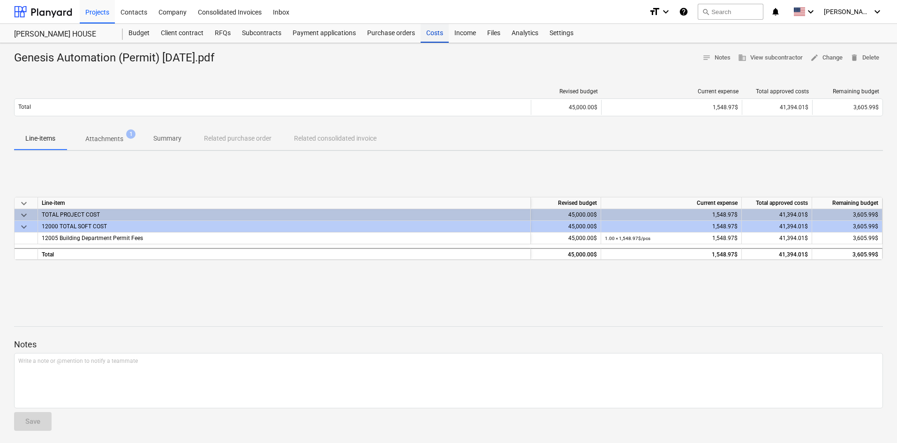
click at [437, 38] on div "Costs" at bounding box center [435, 33] width 28 height 19
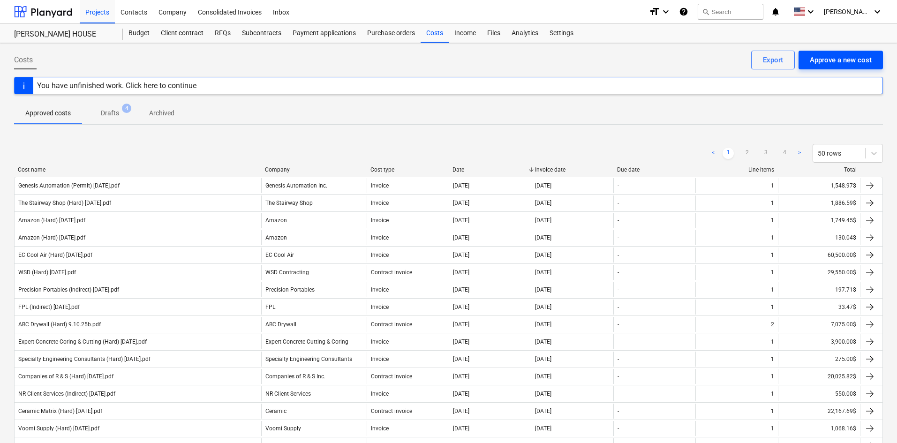
click at [848, 62] on div "Approve a new cost" at bounding box center [841, 60] width 62 height 12
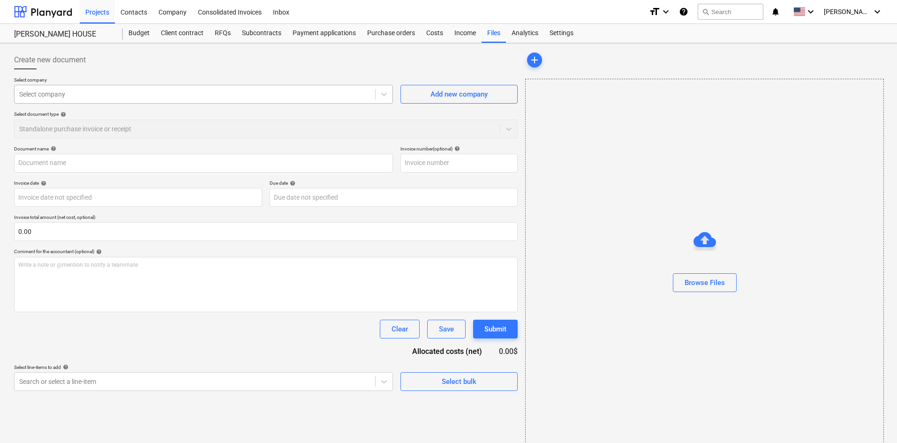
click at [197, 99] on div at bounding box center [194, 94] width 351 height 9
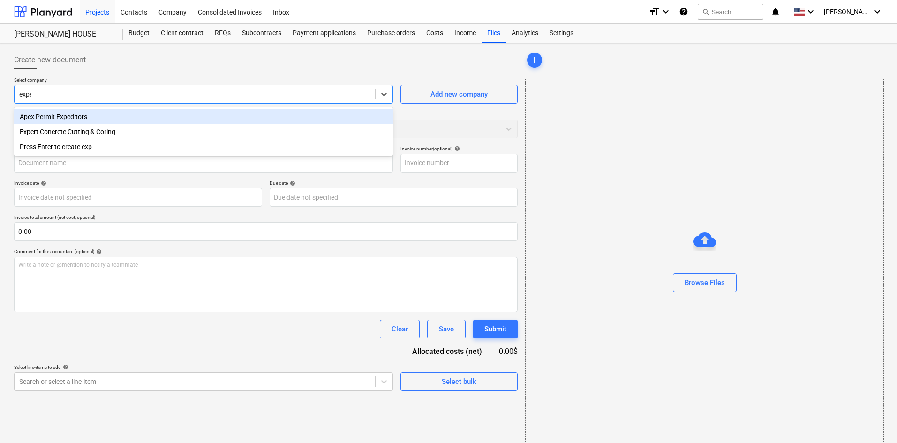
type input "exper"
click at [159, 115] on div "Expert Concrete Cutting & Coring" at bounding box center [203, 116] width 379 height 15
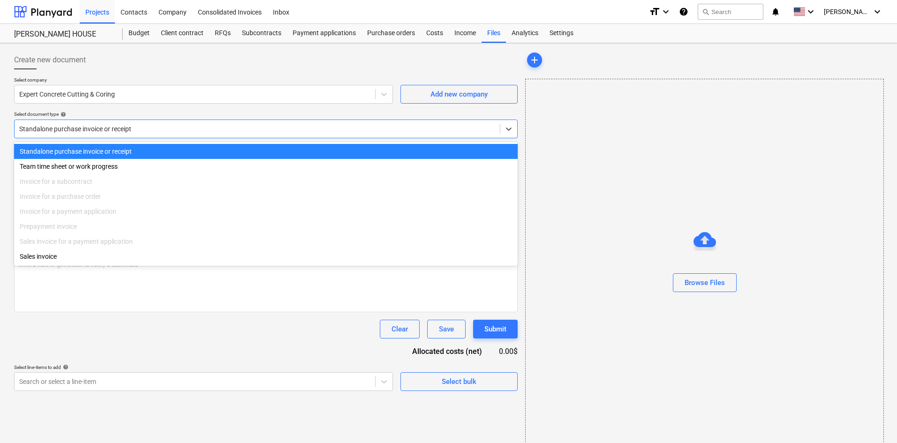
click at [150, 127] on div at bounding box center [257, 128] width 476 height 9
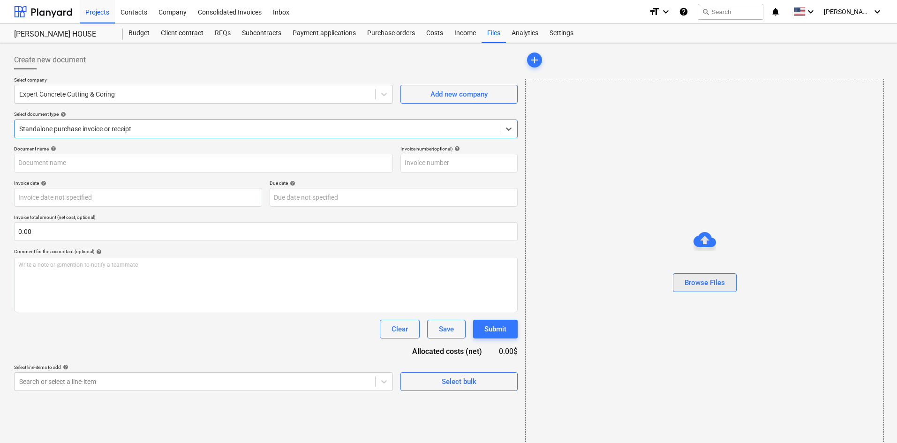
click at [715, 289] on button "Browse Files" at bounding box center [705, 282] width 64 height 19
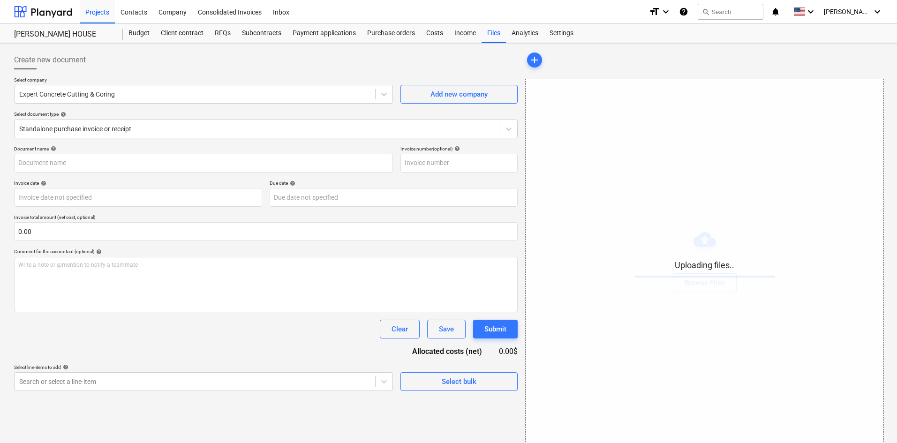
click at [145, 147] on div "Document name help" at bounding box center [203, 149] width 379 height 6
click at [152, 129] on div at bounding box center [257, 128] width 476 height 9
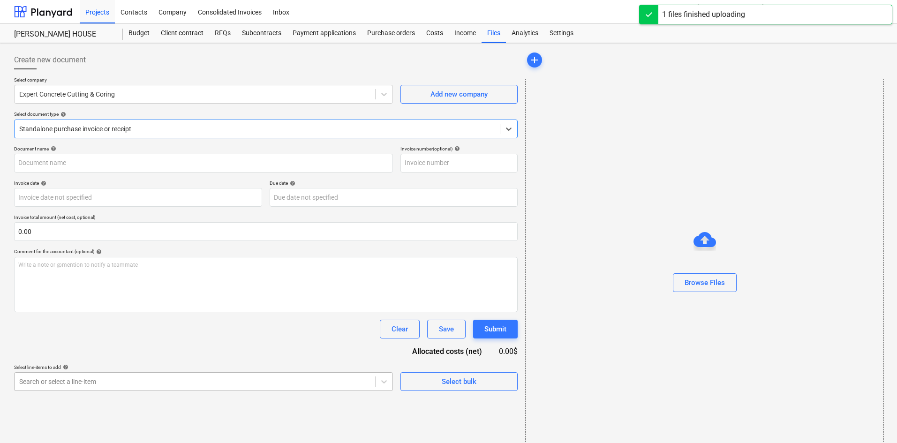
click at [114, 376] on body "Projects Contacts Company Consolidated Invoices Inbox format_size keyboard_arro…" at bounding box center [448, 221] width 897 height 443
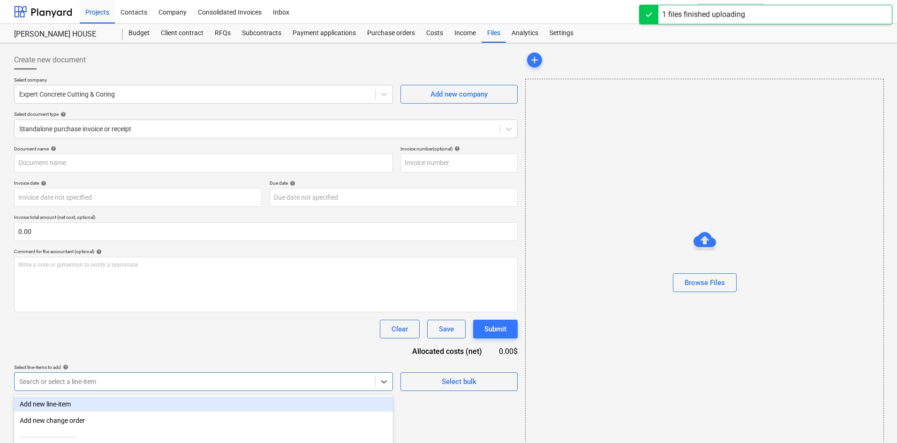
scroll to position [94, 0]
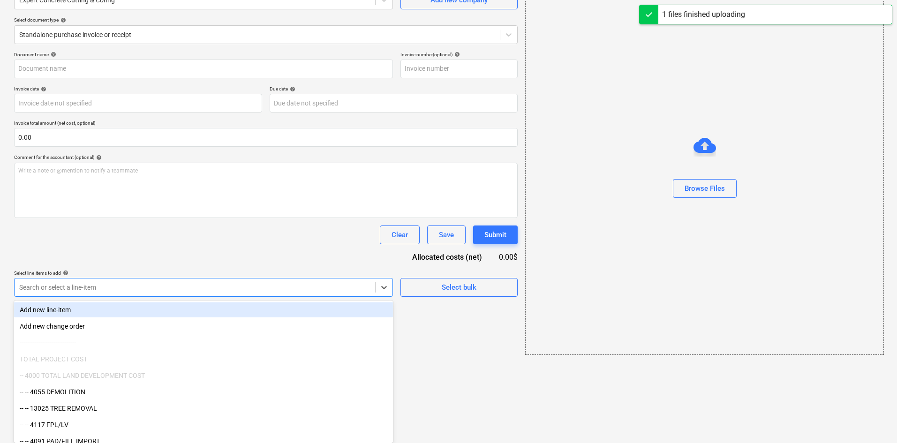
type input "c"
type input "Expert Contrete Coring & Cutting (Hard) [DATE].pdf"
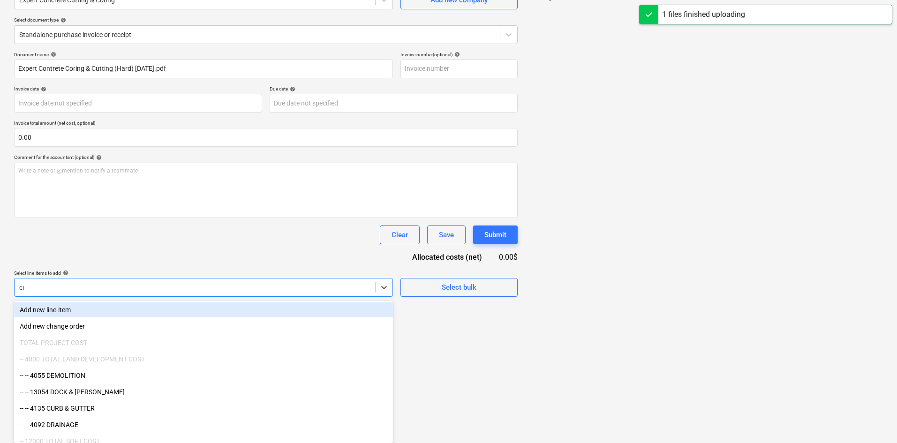
scroll to position [0, 0]
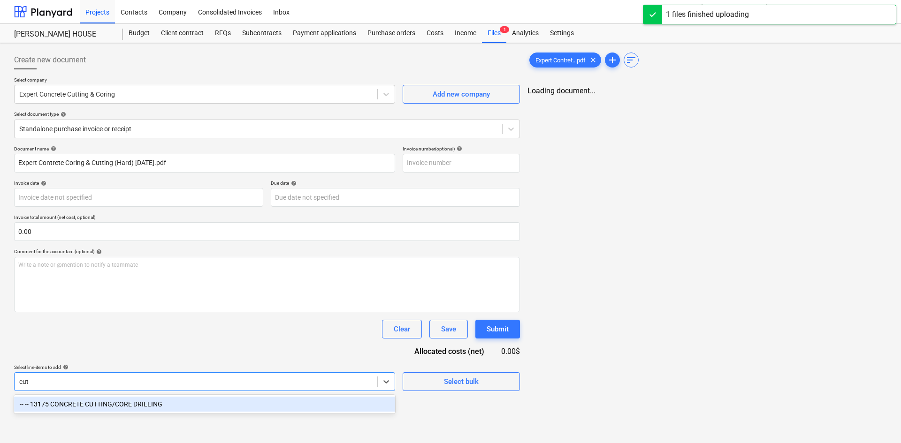
type input "cutt"
click at [154, 407] on div "-- -- 13175 CONCRETE CUTTING/CORE DRILLING" at bounding box center [203, 404] width 379 height 15
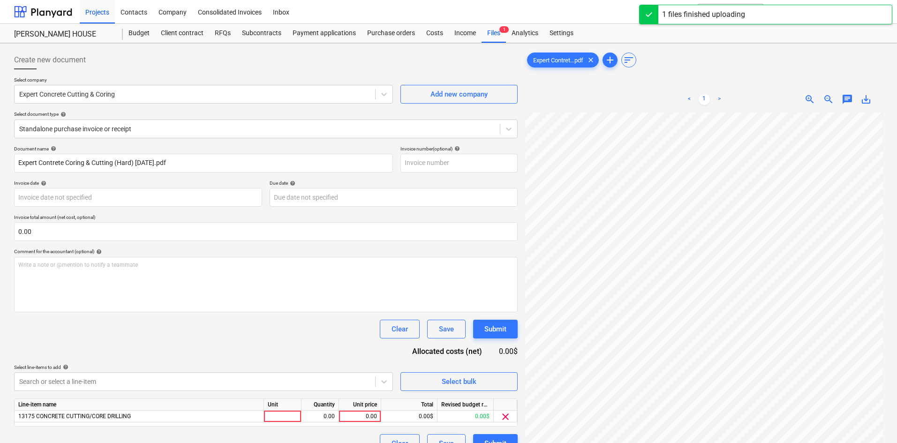
click at [209, 357] on div "Document name help Expert Contrete Coring & Cutting (Hard) [DATE].pdf Invoice n…" at bounding box center [266, 299] width 504 height 307
click at [352, 413] on div "0.00" at bounding box center [360, 417] width 34 height 12
type input "1000"
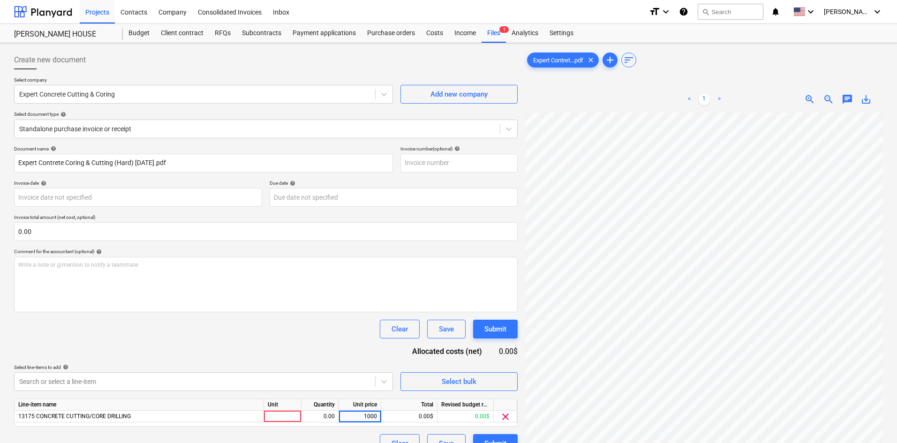
click at [301, 346] on div "Document name help Expert Contrete Coring & Cutting (Hard) [DATE].pdf Invoice n…" at bounding box center [266, 299] width 504 height 307
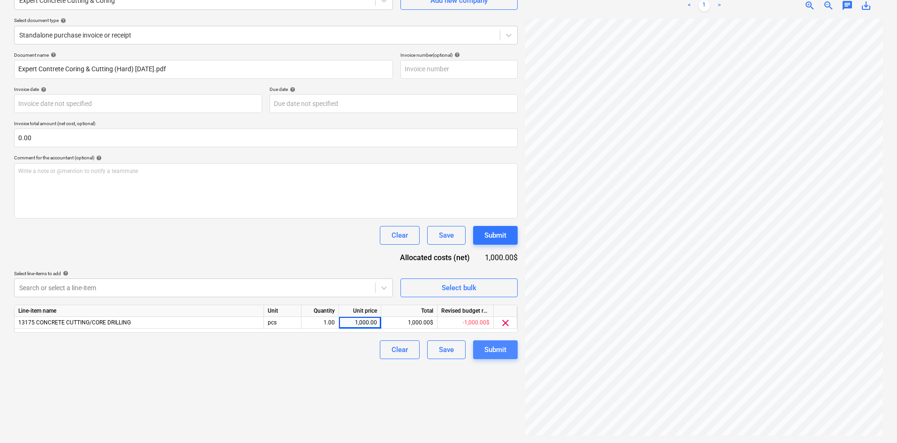
click at [498, 353] on div "Submit" at bounding box center [496, 350] width 22 height 12
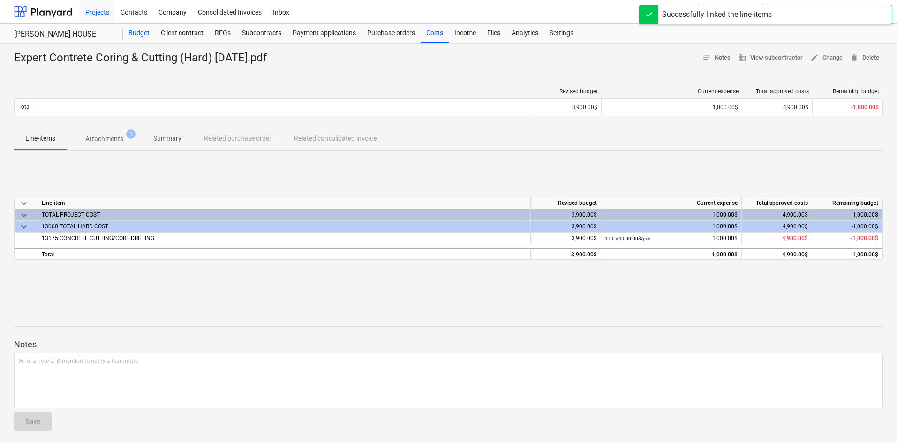
click at [150, 34] on div "Budget" at bounding box center [139, 33] width 32 height 19
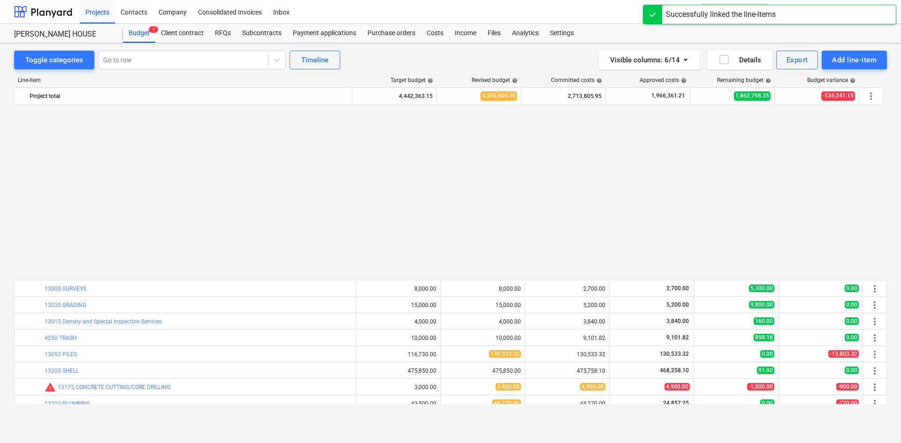
scroll to position [197, 0]
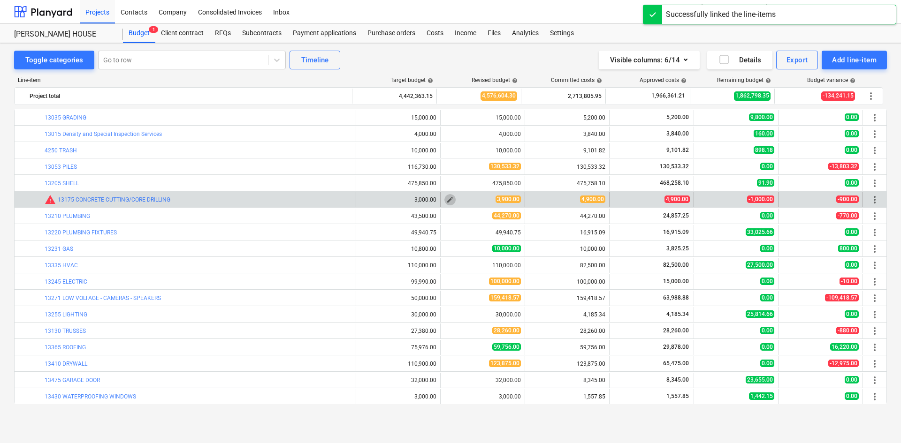
click at [451, 198] on button "edit" at bounding box center [449, 199] width 11 height 11
type textarea "x"
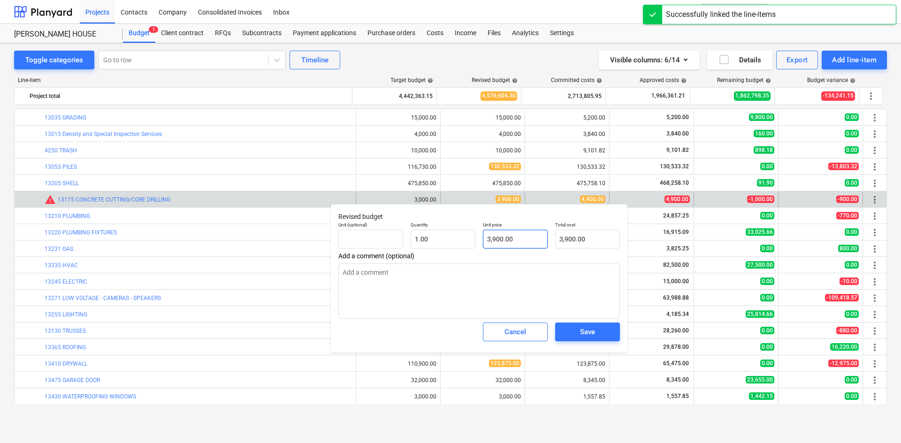
type input "3900"
drag, startPoint x: 531, startPoint y: 235, endPoint x: 437, endPoint y: 244, distance: 93.8
click at [437, 244] on div "Unit (optional) Quantity 1.00 Unit price 3900 Total cost 3,900.00" at bounding box center [478, 235] width 289 height 34
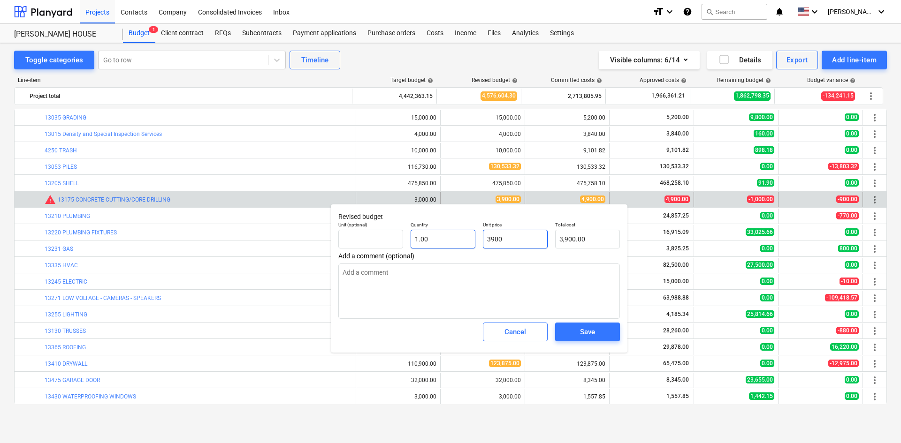
type textarea "x"
type input "4"
type input "4.00"
type textarea "x"
type input "49"
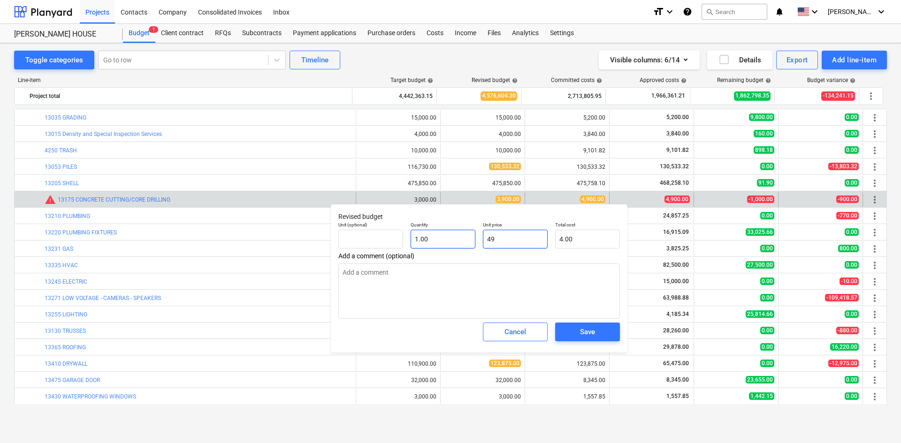
type input "49.00"
type textarea "x"
type input "490"
type input "490.00"
type textarea "x"
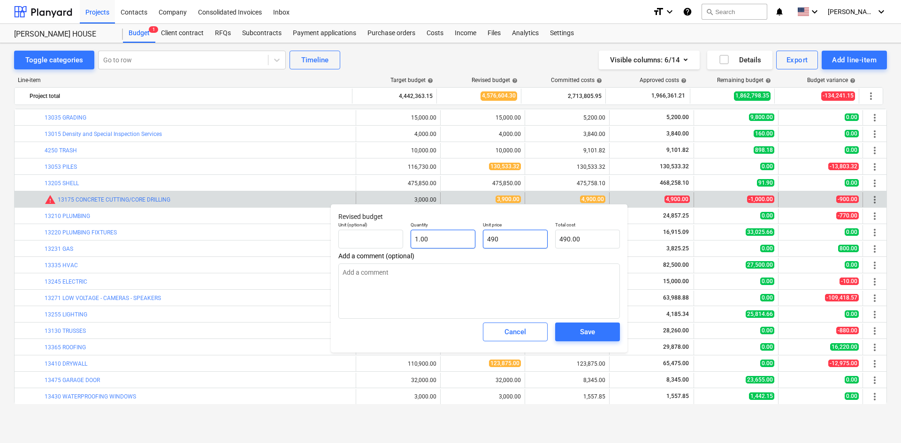
type input "4900"
type input "4,900.00"
type input "4900"
type textarea "x"
type input "4,900.00"
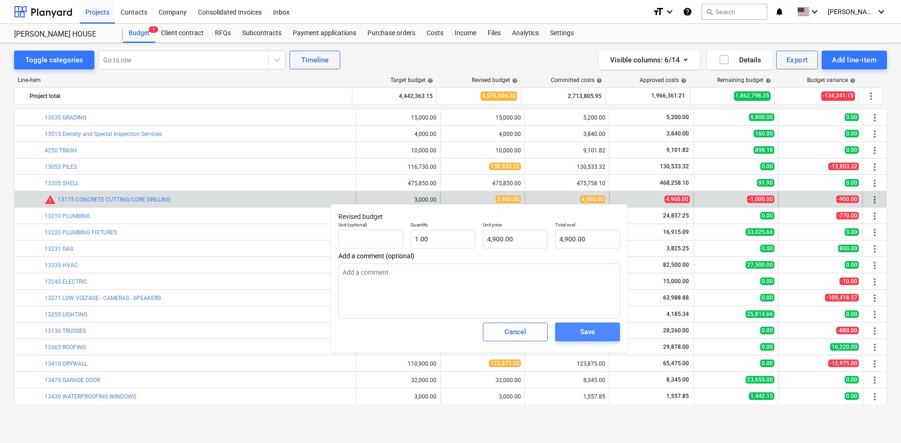
click at [599, 330] on span "Save" at bounding box center [587, 332] width 42 height 12
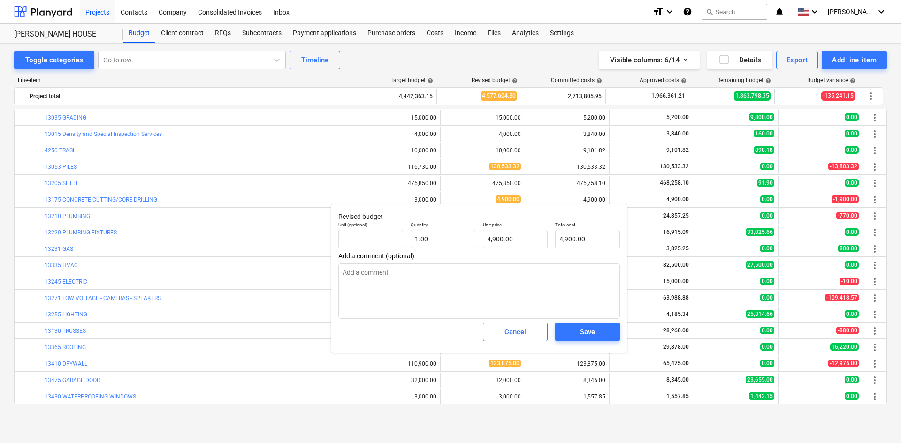
type textarea "x"
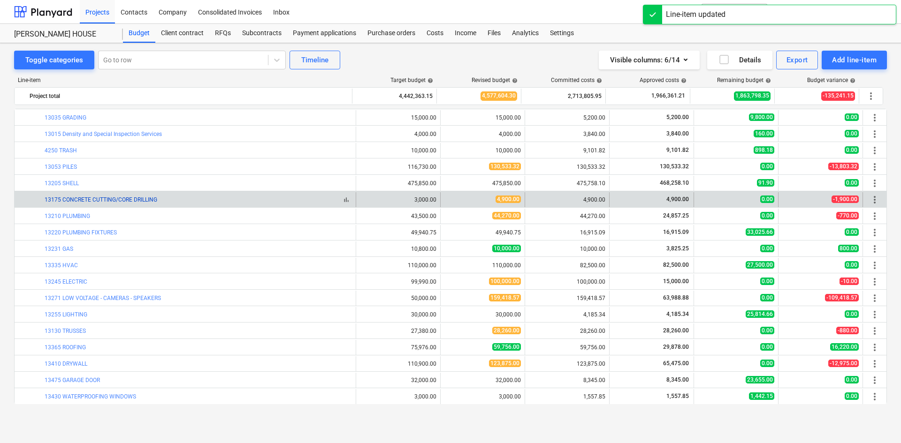
click at [125, 197] on link "13175 CONCRETE CUTTING/CORE DRILLING" at bounding box center [101, 200] width 113 height 7
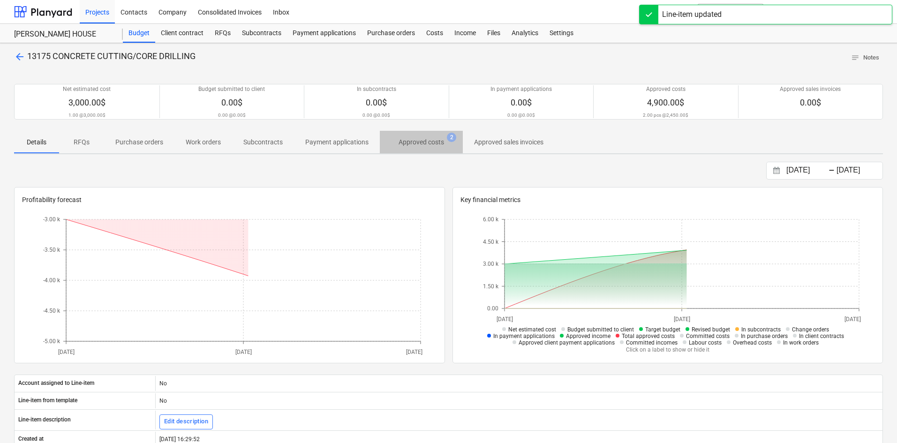
click at [432, 144] on p "Approved costs" at bounding box center [422, 142] width 46 height 10
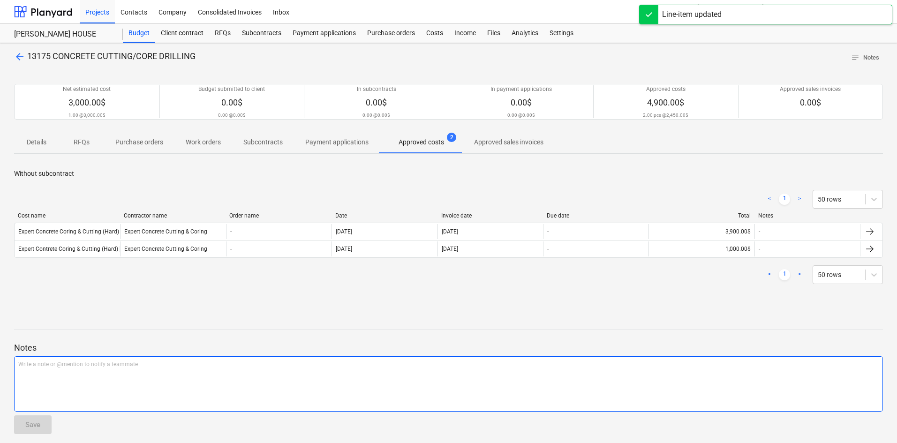
scroll to position [6, 0]
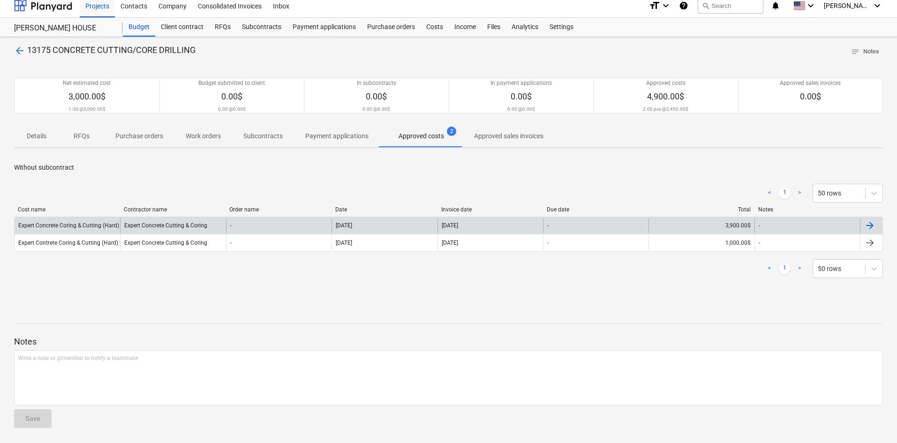
click at [187, 228] on div "Expert Concrete Cutting & Coring" at bounding box center [173, 225] width 106 height 15
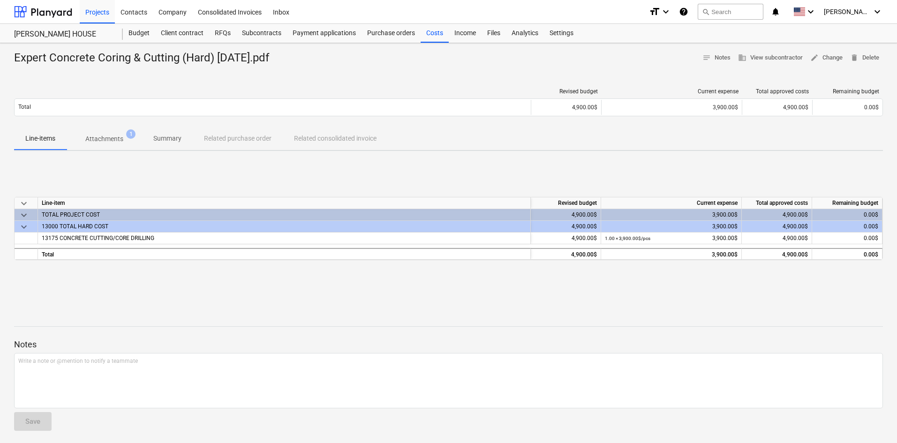
click at [119, 144] on p "Attachments" at bounding box center [104, 139] width 38 height 10
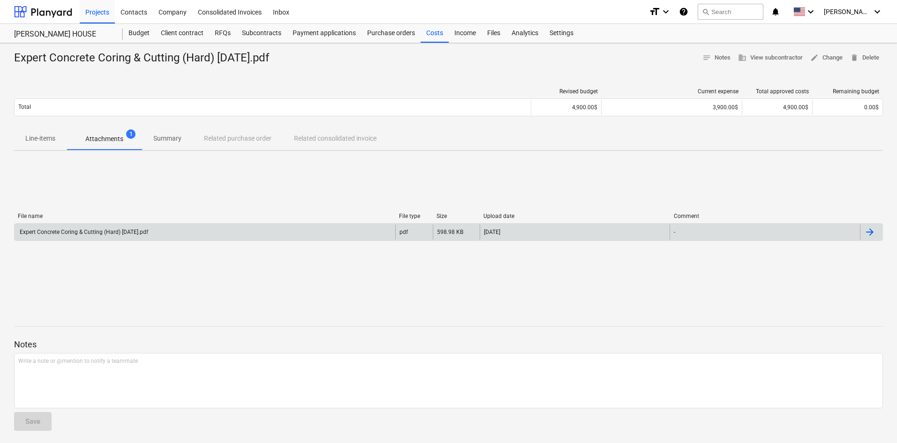
click at [112, 232] on div "Expert Concrete Coring & Cutting (Hard) [DATE].pdf" at bounding box center [83, 232] width 130 height 7
click at [29, 10] on div at bounding box center [43, 11] width 58 height 23
